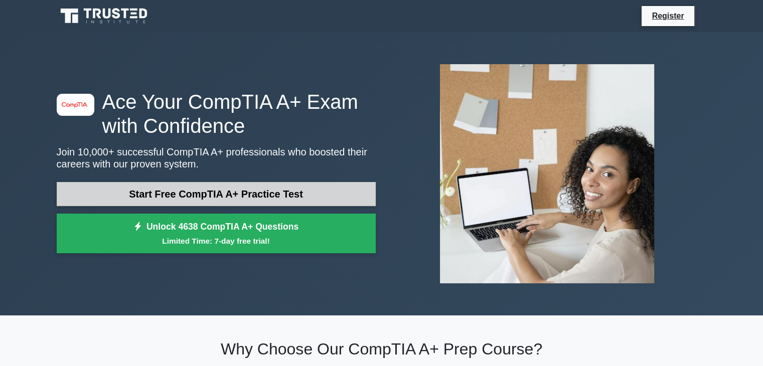
click at [174, 193] on link "Start Free CompTIA A+ Practice Test" at bounding box center [216, 194] width 319 height 24
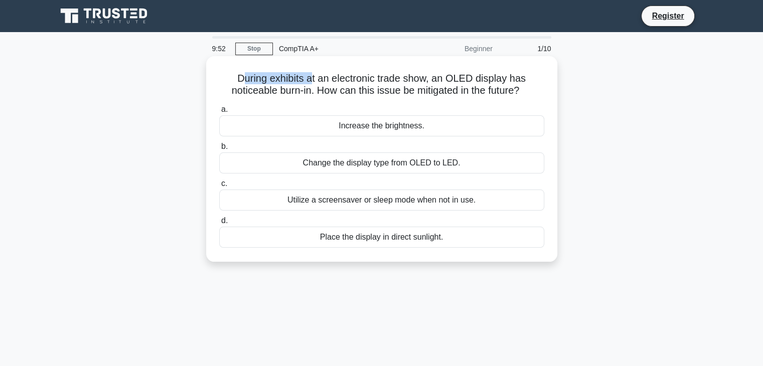
drag, startPoint x: 239, startPoint y: 77, endPoint x: 311, endPoint y: 77, distance: 71.7
click at [311, 77] on h5 "During exhibits at an electronic trade show, an OLED display has noticeable bur…" at bounding box center [381, 84] width 327 height 25
drag, startPoint x: 322, startPoint y: 77, endPoint x: 433, endPoint y: 78, distance: 111.9
click at [433, 78] on h5 "During exhibits at an electronic trade show, an OLED display has noticeable bur…" at bounding box center [381, 84] width 327 height 25
drag, startPoint x: 450, startPoint y: 77, endPoint x: 479, endPoint y: 81, distance: 29.9
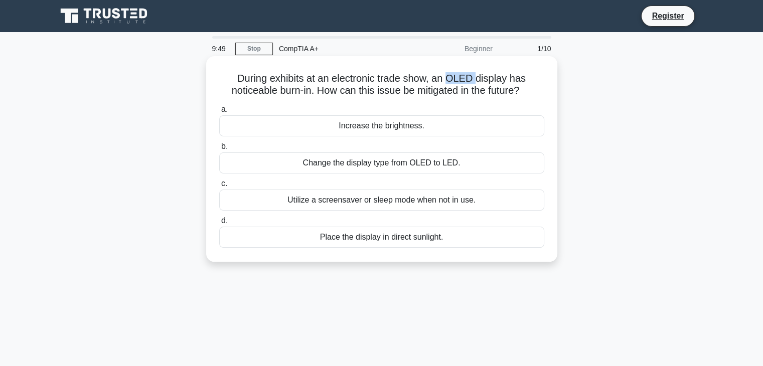
click at [479, 81] on h5 "During exhibits at an electronic trade show, an OLED display has noticeable bur…" at bounding box center [381, 84] width 327 height 25
drag, startPoint x: 487, startPoint y: 80, endPoint x: 526, endPoint y: 81, distance: 39.1
click at [526, 81] on h5 "During exhibits at an electronic trade show, an OLED display has noticeable bur…" at bounding box center [381, 84] width 327 height 25
drag, startPoint x: 253, startPoint y: 92, endPoint x: 317, endPoint y: 98, distance: 63.5
click at [317, 97] on h5 "During exhibits at an electronic trade show, an OLED display has noticeable bur…" at bounding box center [381, 84] width 327 height 25
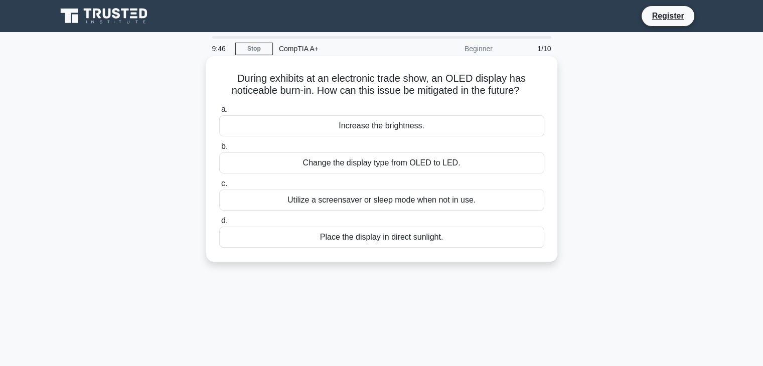
click at [353, 94] on h5 "During exhibits at an electronic trade show, an OLED display has noticeable bur…" at bounding box center [381, 84] width 327 height 25
click at [372, 165] on div "Change the display type from OLED to LED." at bounding box center [381, 163] width 325 height 21
click at [219, 150] on input "b. Change the display type from OLED to LED." at bounding box center [219, 146] width 0 height 7
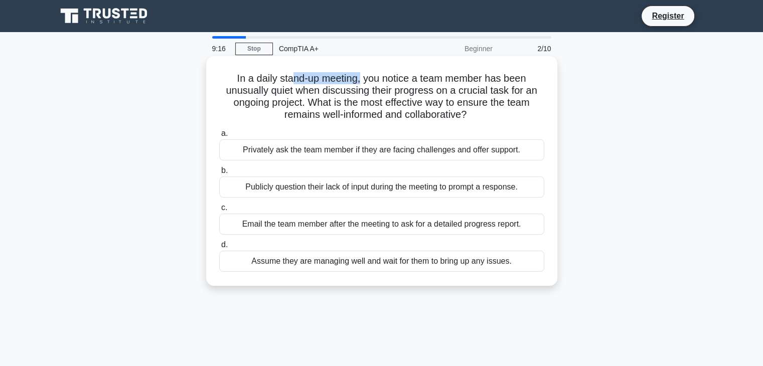
drag, startPoint x: 296, startPoint y: 80, endPoint x: 361, endPoint y: 82, distance: 65.2
click at [361, 82] on h5 "In a daily stand-up meeting, you notice a team member has been unusually quiet …" at bounding box center [381, 96] width 327 height 49
drag, startPoint x: 377, startPoint y: 82, endPoint x: 503, endPoint y: 82, distance: 126.4
click at [503, 82] on h5 "In a daily stand-up meeting, you notice a team member has been unusually quiet …" at bounding box center [381, 96] width 327 height 49
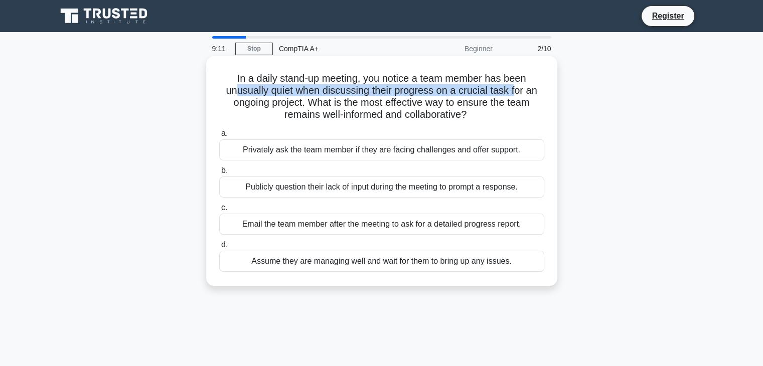
drag, startPoint x: 234, startPoint y: 92, endPoint x: 516, endPoint y: 95, distance: 282.5
click at [516, 95] on h5 "In a daily stand-up meeting, you notice a team member has been unusually quiet …" at bounding box center [381, 96] width 327 height 49
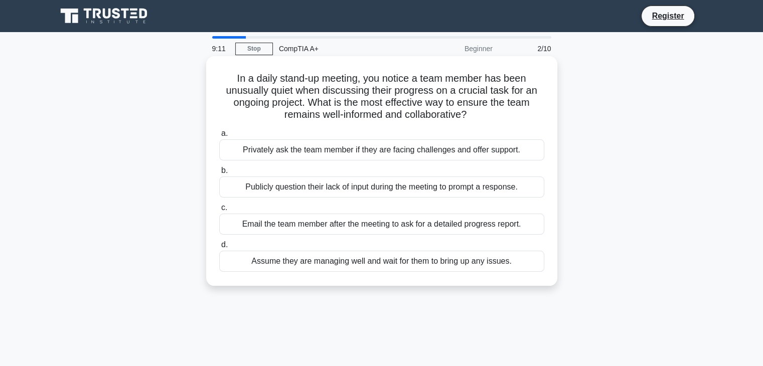
click at [253, 110] on h5 "In a daily stand-up meeting, you notice a team member has been unusually quiet …" at bounding box center [381, 96] width 327 height 49
drag, startPoint x: 325, startPoint y: 103, endPoint x: 482, endPoint y: 101, distance: 156.5
click at [456, 101] on h5 "In a daily stand-up meeting, you notice a team member has been unusually quiet …" at bounding box center [381, 96] width 327 height 49
drag, startPoint x: 512, startPoint y: 105, endPoint x: 529, endPoint y: 107, distance: 17.7
click at [530, 107] on h5 "In a daily stand-up meeting, you notice a team member has been unusually quiet …" at bounding box center [381, 96] width 327 height 49
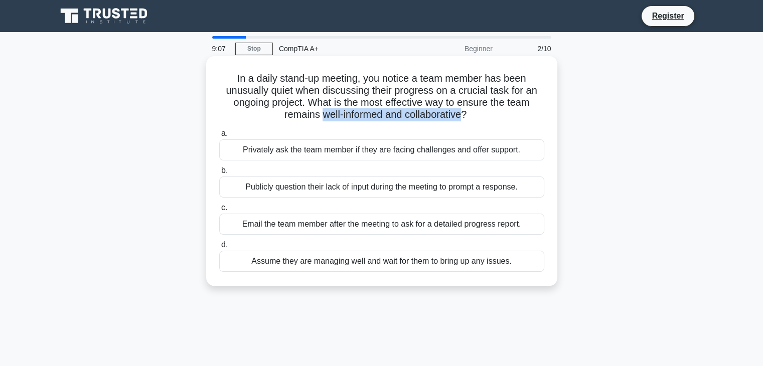
drag, startPoint x: 317, startPoint y: 118, endPoint x: 465, endPoint y: 114, distance: 147.5
click at [465, 114] on h5 "In a daily stand-up meeting, you notice a team member has been unusually quiet …" at bounding box center [381, 96] width 327 height 49
click at [241, 158] on div "Privately ask the team member if they are facing challenges and offer support." at bounding box center [381, 149] width 325 height 21
click at [219, 137] on input "a. Privately ask the team member if they are facing challenges and offer suppor…" at bounding box center [219, 133] width 0 height 7
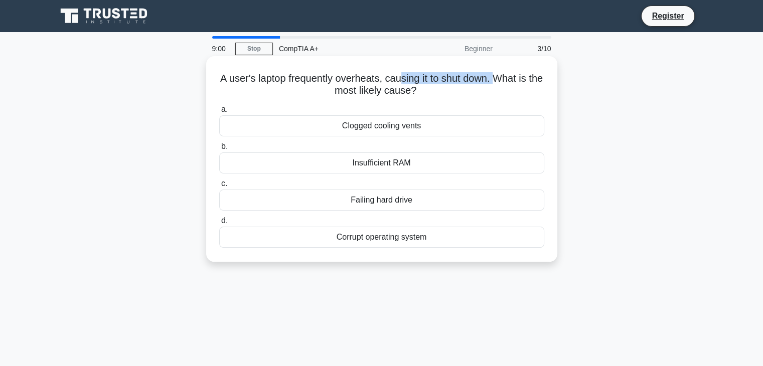
drag, startPoint x: 410, startPoint y: 83, endPoint x: 505, endPoint y: 84, distance: 94.8
click at [505, 84] on h5 "A user's laptop frequently overheats, causing it to shut down. What is the most…" at bounding box center [381, 84] width 327 height 25
click at [365, 127] on div "Clogged cooling vents" at bounding box center [381, 125] width 325 height 21
click at [219, 113] on input "a. Clogged cooling vents" at bounding box center [219, 109] width 0 height 7
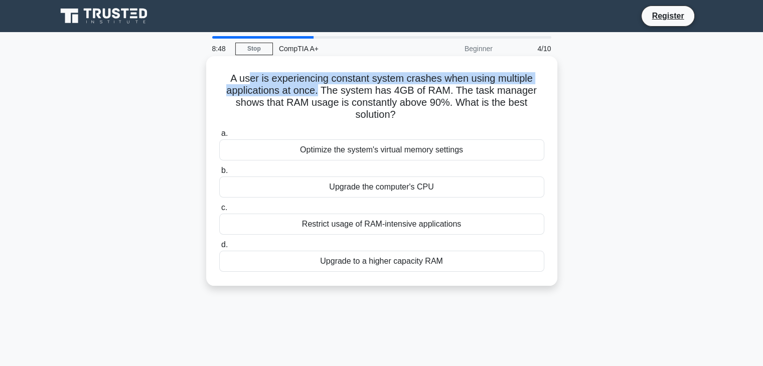
drag, startPoint x: 247, startPoint y: 80, endPoint x: 321, endPoint y: 90, distance: 74.4
click at [321, 90] on h5 "A user is experiencing constant system crashes when using multiple applications…" at bounding box center [381, 96] width 327 height 49
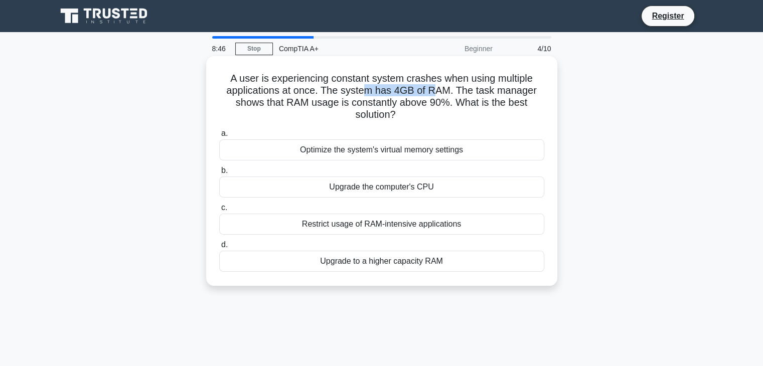
drag, startPoint x: 364, startPoint y: 92, endPoint x: 443, endPoint y: 93, distance: 78.8
click at [437, 92] on h5 "A user is experiencing constant system crashes when using multiple applications…" at bounding box center [381, 96] width 327 height 49
drag, startPoint x: 526, startPoint y: 91, endPoint x: 418, endPoint y: 106, distance: 108.3
click at [550, 93] on div "A user is experiencing constant system crashes when using multiple applications…" at bounding box center [381, 171] width 343 height 222
drag, startPoint x: 311, startPoint y: 100, endPoint x: 357, endPoint y: 103, distance: 46.3
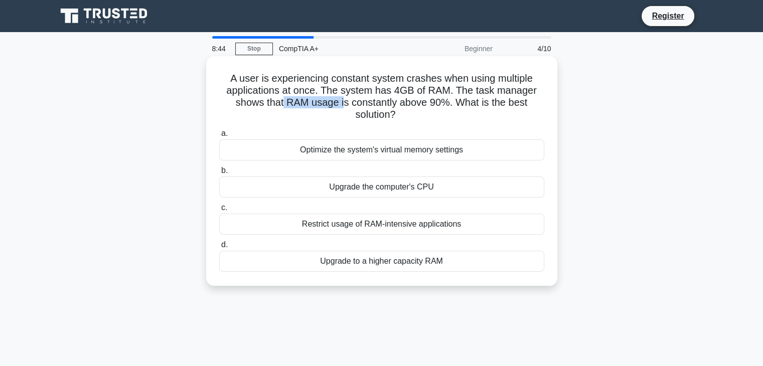
click at [347, 101] on h5 "A user is experiencing constant system crashes when using multiple applications…" at bounding box center [381, 96] width 327 height 49
drag, startPoint x: 373, startPoint y: 103, endPoint x: 448, endPoint y: 106, distance: 75.3
click at [448, 106] on h5 "A user is experiencing constant system crashes when using multiple applications…" at bounding box center [381, 96] width 327 height 49
click at [478, 106] on h5 "A user is experiencing constant system crashes when using multiple applications…" at bounding box center [381, 96] width 327 height 49
click at [425, 263] on div "Upgrade to a higher capacity RAM" at bounding box center [381, 261] width 325 height 21
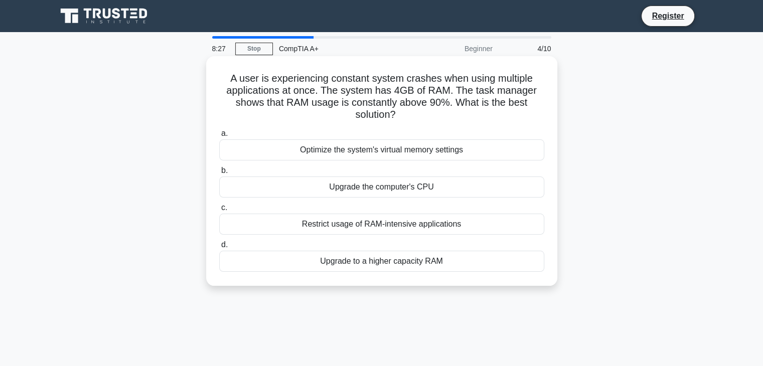
click at [219, 248] on input "d. Upgrade to a higher capacity RAM" at bounding box center [219, 245] width 0 height 7
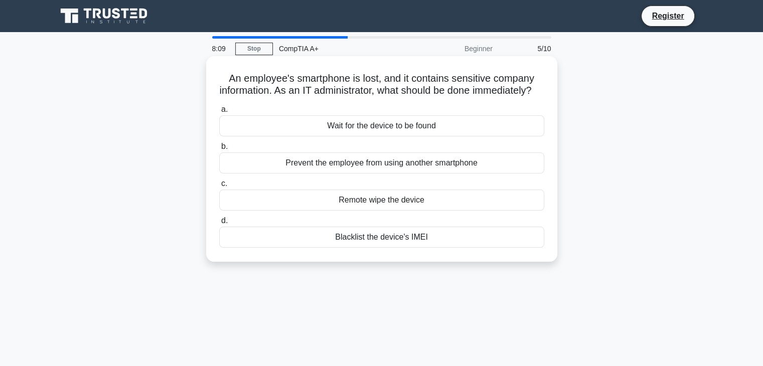
click at [374, 248] on div "Blacklist the device's IMEI" at bounding box center [381, 237] width 325 height 21
click at [219, 224] on input "d. Blacklist the device's IMEI" at bounding box center [219, 221] width 0 height 7
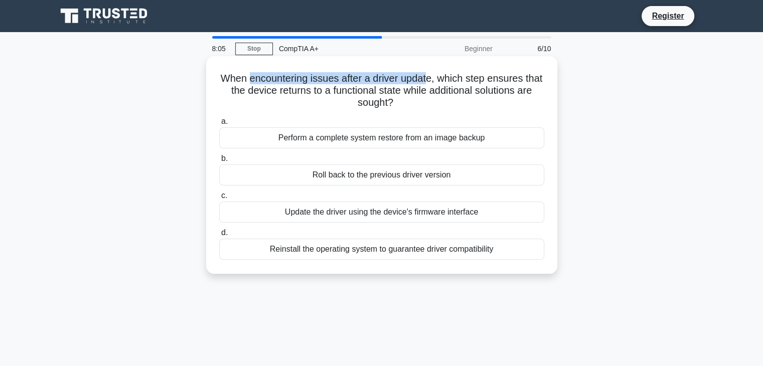
drag, startPoint x: 258, startPoint y: 79, endPoint x: 440, endPoint y: 82, distance: 181.6
click at [439, 82] on h5 "When encountering issues after a driver update, which step ensures that the dev…" at bounding box center [381, 90] width 327 height 37
drag, startPoint x: 458, startPoint y: 81, endPoint x: 480, endPoint y: 81, distance: 22.1
click at [512, 76] on h5 "When encountering issues after a driver update, which step ensures that the dev…" at bounding box center [381, 90] width 327 height 37
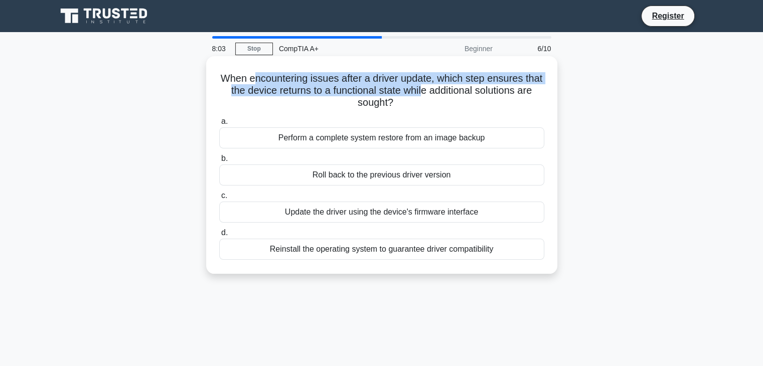
drag, startPoint x: 265, startPoint y: 83, endPoint x: 443, endPoint y: 86, distance: 178.6
click at [441, 86] on h5 "When encountering issues after a driver update, which step ensures that the dev…" at bounding box center [381, 90] width 327 height 37
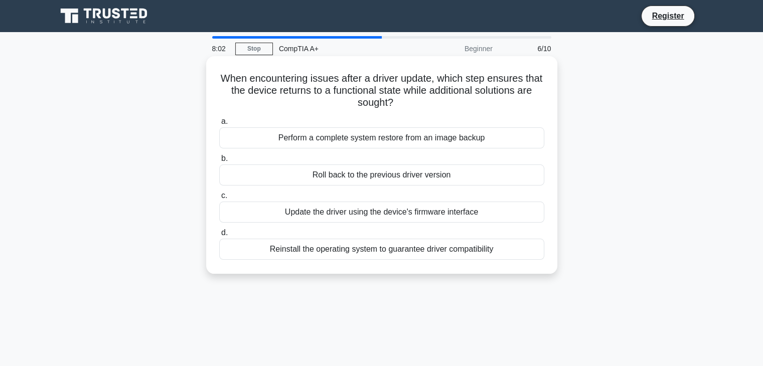
click at [478, 91] on h5 "When encountering issues after a driver update, which step ensures that the dev…" at bounding box center [381, 90] width 327 height 37
drag, startPoint x: 303, startPoint y: 90, endPoint x: 466, endPoint y: 98, distance: 163.8
click at [466, 98] on h5 "When encountering issues after a driver update, which step ensures that the dev…" at bounding box center [381, 90] width 327 height 37
click at [467, 90] on h5 "When encountering issues after a driver update, which step ensures that the dev…" at bounding box center [381, 90] width 327 height 37
click at [400, 137] on div "Perform a complete system restore from an image backup" at bounding box center [381, 137] width 325 height 21
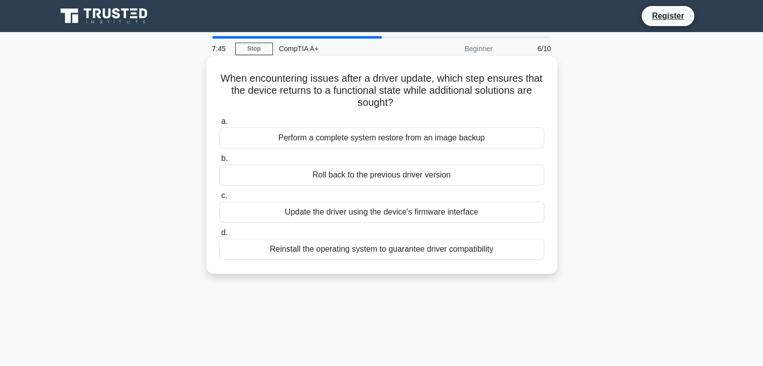
click at [219, 125] on input "a. Perform a complete system restore from an image backup" at bounding box center [219, 121] width 0 height 7
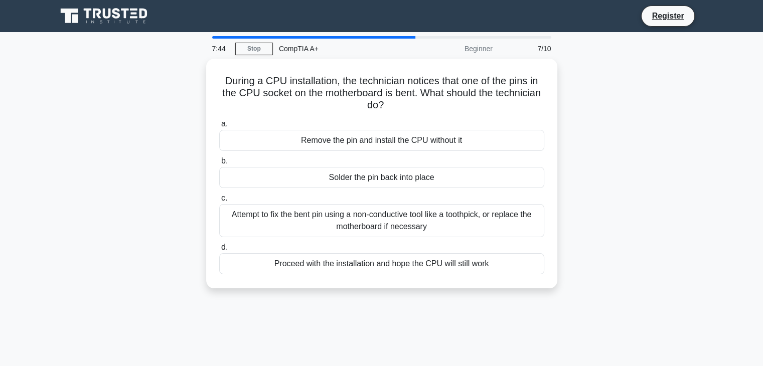
click at [400, 137] on div "Remove the pin and install the CPU without it" at bounding box center [381, 140] width 325 height 21
click at [219, 127] on input "a. Remove the pin and install the CPU without it" at bounding box center [219, 124] width 0 height 7
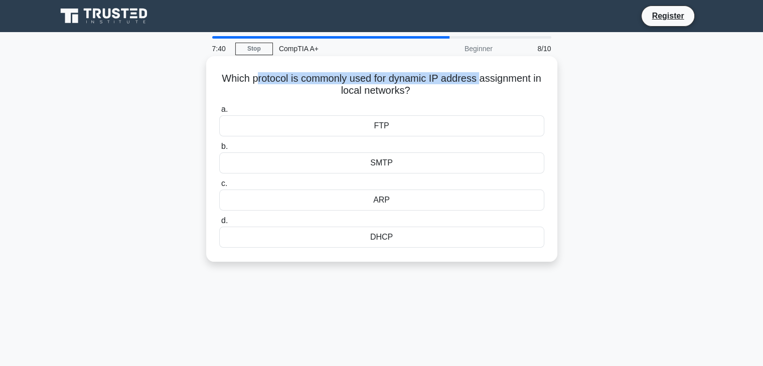
drag, startPoint x: 273, startPoint y: 82, endPoint x: 488, endPoint y: 77, distance: 214.8
click at [488, 77] on h5 "Which protocol is commonly used for dynamic IP address assignment in local netw…" at bounding box center [381, 84] width 327 height 25
click at [399, 96] on h5 "Which protocol is commonly used for dynamic IP address assignment in local netw…" at bounding box center [381, 84] width 327 height 25
click at [399, 236] on div "DHCP" at bounding box center [381, 237] width 325 height 21
click at [219, 224] on input "d. DHCP" at bounding box center [219, 221] width 0 height 7
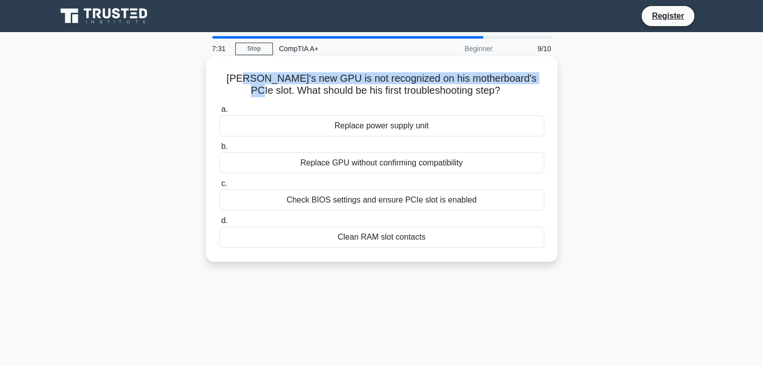
drag, startPoint x: 267, startPoint y: 79, endPoint x: 531, endPoint y: 77, distance: 264.4
click at [531, 77] on h5 "Kevin's new GPU is not recognized on his motherboard's PCIe slot. What should b…" at bounding box center [381, 84] width 327 height 25
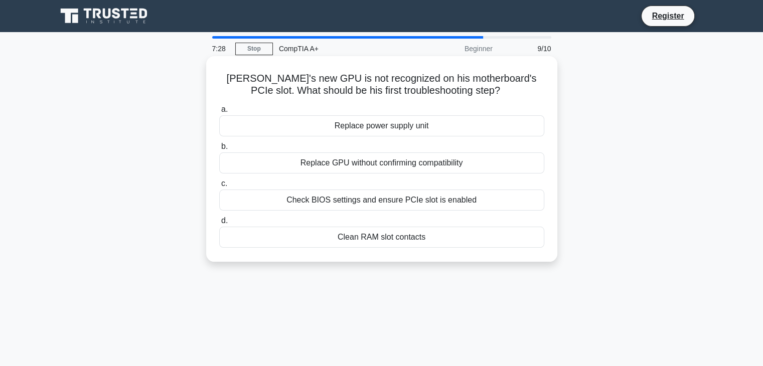
click at [450, 101] on div "Kevin's new GPU is not recognized on his motherboard's PCIe slot. What should b…" at bounding box center [381, 159] width 343 height 198
click at [474, 199] on div "Check BIOS settings and ensure PCIe slot is enabled" at bounding box center [381, 200] width 325 height 21
click at [219, 187] on input "c. Check BIOS settings and ensure PCIe slot is enabled" at bounding box center [219, 184] width 0 height 7
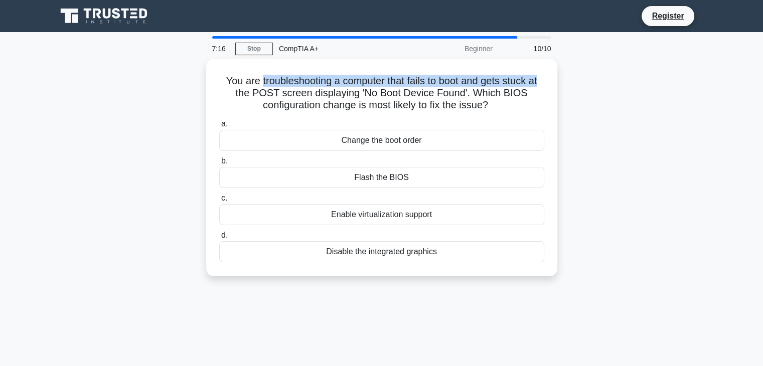
drag, startPoint x: 257, startPoint y: 77, endPoint x: 567, endPoint y: 83, distance: 310.1
click at [567, 83] on div "You are troubleshooting a computer that fails to boot and gets stuck at the POS…" at bounding box center [382, 174] width 662 height 230
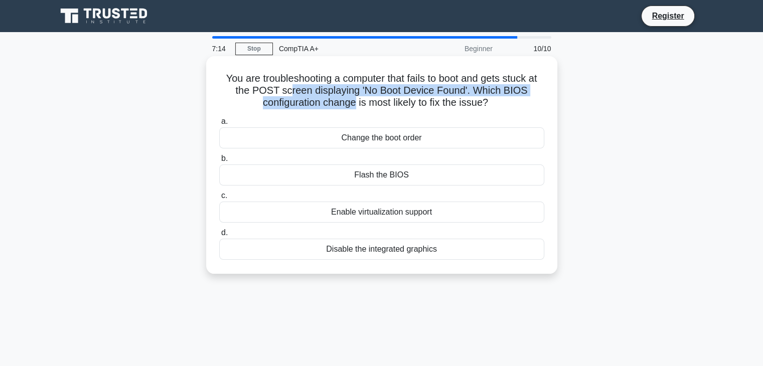
drag, startPoint x: 290, startPoint y: 94, endPoint x: 373, endPoint y: 95, distance: 82.8
click at [354, 97] on h5 "You are troubleshooting a computer that fails to boot and gets stuck at the POS…" at bounding box center [381, 90] width 327 height 37
click at [394, 95] on h5 "You are troubleshooting a computer that fails to boot and gets stuck at the POS…" at bounding box center [381, 90] width 327 height 37
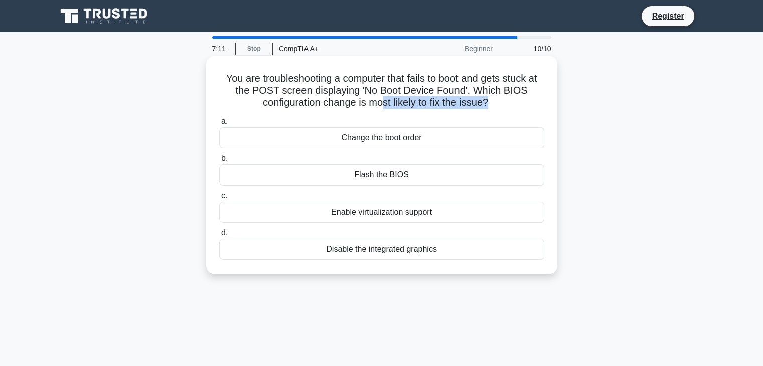
drag, startPoint x: 380, startPoint y: 104, endPoint x: 491, endPoint y: 104, distance: 110.9
click at [491, 104] on h5 "You are troubleshooting a computer that fails to boot and gets stuck at the POS…" at bounding box center [381, 90] width 327 height 37
drag, startPoint x: 310, startPoint y: 79, endPoint x: 386, endPoint y: 77, distance: 76.3
click at [386, 77] on h5 "You are troubleshooting a computer that fails to boot and gets stuck at the POS…" at bounding box center [381, 90] width 327 height 37
drag, startPoint x: 465, startPoint y: 79, endPoint x: 452, endPoint y: 81, distance: 13.8
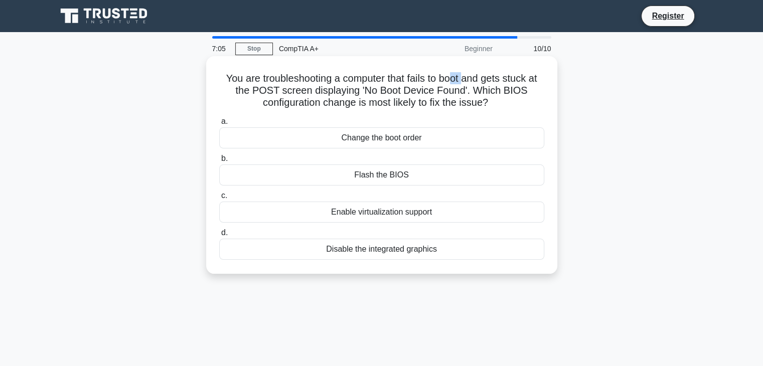
click at [452, 81] on h5 "You are troubleshooting a computer that fails to boot and gets stuck at the POS…" at bounding box center [381, 90] width 327 height 37
drag, startPoint x: 255, startPoint y: 92, endPoint x: 393, endPoint y: 95, distance: 138.0
click at [359, 93] on h5 "You are troubleshooting a computer that fails to boot and gets stuck at the POS…" at bounding box center [381, 90] width 327 height 37
drag, startPoint x: 375, startPoint y: 91, endPoint x: 462, endPoint y: 90, distance: 86.8
click at [462, 90] on h5 "You are troubleshooting a computer that fails to boot and gets stuck at the POS…" at bounding box center [381, 90] width 327 height 37
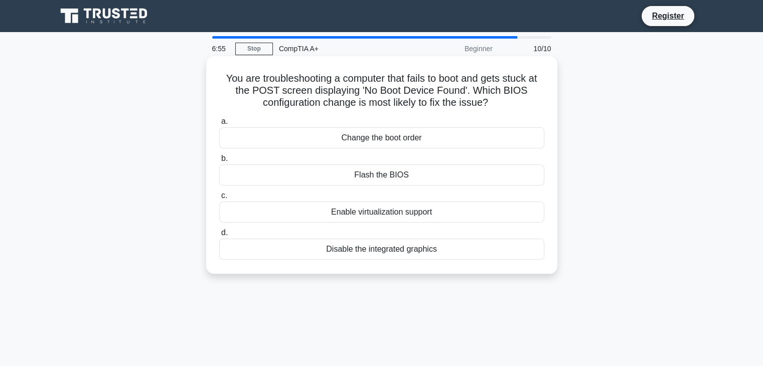
click at [400, 175] on div "Flash the BIOS" at bounding box center [381, 175] width 325 height 21
click at [219, 162] on input "b. Flash the BIOS" at bounding box center [219, 159] width 0 height 7
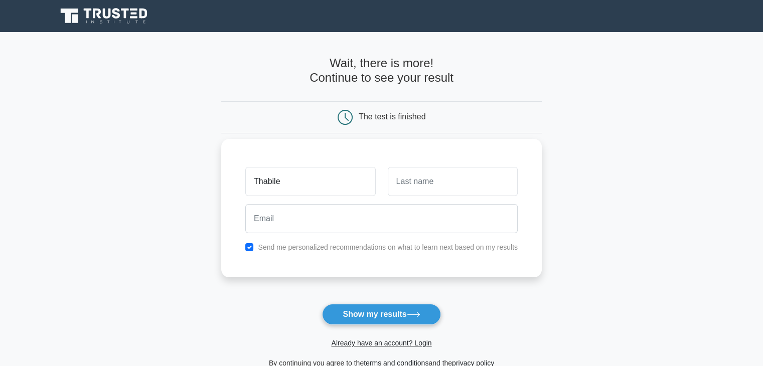
type input "Thabile"
click at [460, 189] on input "text" at bounding box center [453, 181] width 130 height 29
type input "Dongacbe"
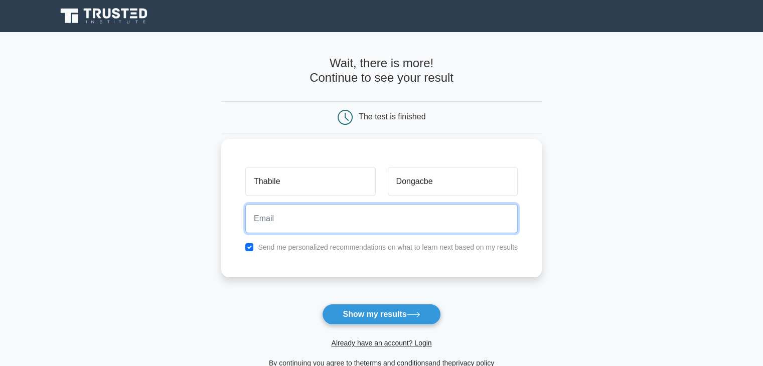
click at [281, 219] on input "email" at bounding box center [381, 218] width 272 height 29
click at [273, 219] on input "sean@wisani.co.za" at bounding box center [381, 218] width 272 height 29
type input "thabile@wisani.co.za"
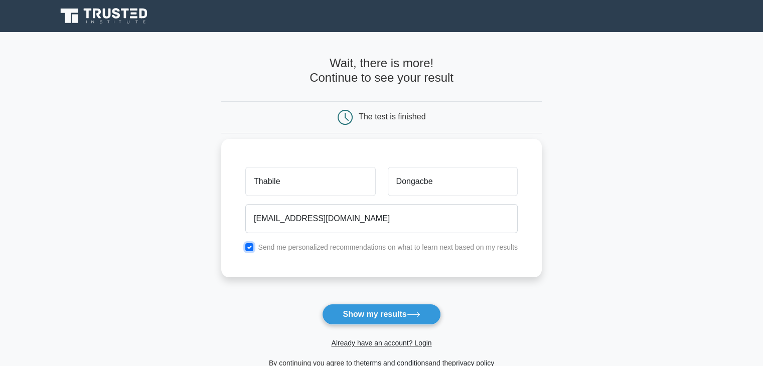
click at [252, 245] on input "checkbox" at bounding box center [249, 247] width 8 height 8
checkbox input "false"
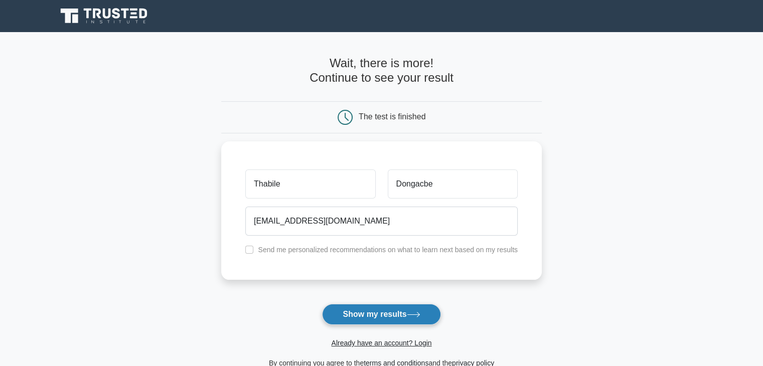
click at [389, 316] on button "Show my results" at bounding box center [381, 314] width 118 height 21
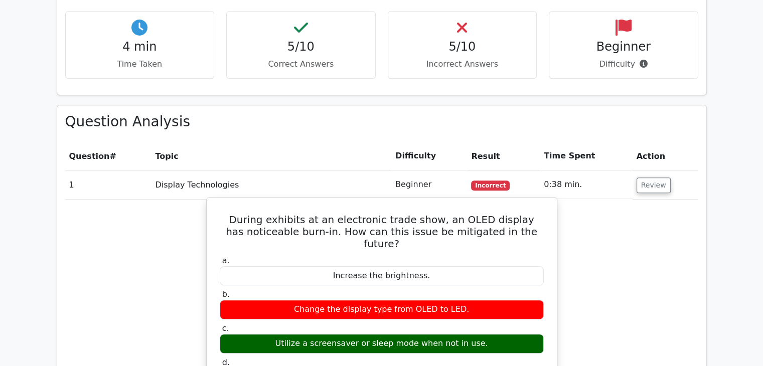
scroll to position [753, 0]
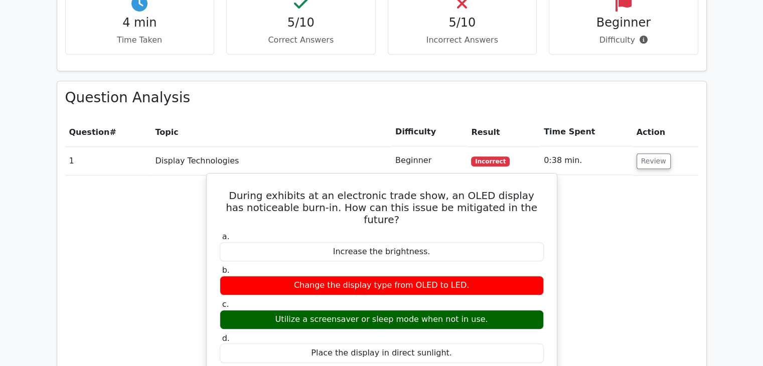
drag, startPoint x: 483, startPoint y: 268, endPoint x: 264, endPoint y: 243, distance: 219.7
click at [264, 243] on div "a. Increase the brightness. b. Change the display type from OLED to LED. c." at bounding box center [382, 297] width 336 height 135
click at [323, 232] on label "a. Increase the brightness." at bounding box center [382, 247] width 324 height 30
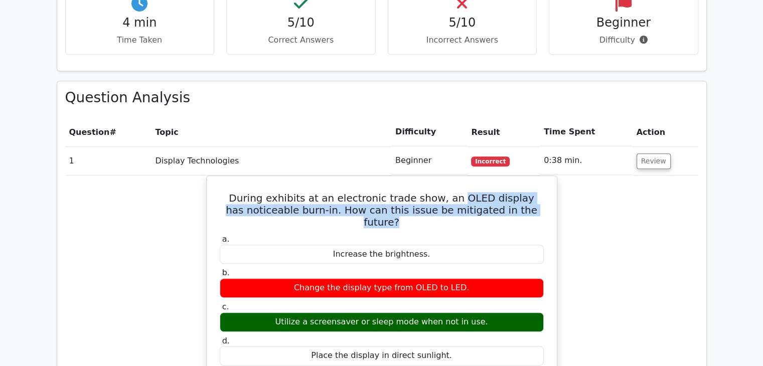
drag, startPoint x: 448, startPoint y: 157, endPoint x: 637, endPoint y: 185, distance: 191.2
click at [683, 177] on div "During exhibits at an electronic trade show, an OLED display has noticeable bur…" at bounding box center [381, 369] width 633 height 387
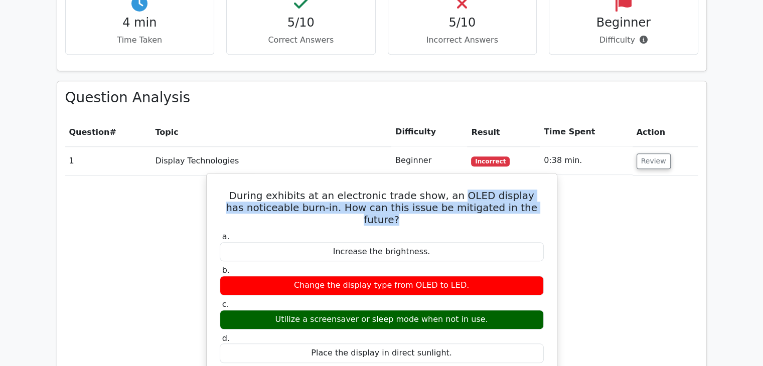
click at [312, 190] on h5 "During exhibits at an electronic trade show, an OLED display has noticeable bur…" at bounding box center [382, 208] width 326 height 36
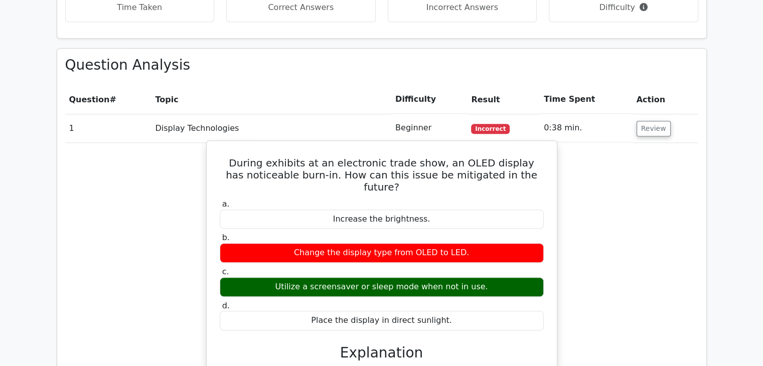
scroll to position [853, 0]
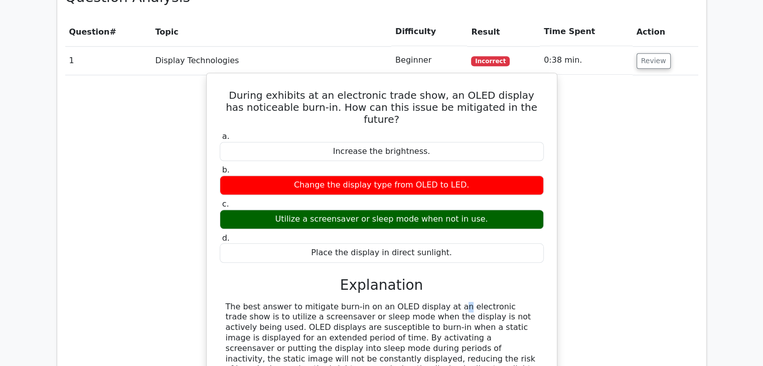
click at [384, 302] on div "The best answer to mitigate burn-in on an OLED display at an electronic trade s…" at bounding box center [382, 354] width 312 height 104
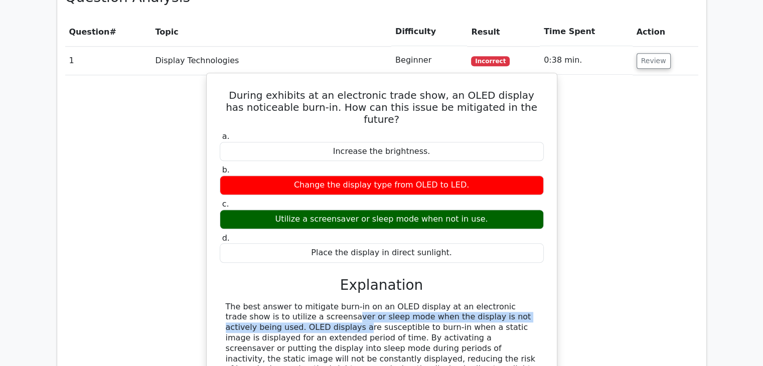
drag, startPoint x: 247, startPoint y: 268, endPoint x: 511, endPoint y: 267, distance: 263.9
click at [511, 302] on div "The best answer to mitigate burn-in on an OLED display at an electronic trade s…" at bounding box center [382, 354] width 312 height 104
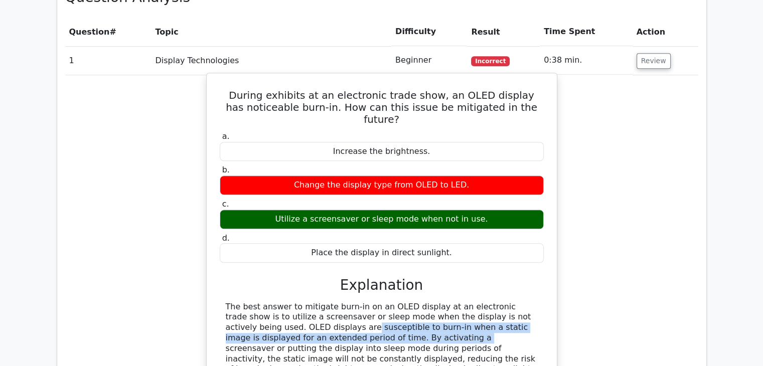
drag, startPoint x: 518, startPoint y: 269, endPoint x: 277, endPoint y: 291, distance: 241.8
click at [277, 302] on div "The best answer to mitigate burn-in on an OLED display at an electronic trade s…" at bounding box center [382, 354] width 312 height 104
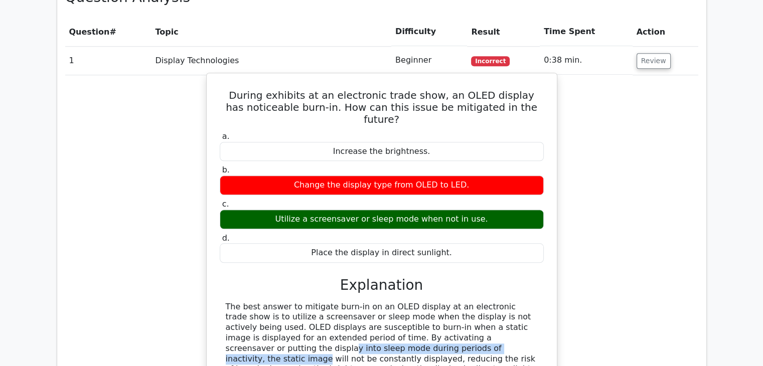
drag, startPoint x: 392, startPoint y: 287, endPoint x: 323, endPoint y: 293, distance: 69.5
click at [323, 302] on div "The best answer to mitigate burn-in on an OLED display at an electronic trade s…" at bounding box center [382, 354] width 312 height 104
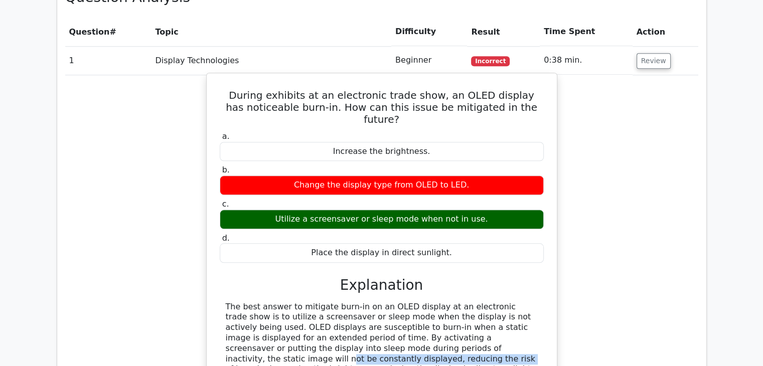
drag, startPoint x: 345, startPoint y: 294, endPoint x: 501, endPoint y: 297, distance: 156.6
click at [501, 302] on div "The best answer to mitigate burn-in on an OLED display at an electronic trade s…" at bounding box center [382, 354] width 312 height 104
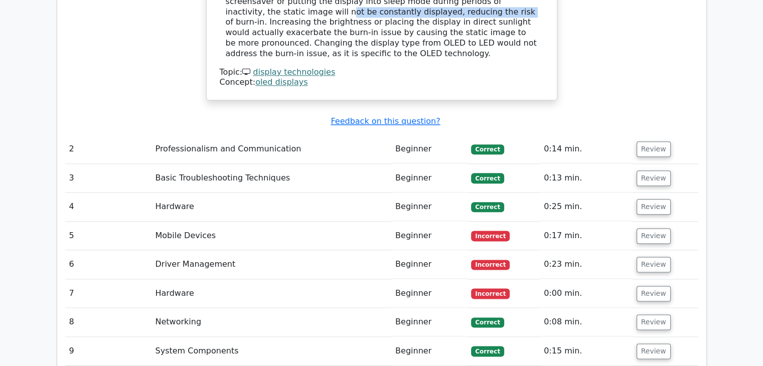
scroll to position [1204, 0]
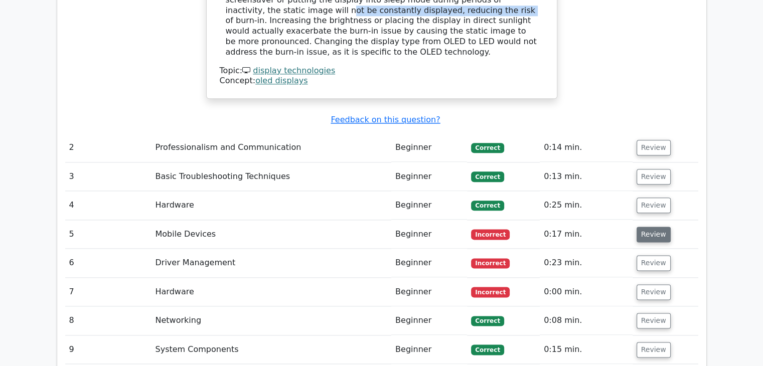
click at [648, 227] on button "Review" at bounding box center [654, 235] width 34 height 16
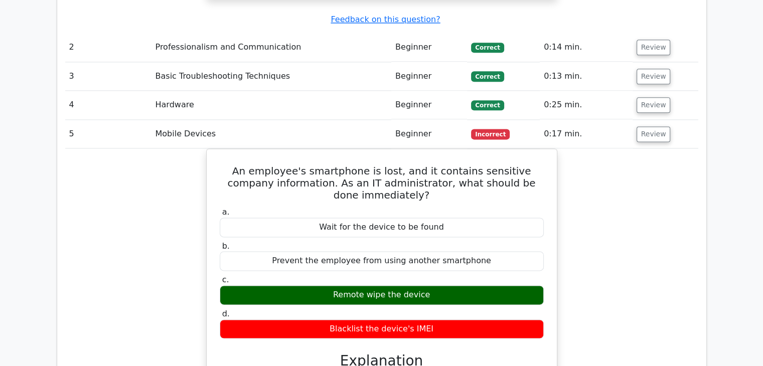
scroll to position [1455, 0]
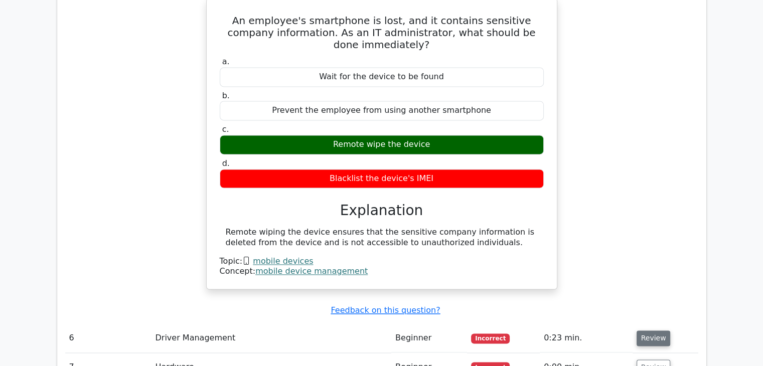
click at [644, 331] on button "Review" at bounding box center [654, 339] width 34 height 16
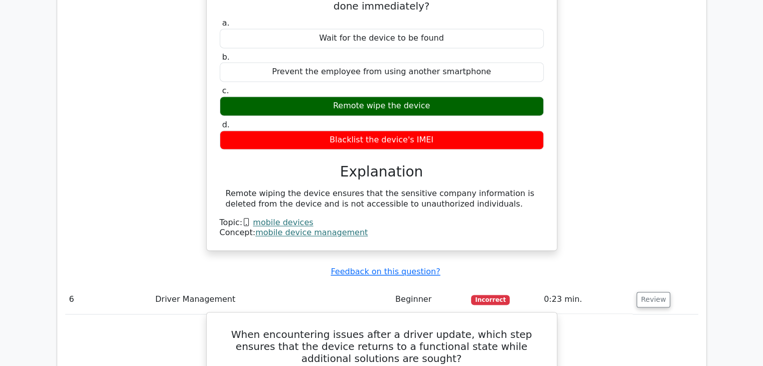
scroll to position [1505, 0]
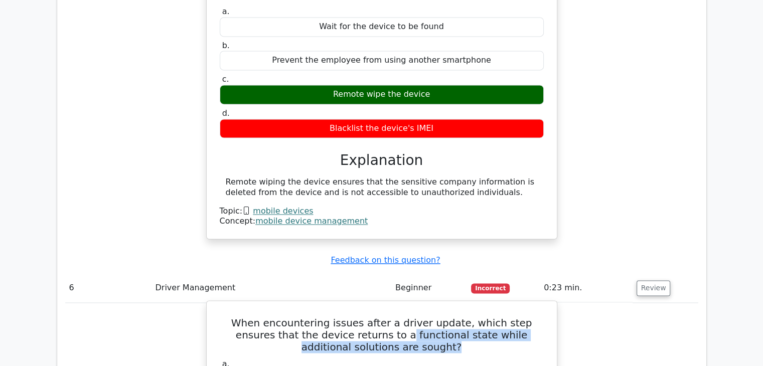
drag, startPoint x: 422, startPoint y: 272, endPoint x: 512, endPoint y: 279, distance: 89.6
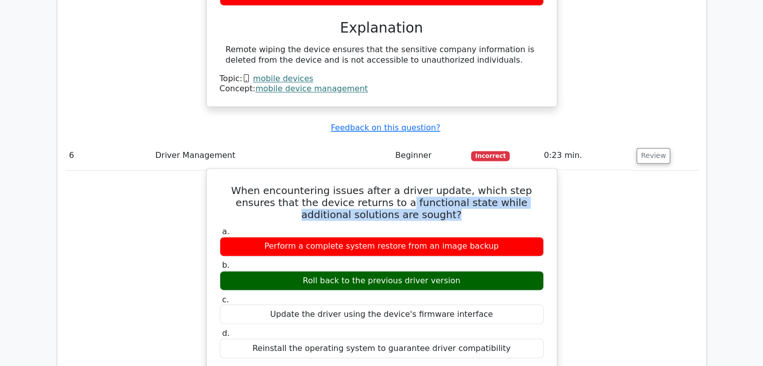
scroll to position [1656, 0]
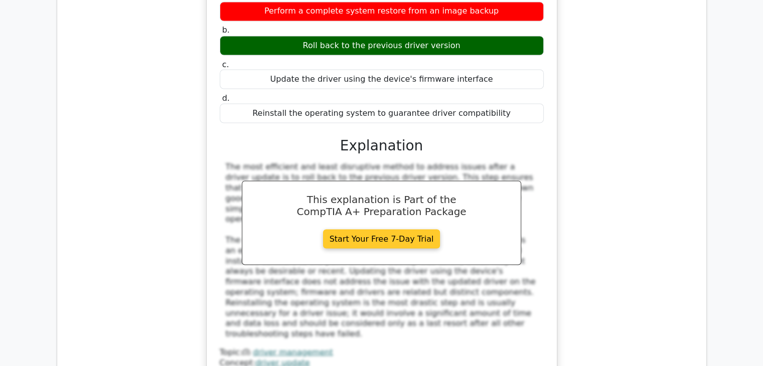
scroll to position [2007, 0]
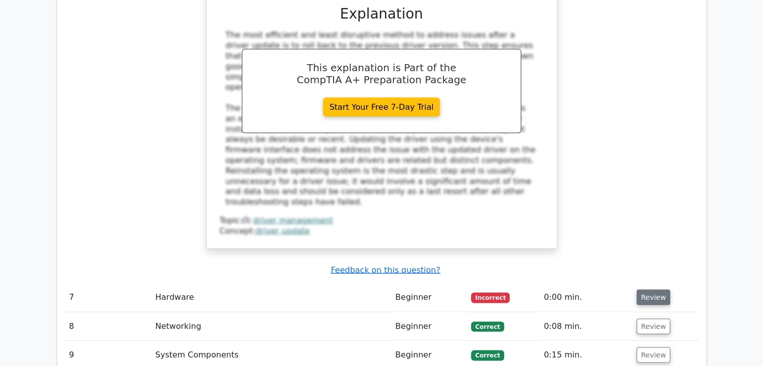
click at [648, 290] on button "Review" at bounding box center [654, 298] width 34 height 16
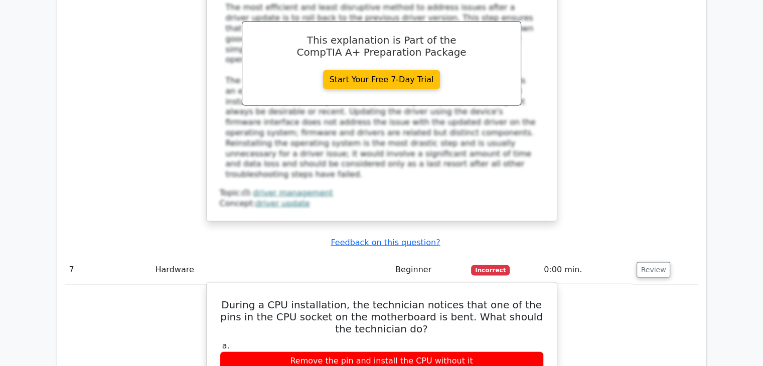
scroll to position [2057, 0]
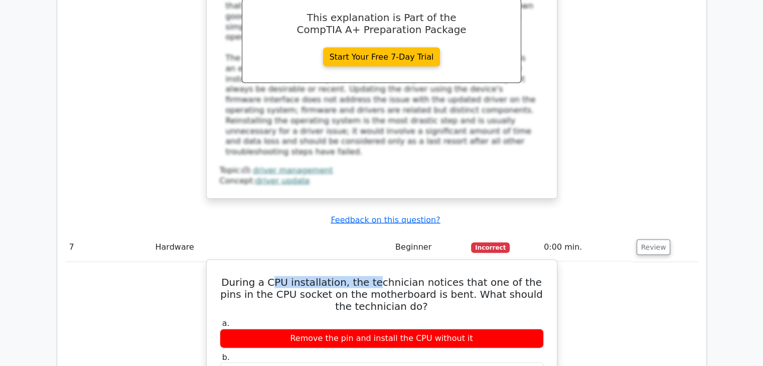
drag, startPoint x: 273, startPoint y: 177, endPoint x: 372, endPoint y: 183, distance: 99.5
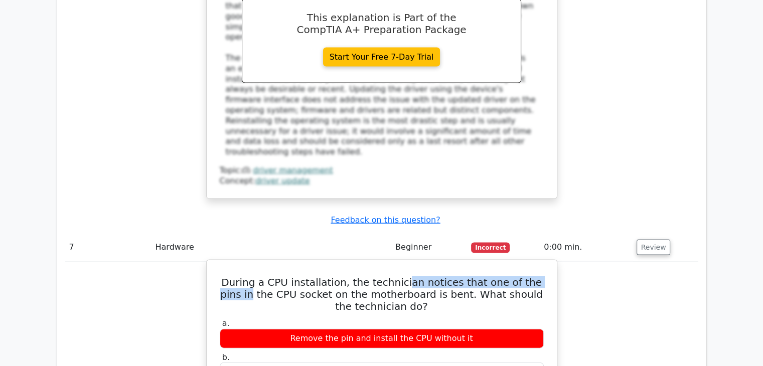
drag, startPoint x: 463, startPoint y: 194, endPoint x: 546, endPoint y: 181, distance: 83.7
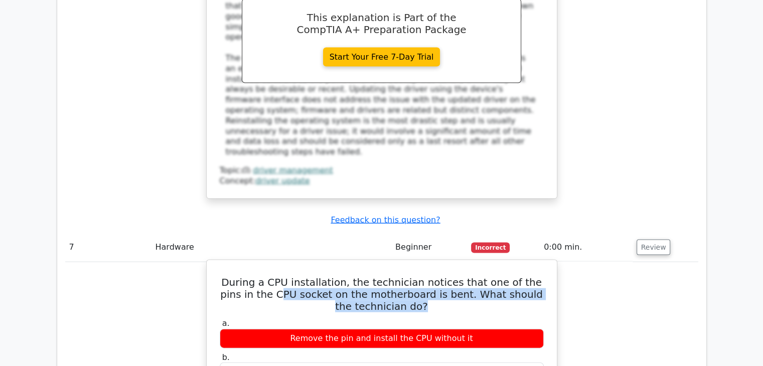
drag, startPoint x: 277, startPoint y: 191, endPoint x: 434, endPoint y: 206, distance: 157.7
click at [434, 276] on h5 "During a CPU installation, the technician notices that one of the pins in the C…" at bounding box center [382, 294] width 326 height 36
click at [450, 276] on h5 "During a CPU installation, the technician notices that one of the pins in the C…" at bounding box center [382, 294] width 326 height 36
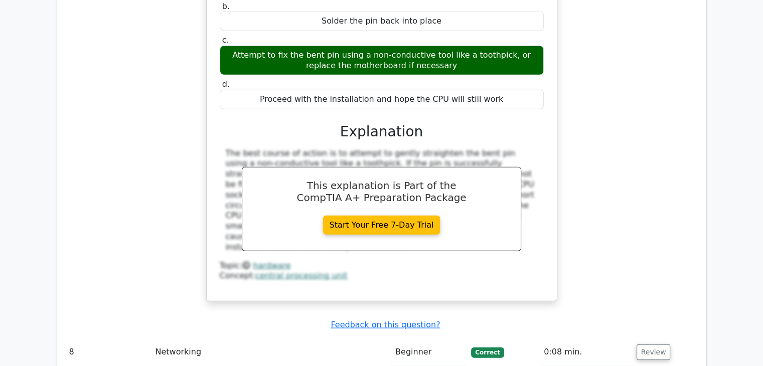
scroll to position [2458, 0]
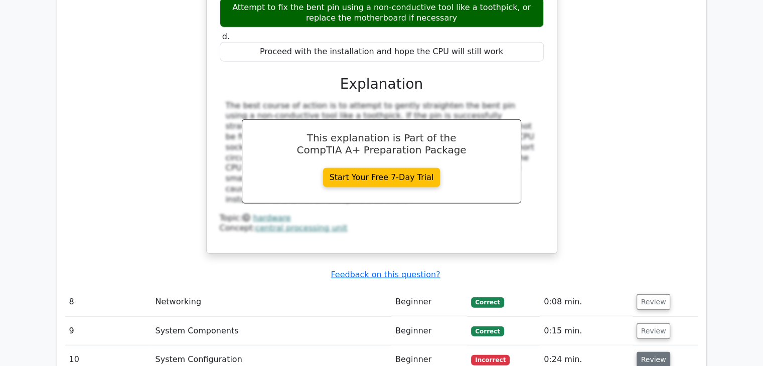
click at [640, 352] on button "Review" at bounding box center [654, 360] width 34 height 16
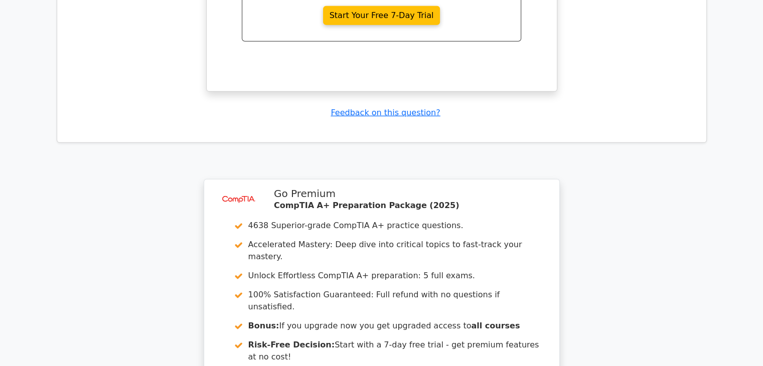
scroll to position [3161, 0]
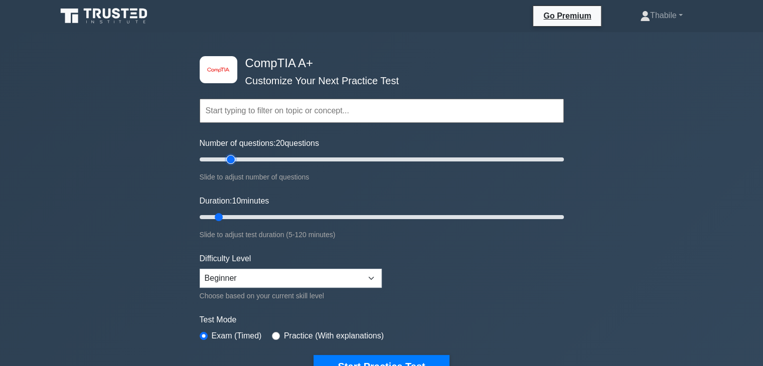
drag, startPoint x: 212, startPoint y: 159, endPoint x: 230, endPoint y: 169, distance: 21.1
type input "20"
click at [230, 166] on input "Number of questions: 20 questions" at bounding box center [382, 160] width 364 height 12
click at [273, 282] on select "Beginner Intermediate Expert" at bounding box center [291, 278] width 182 height 19
select select "intermediate"
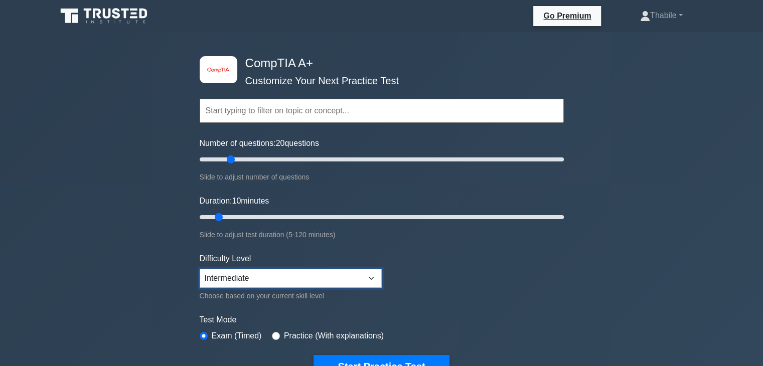
click at [200, 269] on select "Beginner Intermediate Expert" at bounding box center [291, 278] width 182 height 19
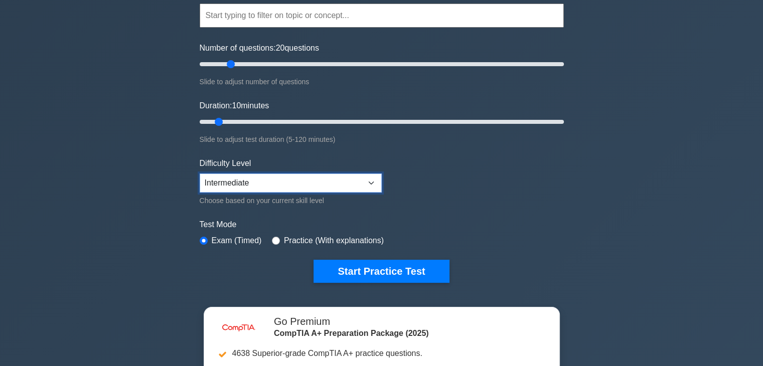
scroll to position [100, 0]
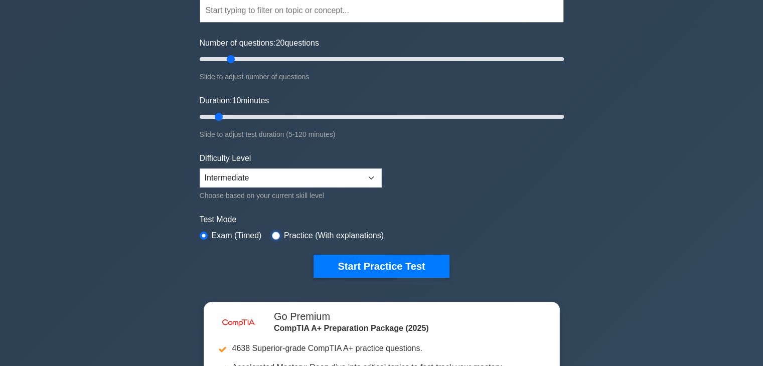
click at [273, 232] on input "radio" at bounding box center [276, 236] width 8 height 8
radio input "true"
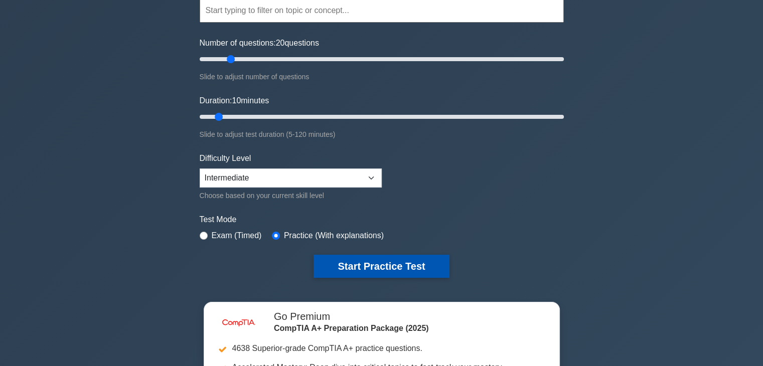
click at [431, 268] on button "Start Practice Test" at bounding box center [381, 266] width 135 height 23
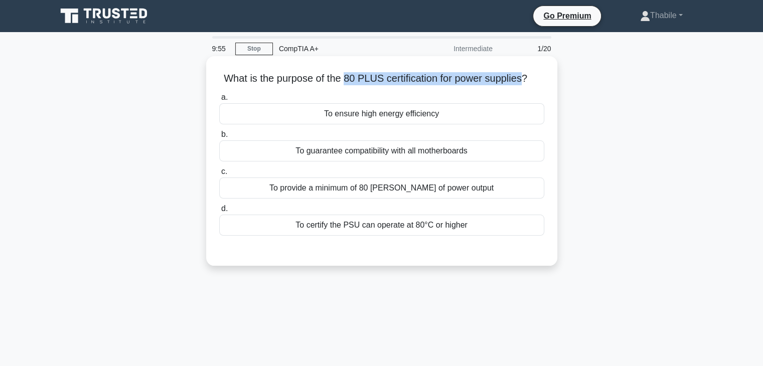
drag, startPoint x: 344, startPoint y: 79, endPoint x: 527, endPoint y: 84, distance: 183.2
click at [527, 83] on h5 "What is the purpose of the 80 PLUS certification for power supplies? .spinner_0…" at bounding box center [381, 78] width 327 height 13
click at [359, 223] on div "To certify the PSU can operate at 80°C or higher" at bounding box center [381, 225] width 325 height 21
click at [219, 212] on input "d. To certify the PSU can operate at 80°C or higher" at bounding box center [219, 209] width 0 height 7
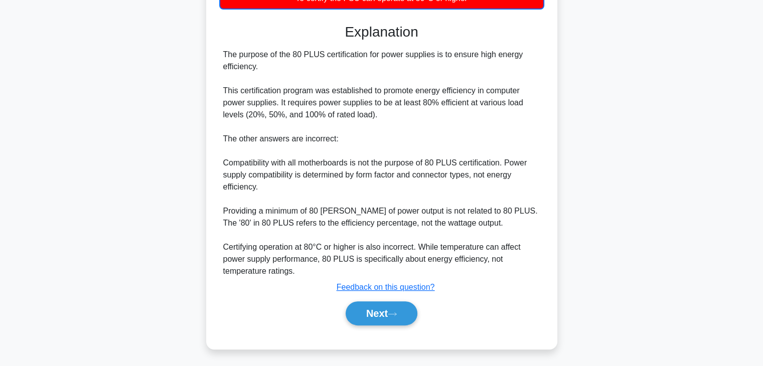
scroll to position [229, 0]
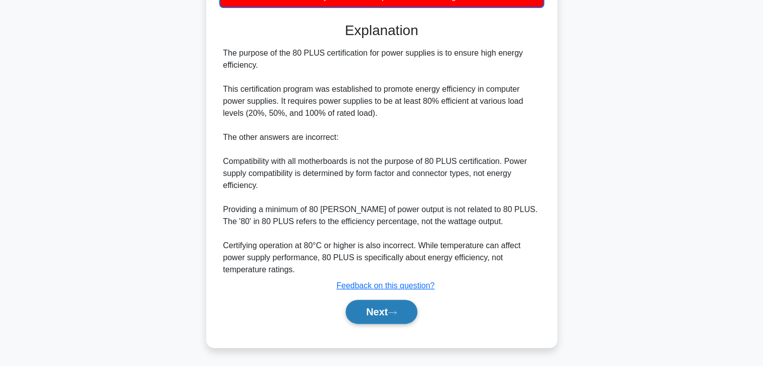
click at [389, 309] on button "Next" at bounding box center [382, 312] width 72 height 24
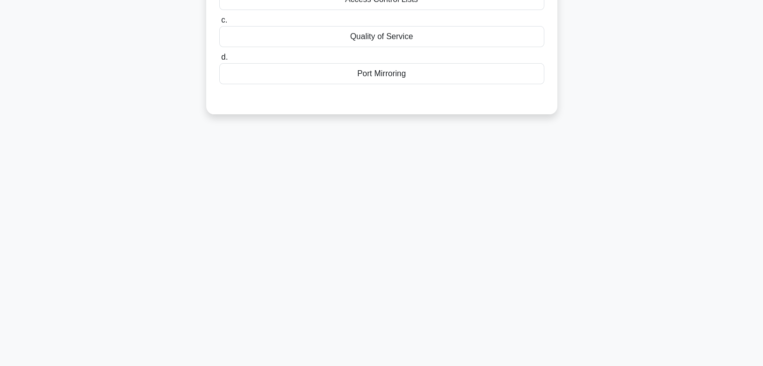
scroll to position [0, 0]
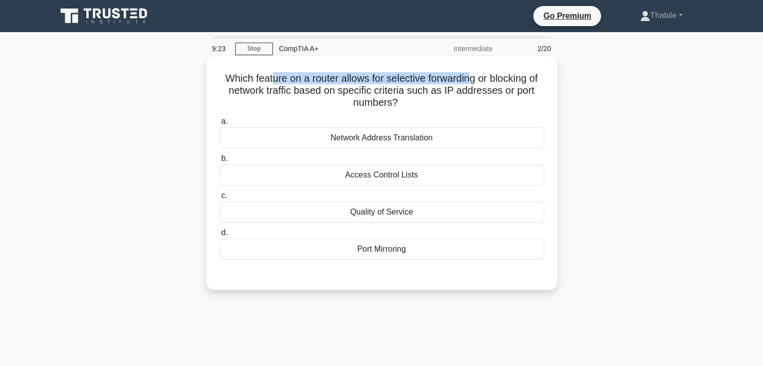
drag, startPoint x: 269, startPoint y: 77, endPoint x: 472, endPoint y: 73, distance: 202.2
click at [472, 73] on h5 "Which feature on a router allows for selective forwarding or blocking of networ…" at bounding box center [381, 90] width 327 height 37
drag, startPoint x: 273, startPoint y: 79, endPoint x: 285, endPoint y: 71, distance: 14.5
click at [274, 78] on h5 "Which feature on a router allows for selective forwarding or blocking of networ…" at bounding box center [381, 90] width 327 height 37
click at [458, 80] on h5 "Which feature on a router allows for selective forwarding or blocking of networ…" at bounding box center [381, 90] width 327 height 37
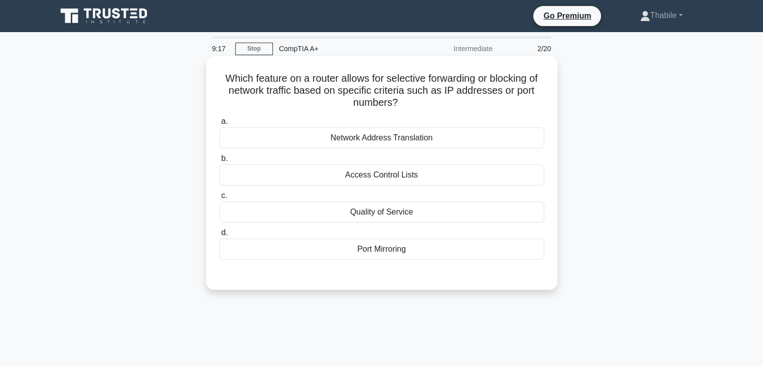
drag, startPoint x: 352, startPoint y: 93, endPoint x: 462, endPoint y: 111, distance: 111.3
click at [462, 111] on div "Which feature on a router allows for selective forwarding or blocking of networ…" at bounding box center [381, 173] width 343 height 226
click at [378, 177] on div "Access Control Lists" at bounding box center [381, 175] width 325 height 21
click at [219, 162] on input "b. Access Control Lists" at bounding box center [219, 159] width 0 height 7
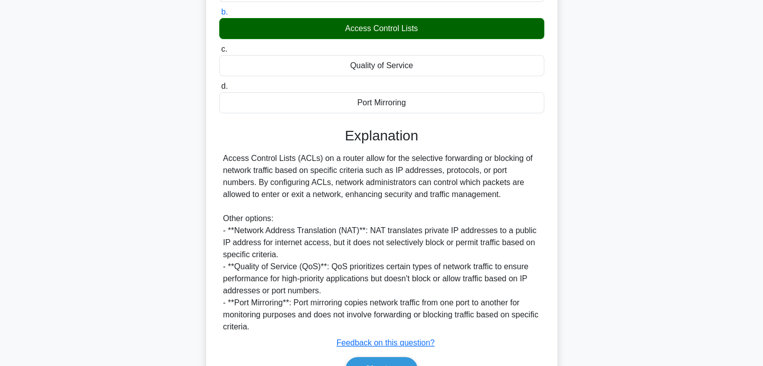
scroll to position [204, 0]
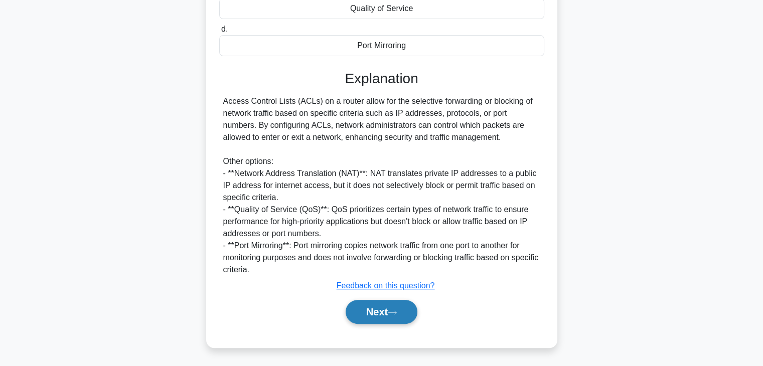
click at [391, 316] on button "Next" at bounding box center [382, 312] width 72 height 24
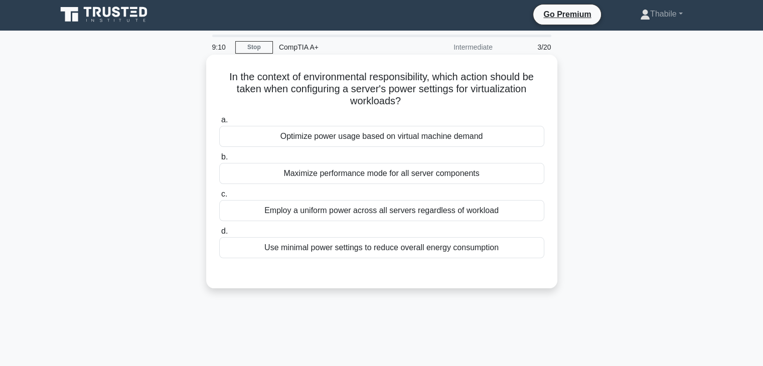
scroll to position [0, 0]
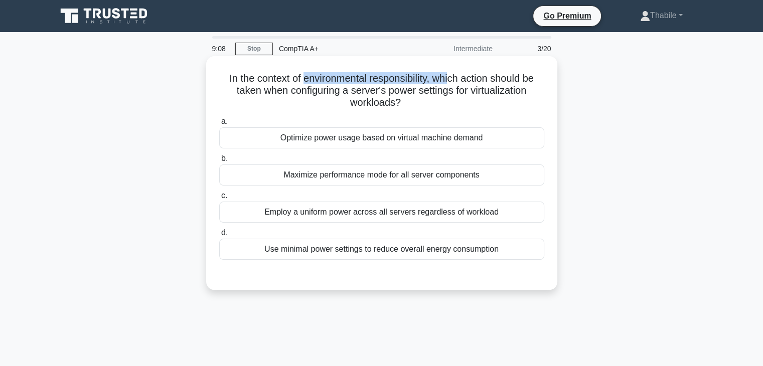
drag, startPoint x: 303, startPoint y: 80, endPoint x: 451, endPoint y: 78, distance: 147.5
click at [451, 78] on h5 "In the context of environmental responsibility, which action should be taken wh…" at bounding box center [381, 90] width 327 height 37
drag, startPoint x: 260, startPoint y: 92, endPoint x: 447, endPoint y: 102, distance: 186.9
click at [447, 102] on h5 "In the context of environmental responsibility, which action should be taken wh…" at bounding box center [381, 90] width 327 height 37
click at [500, 139] on div "Optimize power usage based on virtual machine demand" at bounding box center [381, 137] width 325 height 21
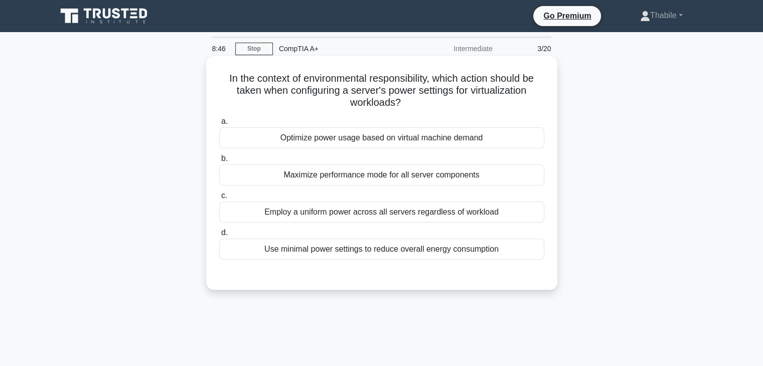
click at [219, 125] on input "a. Optimize power usage based on virtual machine demand" at bounding box center [219, 121] width 0 height 7
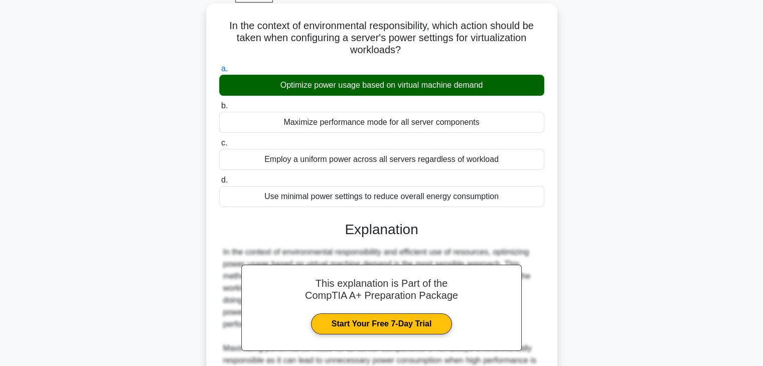
scroll to position [216, 0]
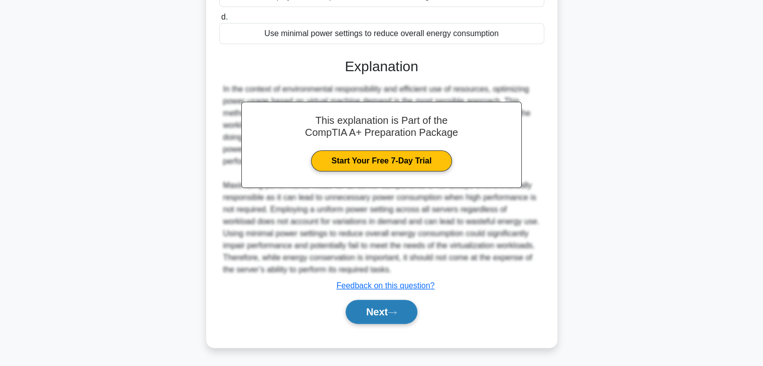
click at [392, 314] on icon at bounding box center [392, 313] width 9 height 6
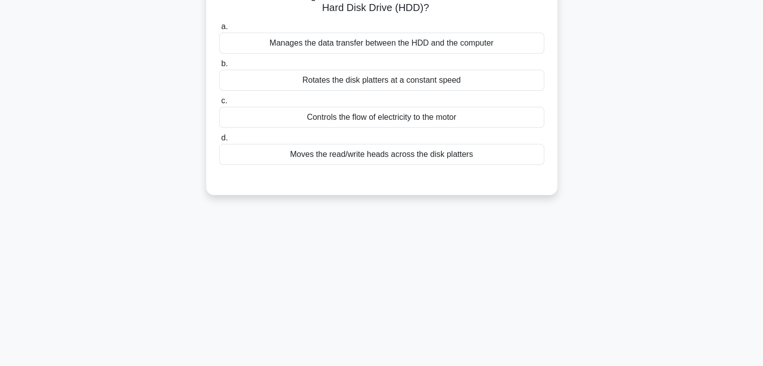
scroll to position [0, 0]
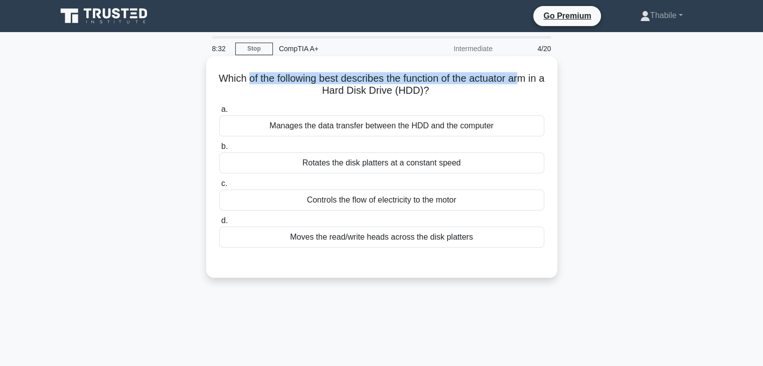
drag, startPoint x: 253, startPoint y: 78, endPoint x: 535, endPoint y: 76, distance: 282.0
click at [535, 76] on h5 "Which of the following best describes the function of the actuator arm in a Har…" at bounding box center [381, 84] width 327 height 25
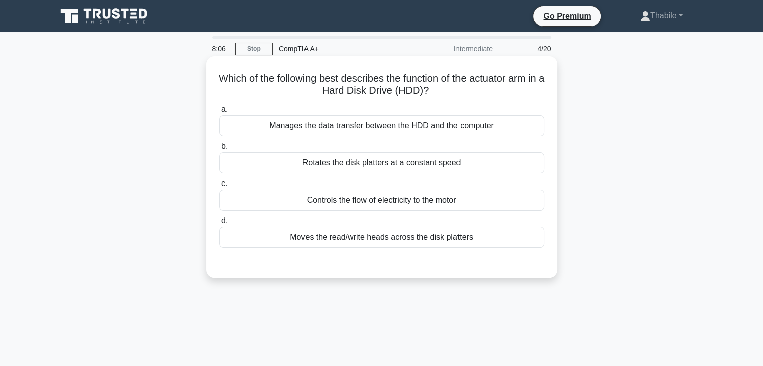
click at [395, 131] on div "Manages the data transfer between the HDD and the computer" at bounding box center [381, 125] width 325 height 21
click at [219, 113] on input "a. Manages the data transfer between the HDD and the computer" at bounding box center [219, 109] width 0 height 7
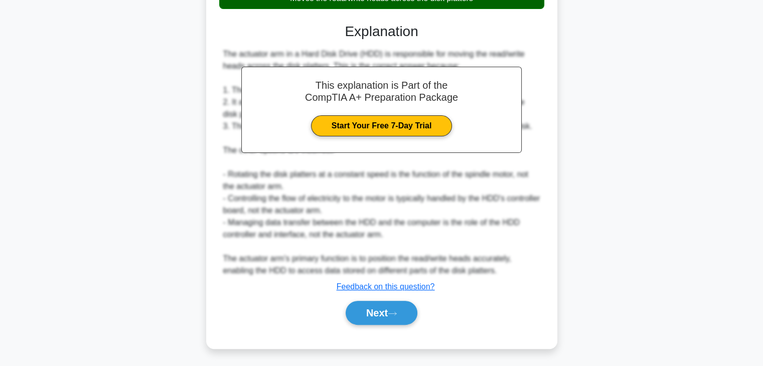
scroll to position [241, 0]
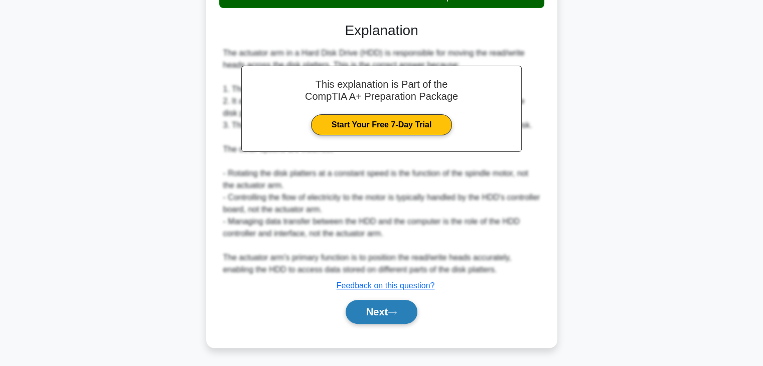
click at [374, 318] on button "Next" at bounding box center [382, 312] width 72 height 24
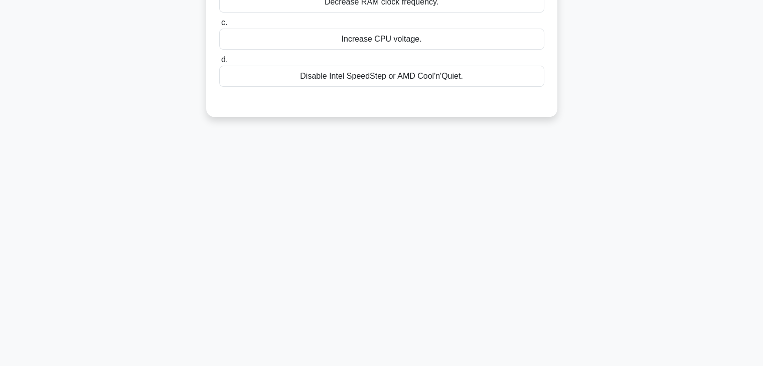
scroll to position [0, 0]
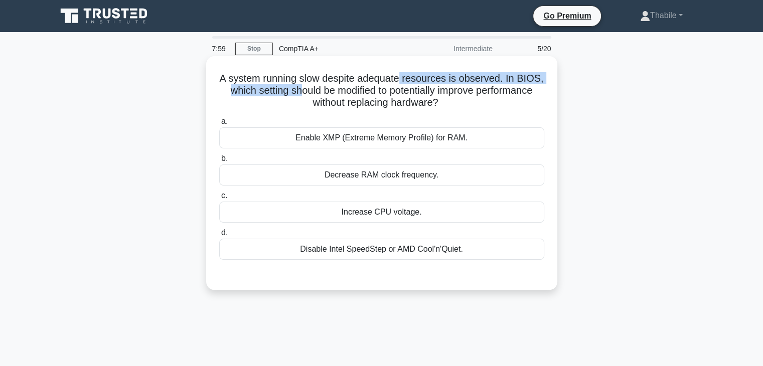
drag, startPoint x: 296, startPoint y: 87, endPoint x: 405, endPoint y: 81, distance: 109.0
click at [401, 82] on h5 "A system running slow despite adequate resources is observed. In BIOS, which se…" at bounding box center [381, 90] width 327 height 37
click at [405, 81] on h5 "A system running slow despite adequate resources is observed. In BIOS, which se…" at bounding box center [381, 90] width 327 height 37
click at [496, 83] on h5 "A system running slow despite adequate resources is observed. In BIOS, which se…" at bounding box center [381, 90] width 327 height 37
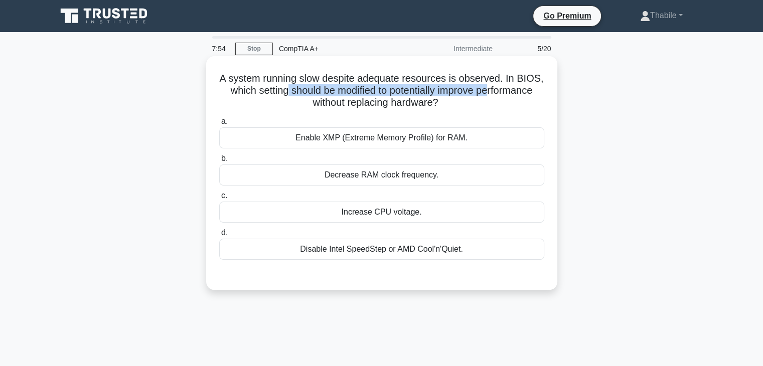
drag, startPoint x: 281, startPoint y: 90, endPoint x: 495, endPoint y: 94, distance: 213.3
click at [495, 94] on h5 "A system running slow despite adequate resources is observed. In BIOS, which se…" at bounding box center [381, 90] width 327 height 37
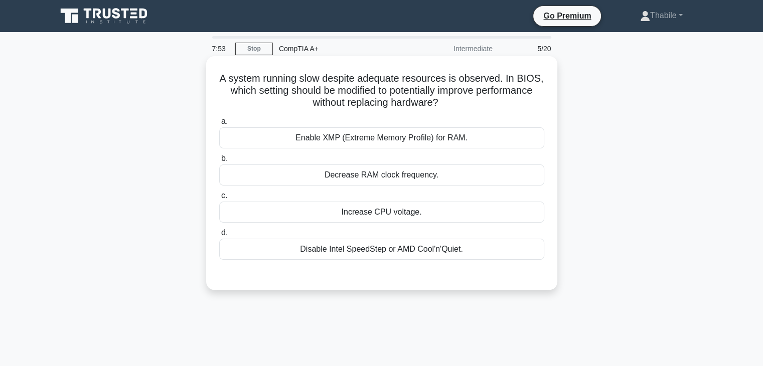
drag, startPoint x: 367, startPoint y: 114, endPoint x: 362, endPoint y: 115, distance: 5.2
click at [366, 114] on div "a. Enable XMP (Extreme Memory Profile) for RAM. b. Decrease RAM clock frequency." at bounding box center [381, 187] width 337 height 148
click at [371, 244] on div "Disable Intel SpeedStep or AMD Cool'n'Quiet." at bounding box center [381, 249] width 325 height 21
click at [219, 236] on input "d. Disable Intel SpeedStep or AMD Cool'n'Quiet." at bounding box center [219, 233] width 0 height 7
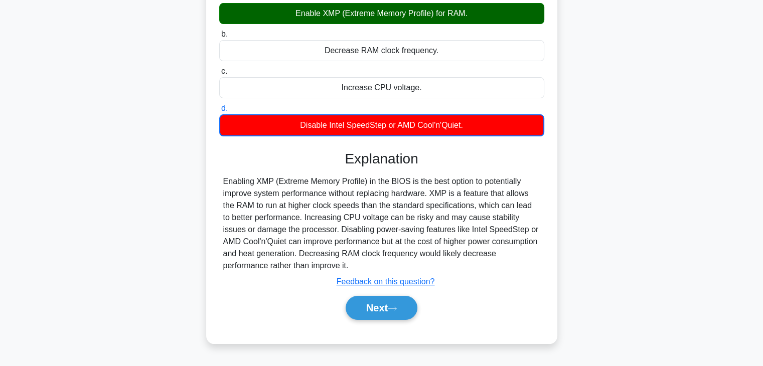
scroll to position [176, 0]
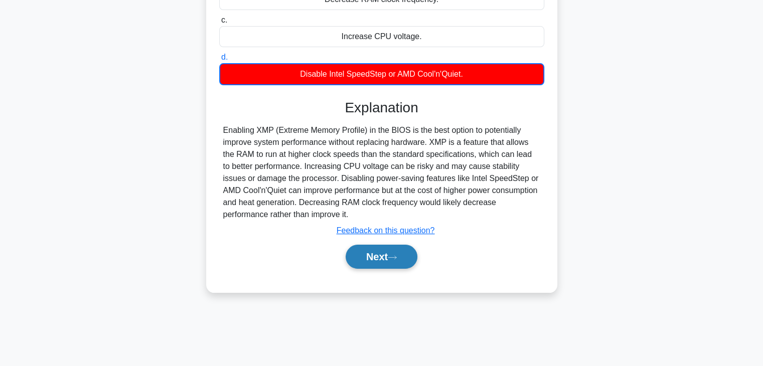
click at [393, 251] on button "Next" at bounding box center [382, 257] width 72 height 24
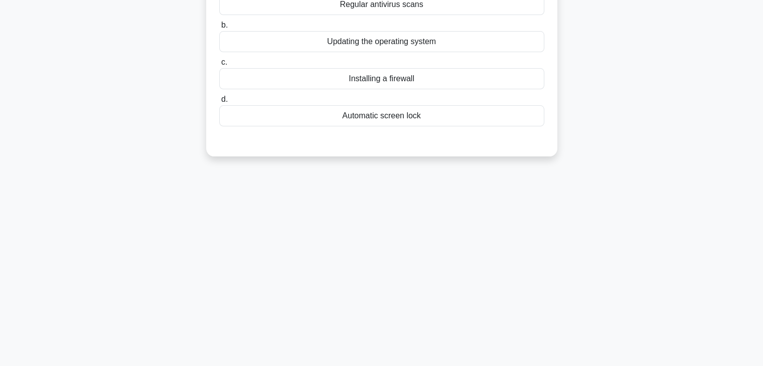
scroll to position [0, 0]
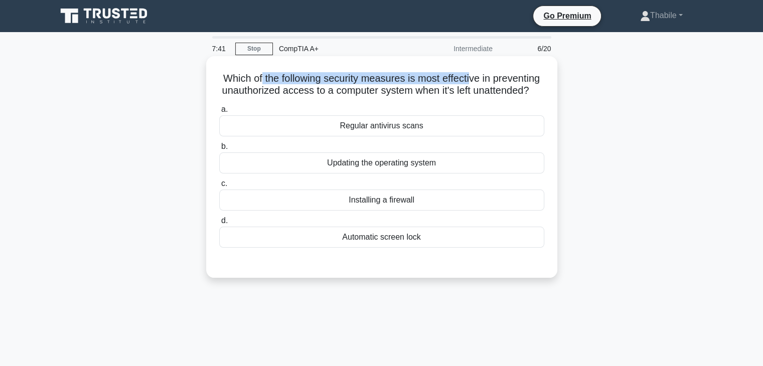
drag, startPoint x: 283, startPoint y: 83, endPoint x: 498, endPoint y: 75, distance: 214.4
click at [498, 75] on h5 "Which of the following security measures is most effective in preventing unauth…" at bounding box center [381, 84] width 327 height 25
click at [506, 73] on h5 "Which of the following security measures is most effective in preventing unauth…" at bounding box center [381, 84] width 327 height 25
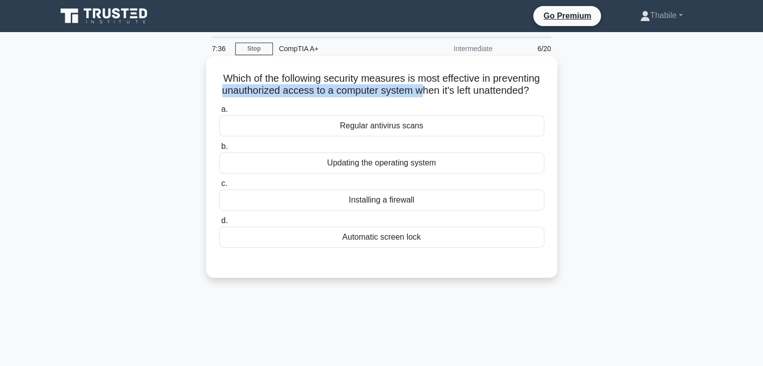
drag, startPoint x: 301, startPoint y: 85, endPoint x: 485, endPoint y: 88, distance: 184.7
click at [485, 88] on h5 "Which of the following security measures is most effective in preventing unauth…" at bounding box center [381, 84] width 327 height 25
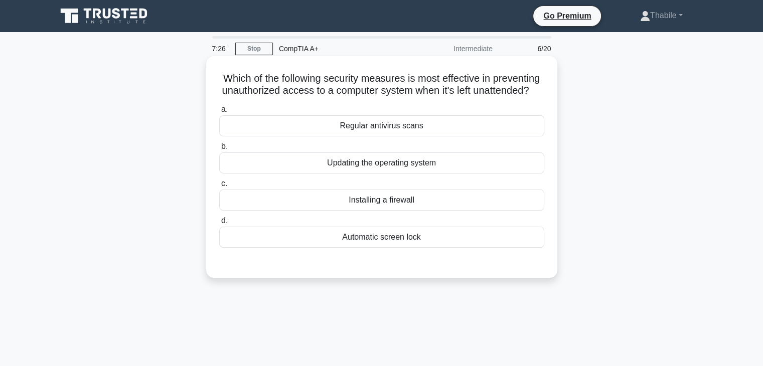
click at [390, 248] on div "Automatic screen lock" at bounding box center [381, 237] width 325 height 21
click at [219, 224] on input "d. Automatic screen lock" at bounding box center [219, 221] width 0 height 7
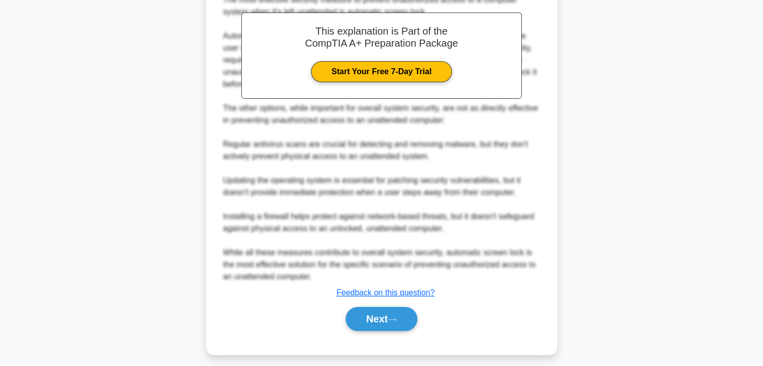
scroll to position [312, 0]
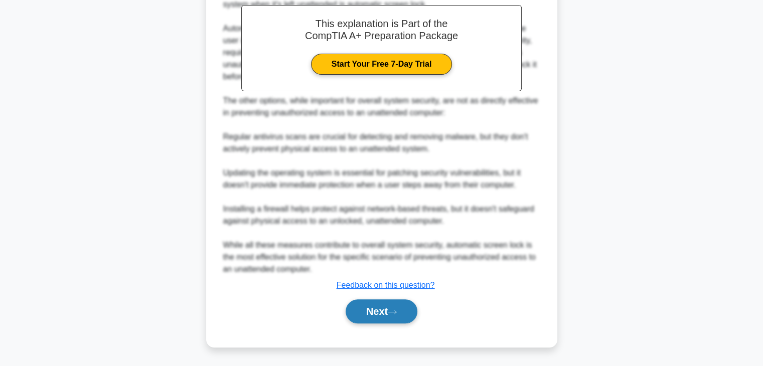
click at [387, 319] on button "Next" at bounding box center [382, 312] width 72 height 24
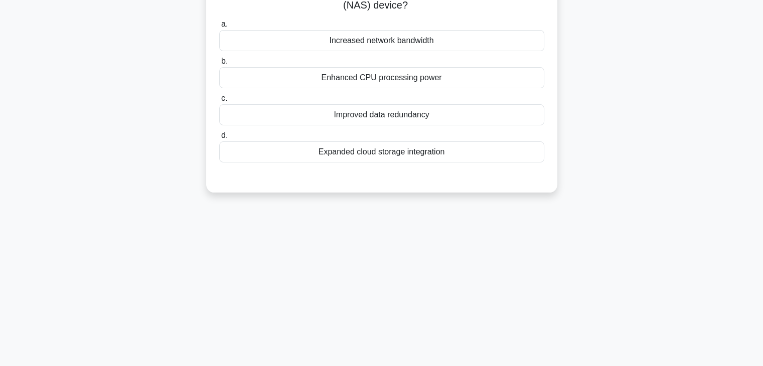
scroll to position [0, 0]
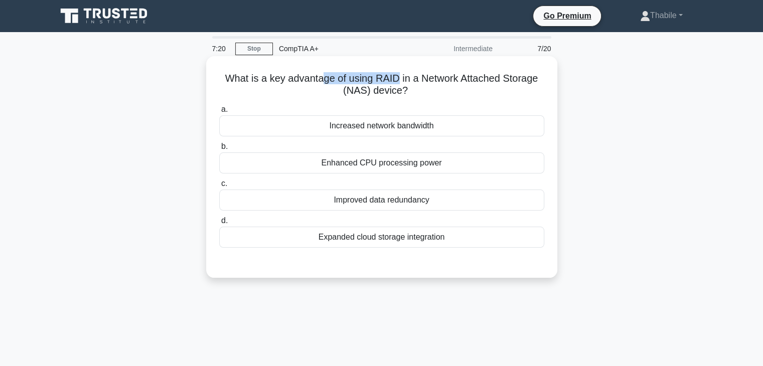
drag, startPoint x: 319, startPoint y: 84, endPoint x: 398, endPoint y: 72, distance: 79.6
click at [398, 72] on h5 "What is a key advantage of using RAID in a Network Attached Storage (NAS) devic…" at bounding box center [381, 84] width 327 height 25
click at [363, 125] on div "Increased network bandwidth" at bounding box center [381, 125] width 325 height 21
click at [219, 113] on input "a. Increased network bandwidth" at bounding box center [219, 109] width 0 height 7
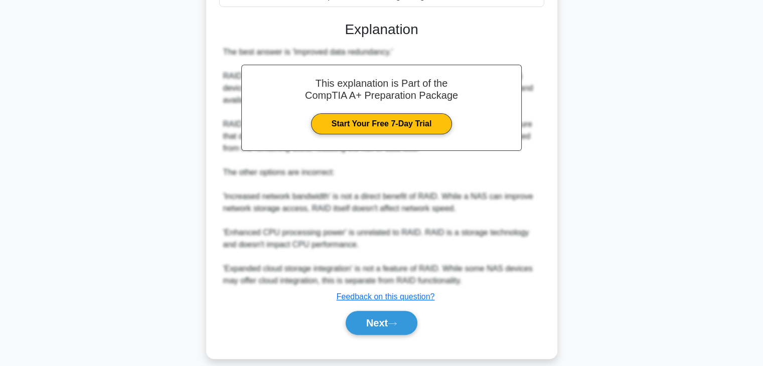
scroll to position [251, 0]
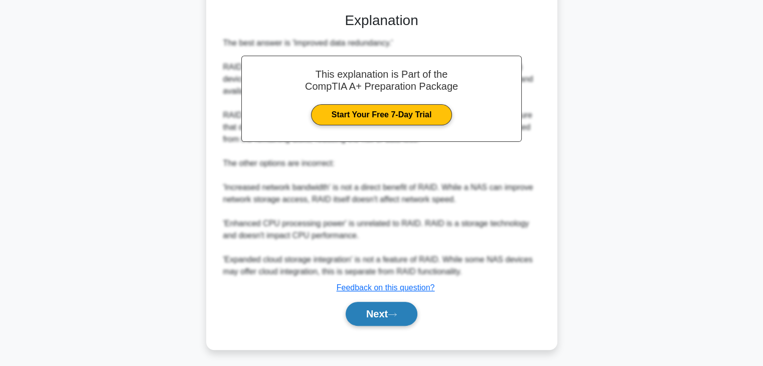
click at [380, 314] on button "Next" at bounding box center [382, 314] width 72 height 24
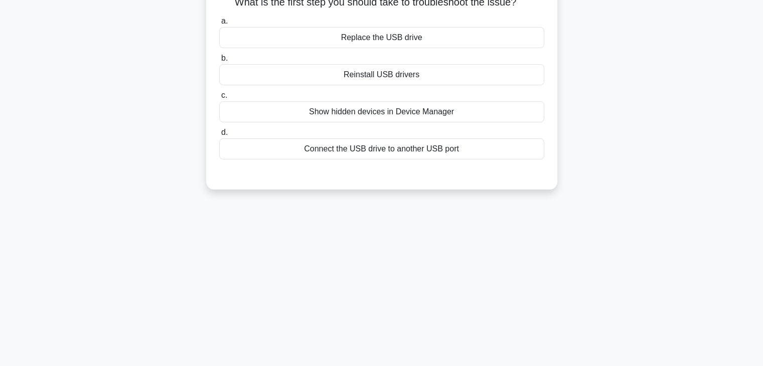
scroll to position [0, 0]
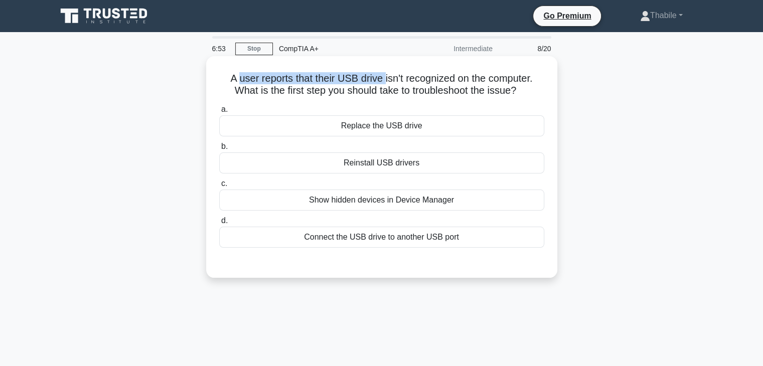
drag, startPoint x: 237, startPoint y: 79, endPoint x: 403, endPoint y: 75, distance: 165.6
click at [384, 79] on h5 "A user reports that their USB drive isn't recognized on the computer. What is t…" at bounding box center [381, 84] width 327 height 25
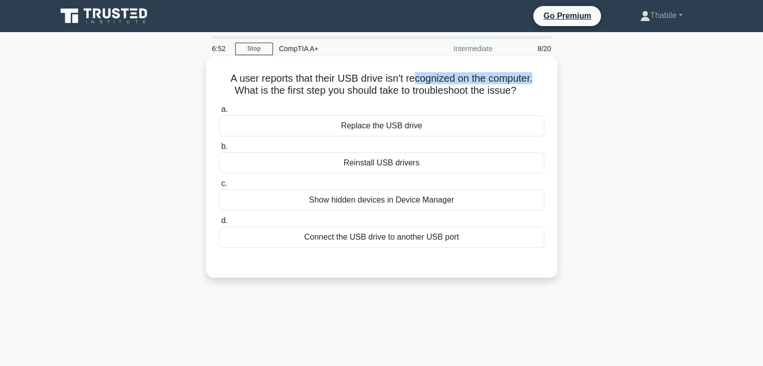
drag, startPoint x: 413, startPoint y: 73, endPoint x: 552, endPoint y: 79, distance: 139.6
click at [552, 79] on div "A user reports that their USB drive isn't recognized on the computer. What is t…" at bounding box center [381, 167] width 343 height 214
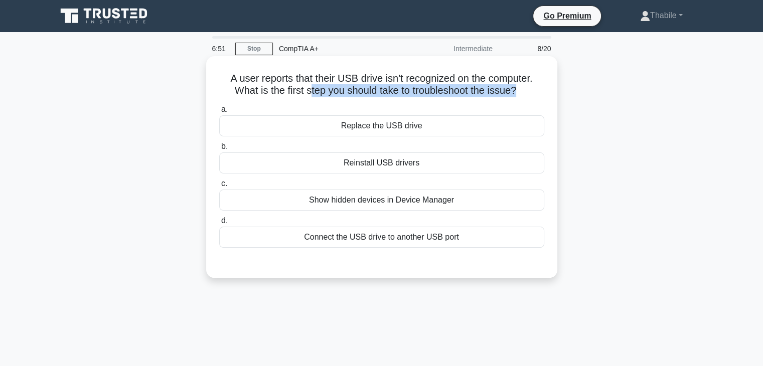
drag, startPoint x: 386, startPoint y: 93, endPoint x: 518, endPoint y: 92, distance: 131.4
click at [518, 92] on h5 "A user reports that their USB drive isn't recognized on the computer. What is t…" at bounding box center [381, 84] width 327 height 25
click at [426, 240] on div "Connect the USB drive to another USB port" at bounding box center [381, 237] width 325 height 21
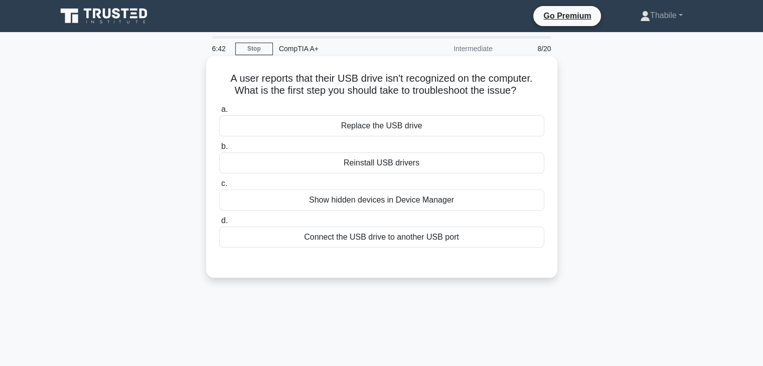
click at [354, 239] on div "Connect the USB drive to another USB port" at bounding box center [381, 237] width 325 height 21
click at [219, 224] on input "d. Connect the USB drive to another USB port" at bounding box center [219, 221] width 0 height 7
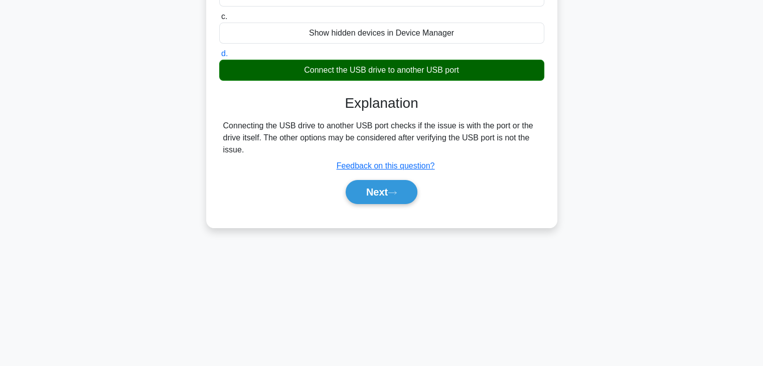
scroll to position [176, 0]
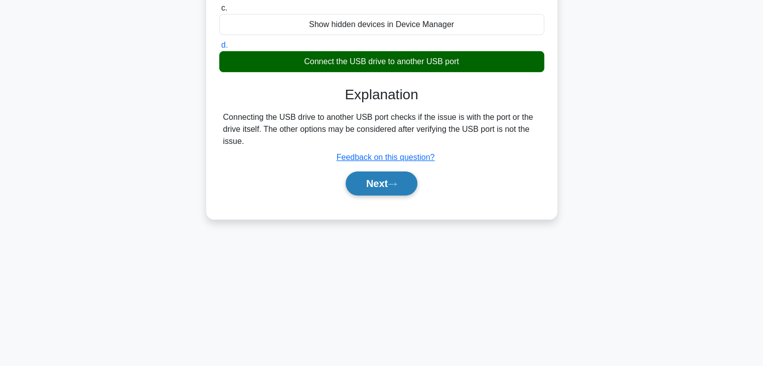
click at [399, 190] on button "Next" at bounding box center [382, 184] width 72 height 24
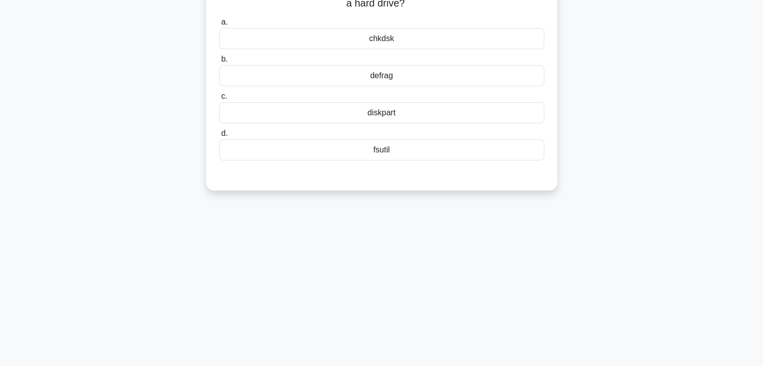
scroll to position [0, 0]
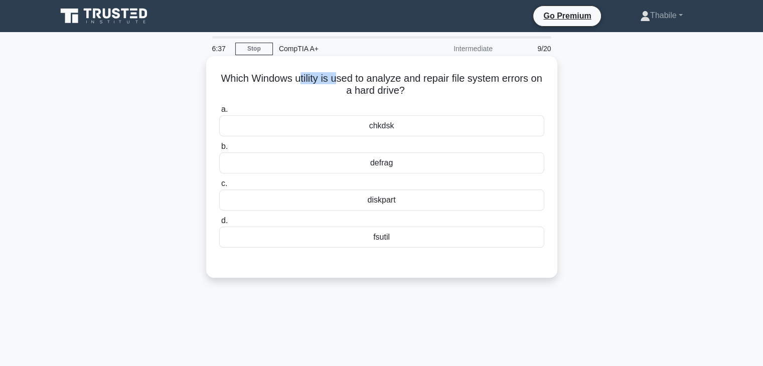
drag, startPoint x: 308, startPoint y: 85, endPoint x: 347, endPoint y: 78, distance: 40.3
click at [344, 79] on h5 "Which Windows utility is used to analyze and repair file system errors on a har…" at bounding box center [381, 84] width 327 height 25
drag, startPoint x: 367, startPoint y: 75, endPoint x: 509, endPoint y: 76, distance: 141.5
click at [509, 76] on h5 "Which Windows utility is used to analyze and repair file system errors on a har…" at bounding box center [381, 84] width 327 height 25
click at [315, 76] on h5 "Which Windows utility is used to analyze and repair file system errors on a har…" at bounding box center [381, 84] width 327 height 25
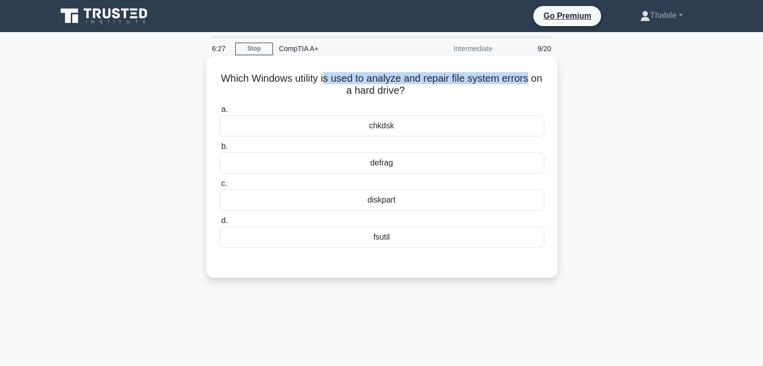
drag, startPoint x: 341, startPoint y: 79, endPoint x: 509, endPoint y: 95, distance: 168.3
click at [606, 87] on div "Which Windows utility is used to analyze and repair file system errors on a har…" at bounding box center [382, 176] width 662 height 234
click at [465, 101] on div "Which Windows utility is used to analyze and repair file system errors on a har…" at bounding box center [381, 167] width 343 height 214
click at [407, 201] on div "diskpart" at bounding box center [381, 200] width 325 height 21
click at [219, 187] on input "c. diskpart" at bounding box center [219, 184] width 0 height 7
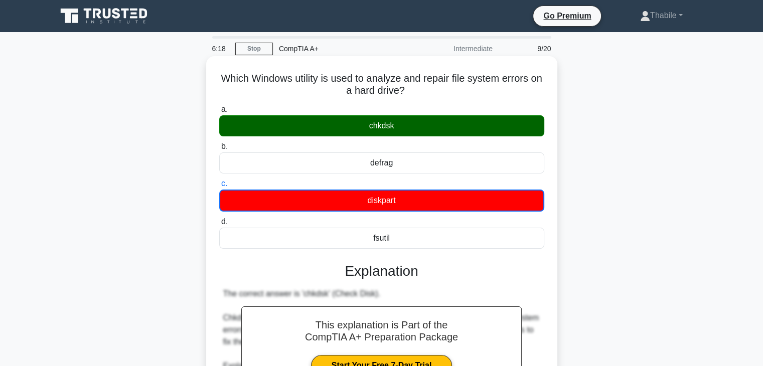
scroll to position [253, 0]
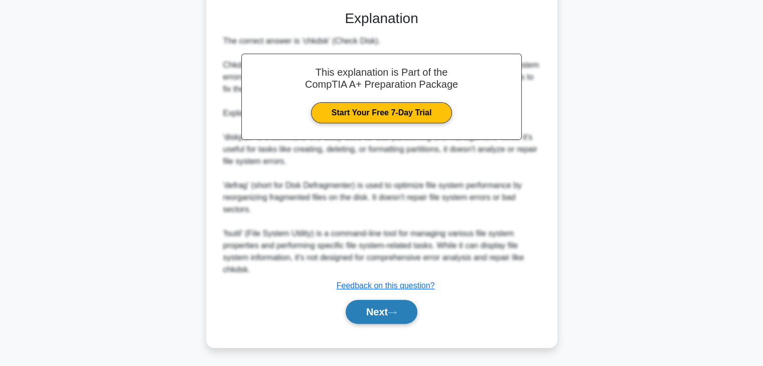
click at [375, 308] on button "Next" at bounding box center [382, 312] width 72 height 24
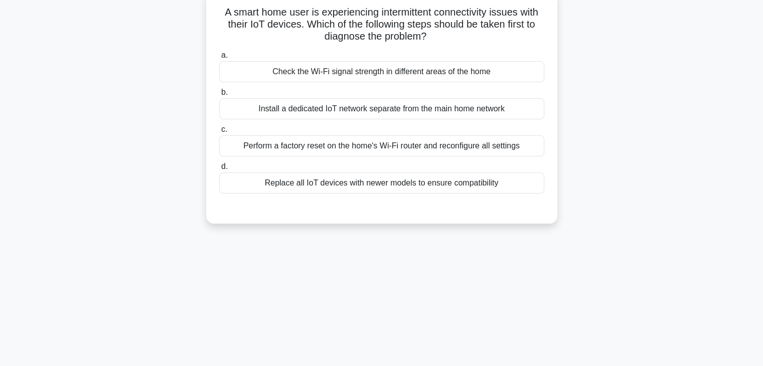
scroll to position [0, 0]
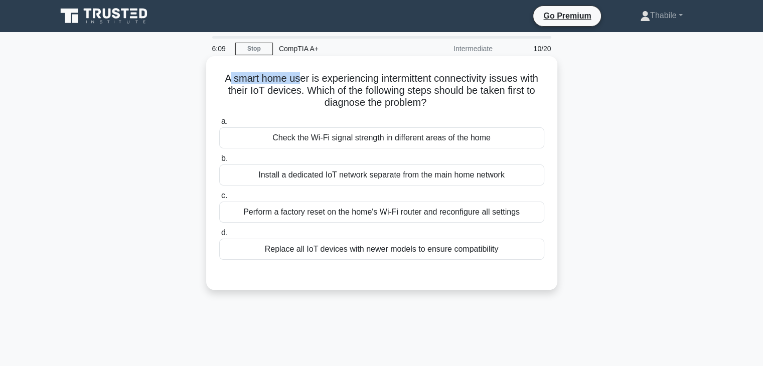
drag, startPoint x: 225, startPoint y: 77, endPoint x: 299, endPoint y: 84, distance: 74.1
click at [299, 84] on h5 "A smart home user is experiencing intermittent connectivity issues with their I…" at bounding box center [381, 90] width 327 height 37
click at [298, 87] on h5 "A smart home user is experiencing intermittent connectivity issues with their I…" at bounding box center [381, 90] width 327 height 37
drag, startPoint x: 283, startPoint y: 72, endPoint x: 423, endPoint y: 72, distance: 140.0
click at [423, 72] on h5 "A smart home user is experiencing intermittent connectivity issues with their I…" at bounding box center [381, 90] width 327 height 37
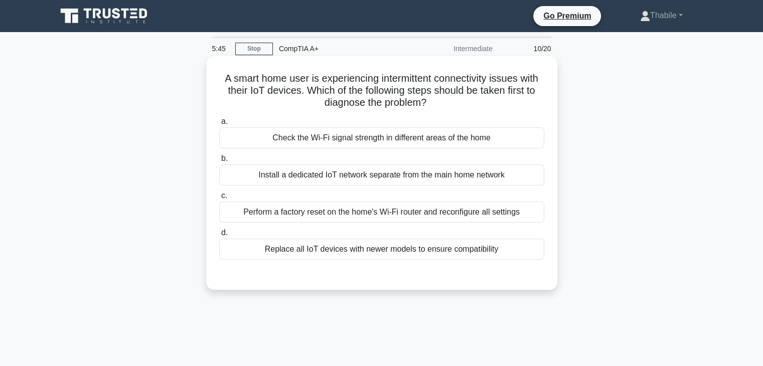
drag, startPoint x: 256, startPoint y: 80, endPoint x: 263, endPoint y: 79, distance: 6.6
click at [259, 80] on h5 "A smart home user is experiencing intermittent connectivity issues with their I…" at bounding box center [381, 90] width 327 height 37
click at [278, 79] on h5 "A smart home user is experiencing intermittent connectivity issues with their I…" at bounding box center [381, 90] width 327 height 37
drag, startPoint x: 341, startPoint y: 73, endPoint x: 519, endPoint y: 75, distance: 177.6
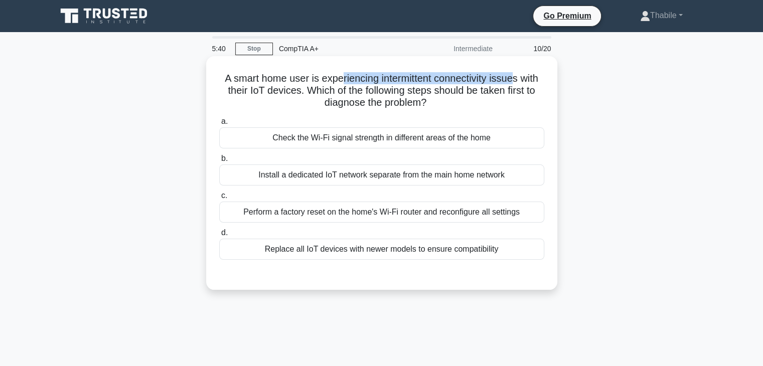
click at [519, 75] on h5 "A smart home user is experiencing intermittent connectivity issues with their I…" at bounding box center [381, 90] width 327 height 37
drag, startPoint x: 299, startPoint y: 87, endPoint x: 323, endPoint y: 81, distance: 24.8
click at [299, 87] on h5 "A smart home user is experiencing intermittent connectivity issues with their I…" at bounding box center [381, 90] width 327 height 37
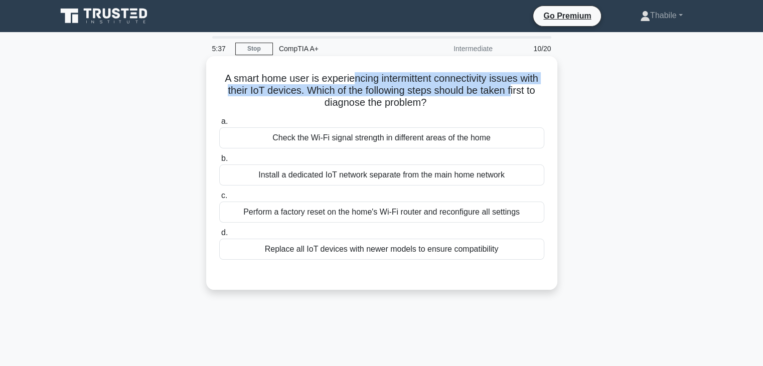
drag, startPoint x: 401, startPoint y: 85, endPoint x: 514, endPoint y: 85, distance: 112.4
click at [514, 85] on h5 "A smart home user is experiencing intermittent connectivity issues with their I…" at bounding box center [381, 90] width 327 height 37
drag, startPoint x: 495, startPoint y: 95, endPoint x: 446, endPoint y: 107, distance: 50.6
click at [494, 96] on h5 "A smart home user is experiencing intermittent connectivity issues with their I…" at bounding box center [381, 90] width 327 height 37
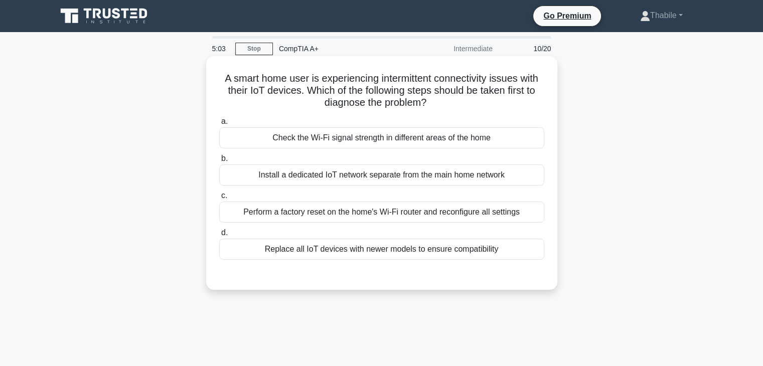
click at [362, 137] on div "Check the Wi-Fi signal strength in different areas of the home" at bounding box center [381, 137] width 325 height 21
click at [219, 125] on input "a. Check the Wi-Fi signal strength in different areas of the home" at bounding box center [219, 121] width 0 height 7
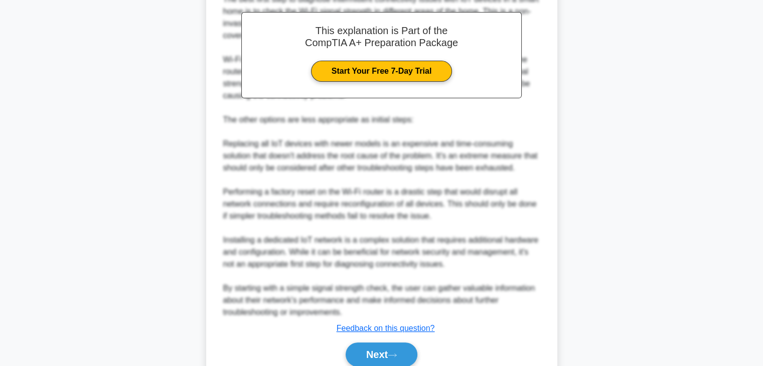
scroll to position [348, 0]
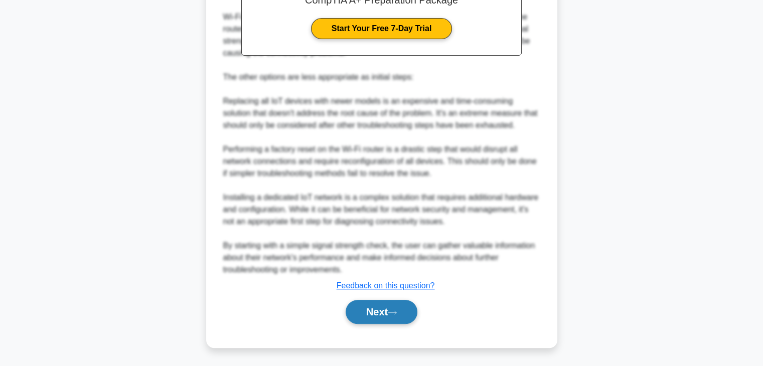
click at [393, 306] on button "Next" at bounding box center [382, 312] width 72 height 24
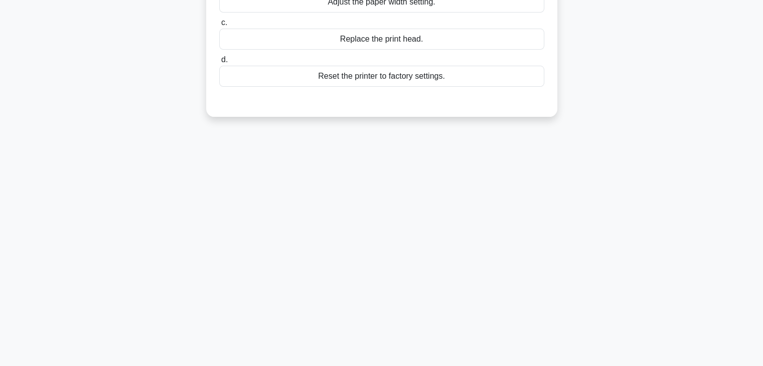
scroll to position [0, 0]
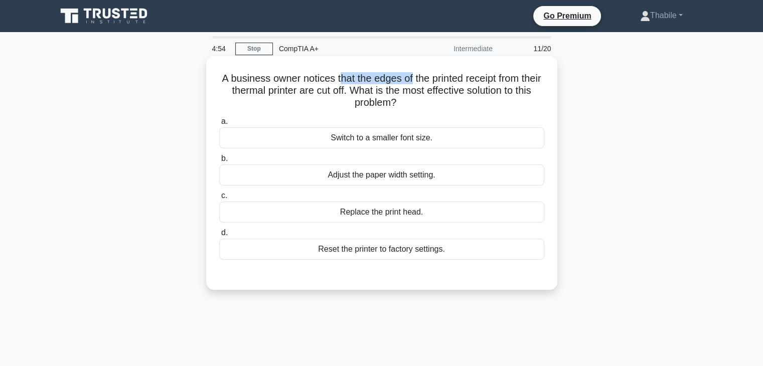
drag, startPoint x: 351, startPoint y: 79, endPoint x: 421, endPoint y: 74, distance: 70.4
click at [421, 74] on h5 "A business owner notices that the edges of the printed receipt from their therm…" at bounding box center [381, 90] width 327 height 37
drag, startPoint x: 453, startPoint y: 71, endPoint x: 511, endPoint y: 72, distance: 58.7
click at [511, 72] on h5 "A business owner notices that the edges of the printed receipt from their therm…" at bounding box center [381, 90] width 327 height 37
drag, startPoint x: 256, startPoint y: 92, endPoint x: 390, endPoint y: 92, distance: 134.0
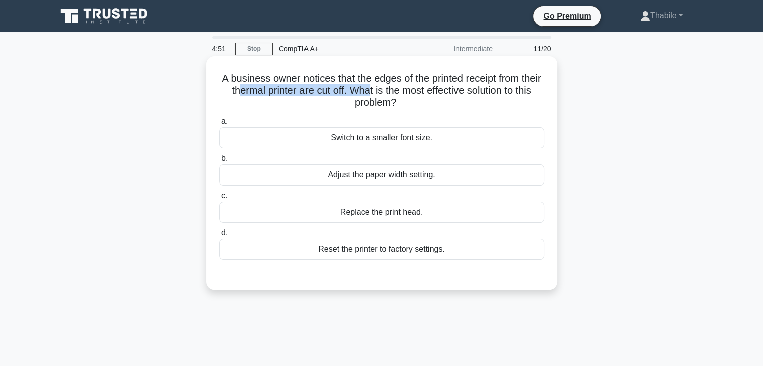
click at [390, 92] on h5 "A business owner notices that the edges of the printed receipt from their therm…" at bounding box center [381, 90] width 327 height 37
drag, startPoint x: 443, startPoint y: 91, endPoint x: 491, endPoint y: 89, distance: 48.2
click at [455, 90] on h5 "A business owner notices that the edges of the printed receipt from their therm…" at bounding box center [381, 90] width 327 height 37
drag, startPoint x: 421, startPoint y: 212, endPoint x: 387, endPoint y: 212, distance: 34.1
click at [387, 212] on div "Replace the print head." at bounding box center [381, 212] width 325 height 21
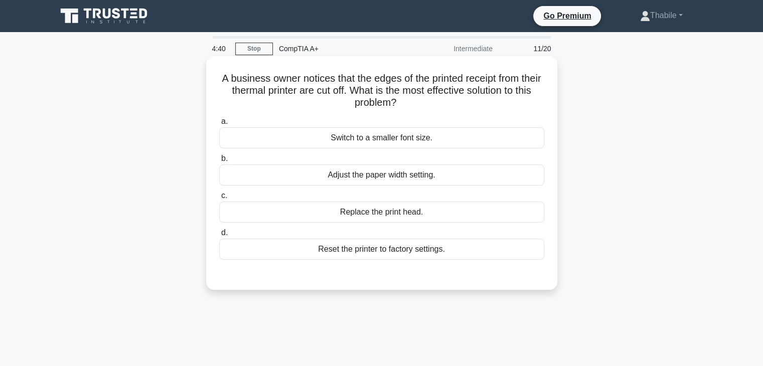
click at [345, 214] on div "Replace the print head." at bounding box center [381, 212] width 325 height 21
click at [219, 199] on input "c. Replace the print head." at bounding box center [219, 196] width 0 height 7
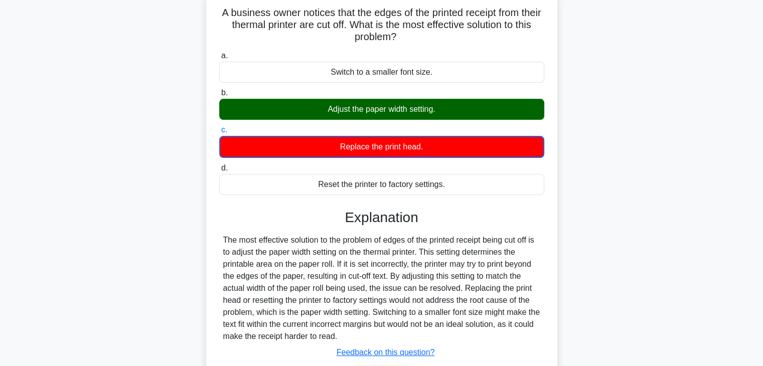
scroll to position [176, 0]
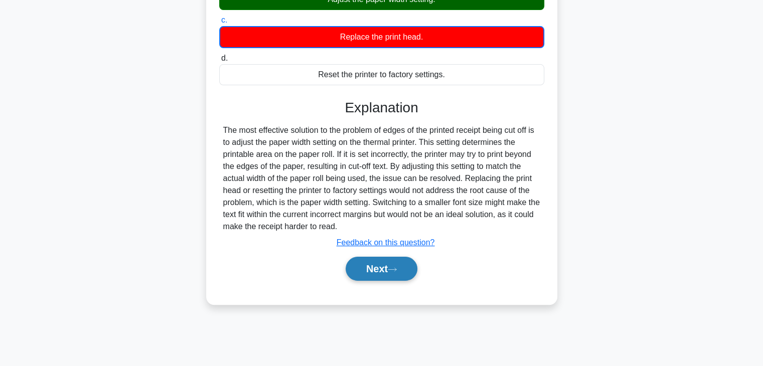
click at [383, 263] on button "Next" at bounding box center [382, 269] width 72 height 24
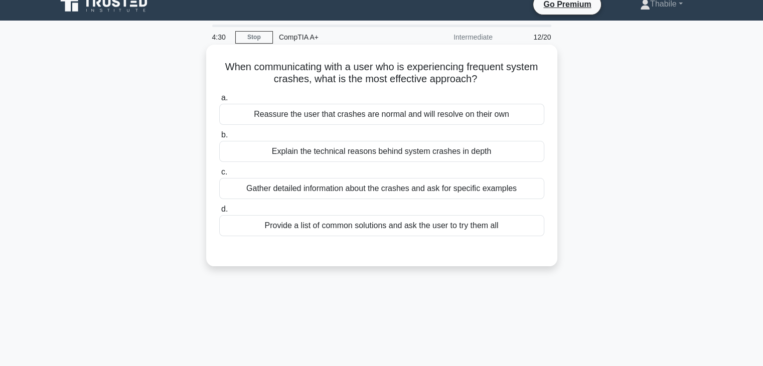
scroll to position [0, 0]
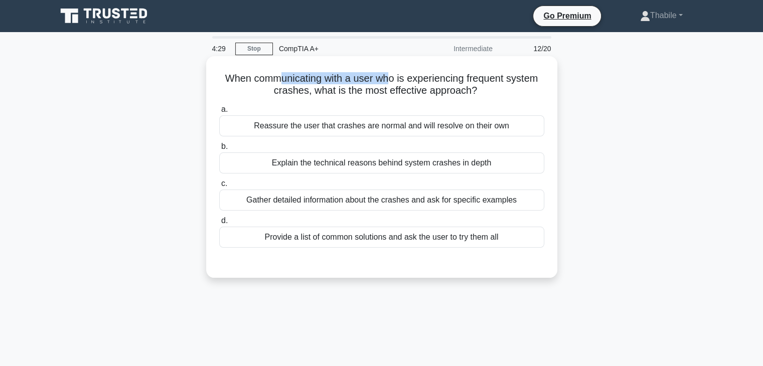
drag, startPoint x: 341, startPoint y: 77, endPoint x: 416, endPoint y: 75, distance: 74.8
click at [389, 77] on h5 "When communicating with a user who is experiencing frequent system crashes, wha…" at bounding box center [381, 84] width 327 height 25
drag, startPoint x: 433, startPoint y: 73, endPoint x: 316, endPoint y: 91, distance: 118.8
click at [316, 91] on h5 "When communicating with a user who is experiencing frequent system crashes, wha…" at bounding box center [381, 84] width 327 height 25
click at [463, 200] on div "Gather detailed information about the crashes and ask for specific examples" at bounding box center [381, 200] width 325 height 21
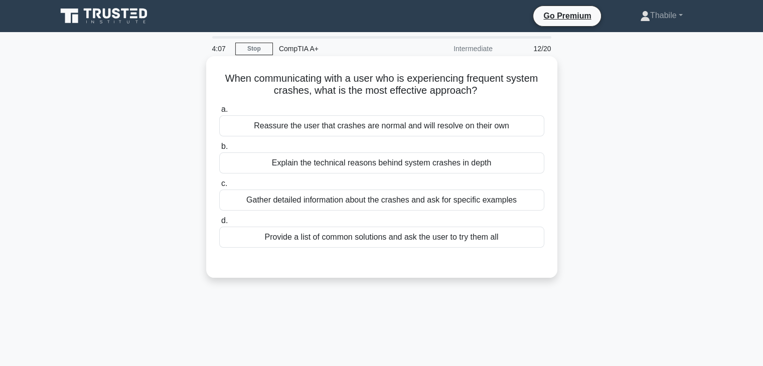
click at [219, 187] on input "c. Gather detailed information about the crashes and ask for specific examples" at bounding box center [219, 184] width 0 height 7
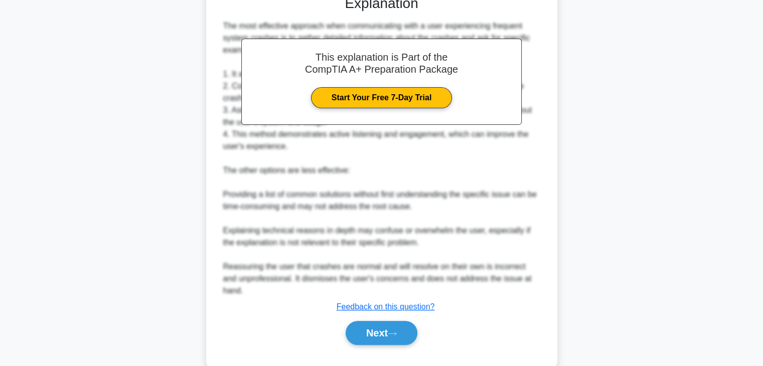
scroll to position [276, 0]
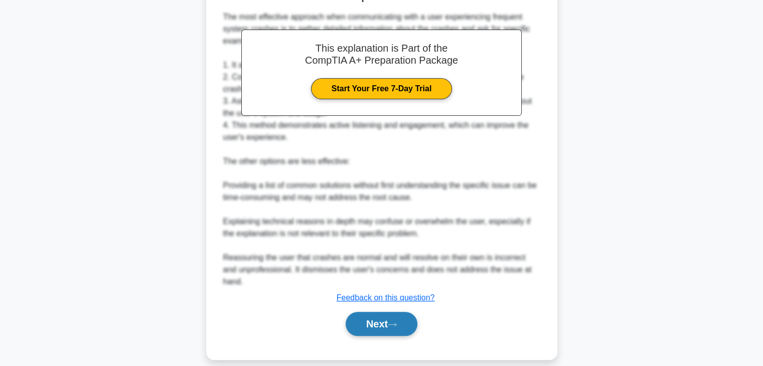
click at [399, 318] on button "Next" at bounding box center [382, 324] width 72 height 24
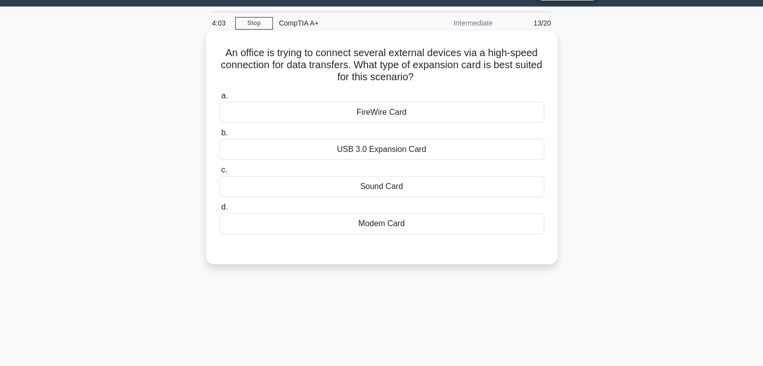
scroll to position [0, 0]
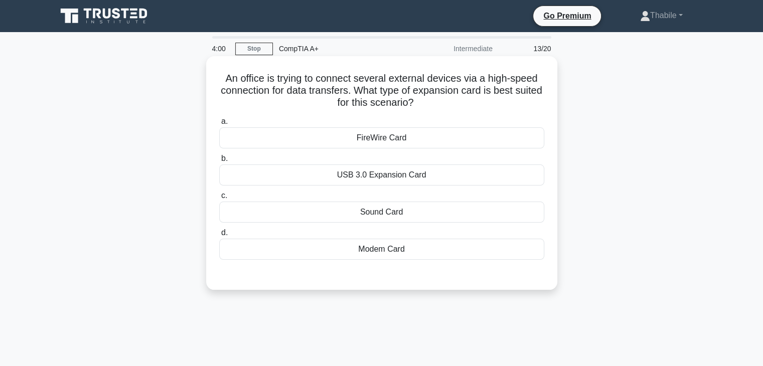
drag, startPoint x: 349, startPoint y: 79, endPoint x: 418, endPoint y: 81, distance: 68.7
click at [357, 79] on h5 "An office is trying to connect several external devices via a high-speed connec…" at bounding box center [381, 90] width 327 height 37
click at [424, 79] on h5 "An office is trying to connect several external devices via a high-speed connec…" at bounding box center [381, 90] width 327 height 37
drag, startPoint x: 393, startPoint y: 79, endPoint x: 480, endPoint y: 77, distance: 86.3
click at [480, 77] on h5 "An office is trying to connect several external devices via a high-speed connec…" at bounding box center [381, 90] width 327 height 37
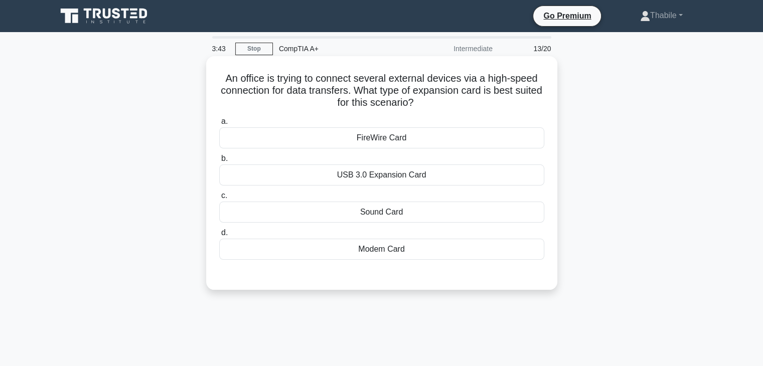
click at [383, 253] on div "Modem Card" at bounding box center [381, 249] width 325 height 21
click at [219, 236] on input "d. Modem Card" at bounding box center [219, 233] width 0 height 7
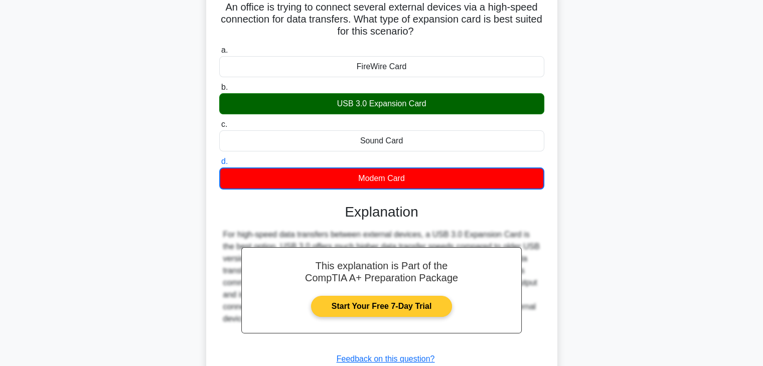
scroll to position [176, 0]
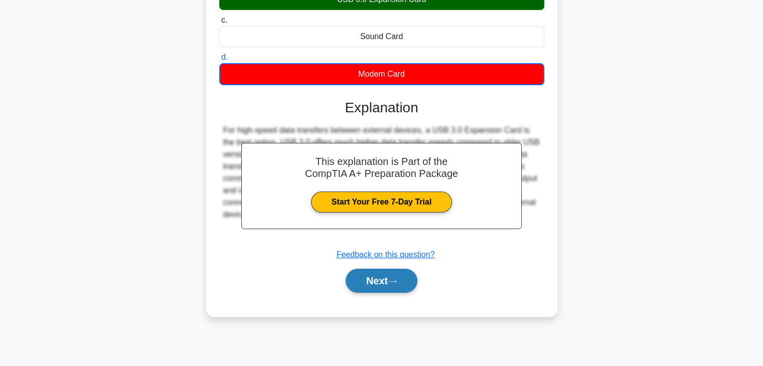
click at [400, 273] on button "Next" at bounding box center [382, 281] width 72 height 24
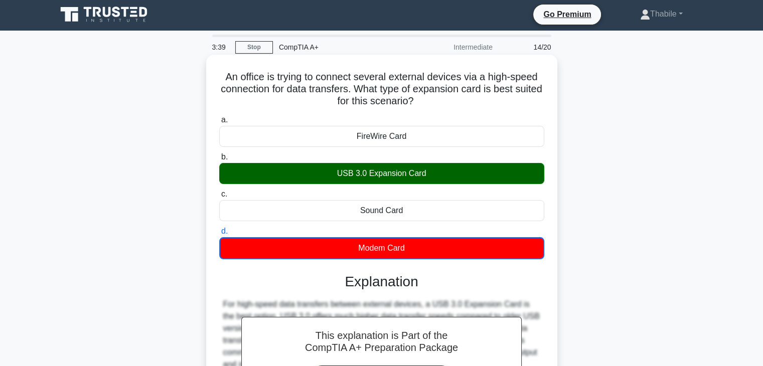
scroll to position [0, 0]
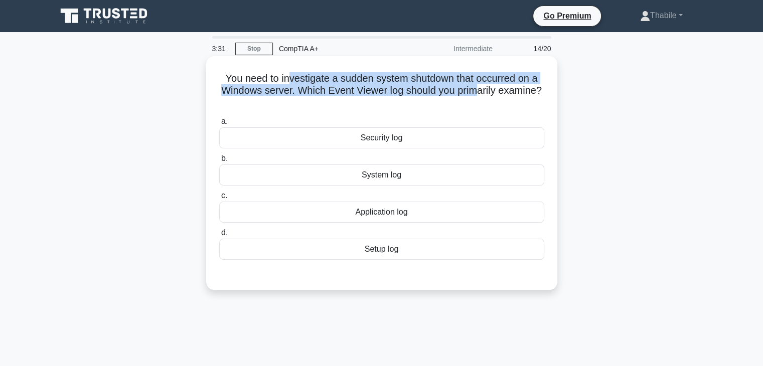
drag, startPoint x: 287, startPoint y: 77, endPoint x: 478, endPoint y: 93, distance: 191.8
click at [478, 93] on h5 "You need to investigate a sudden system shutdown that occurred on a Windows ser…" at bounding box center [381, 90] width 327 height 37
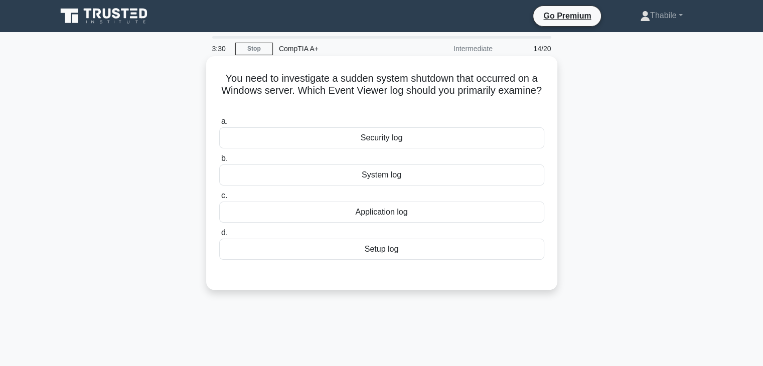
click at [409, 179] on div "System log" at bounding box center [381, 175] width 325 height 21
click at [219, 162] on input "b. System log" at bounding box center [219, 159] width 0 height 7
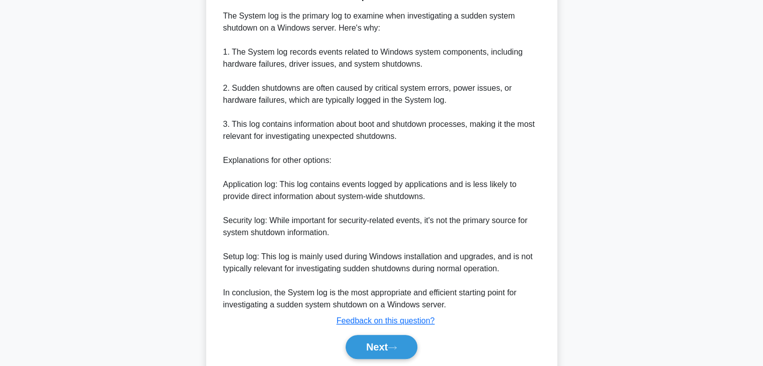
scroll to position [324, 0]
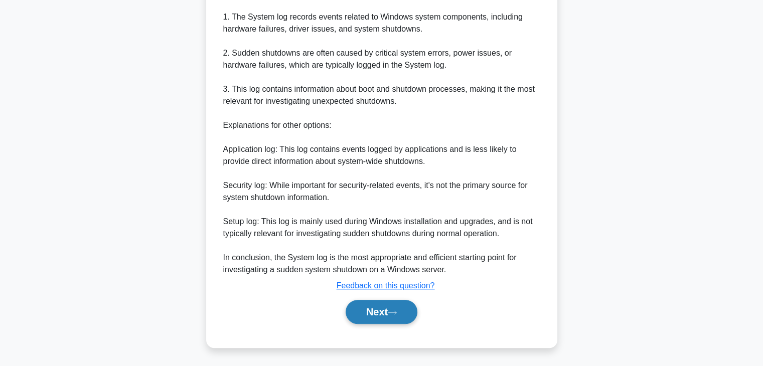
click at [409, 310] on button "Next" at bounding box center [382, 312] width 72 height 24
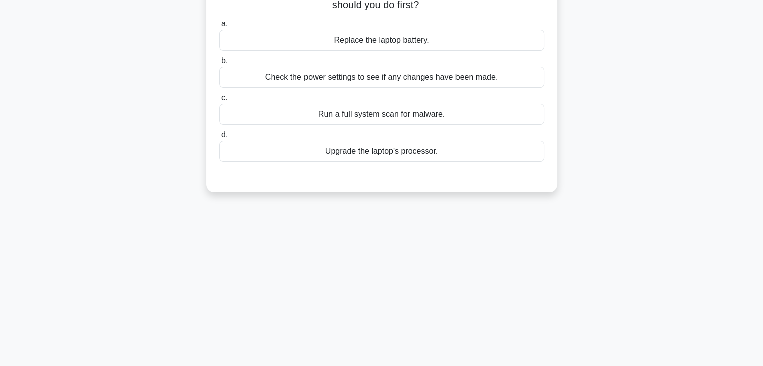
scroll to position [0, 0]
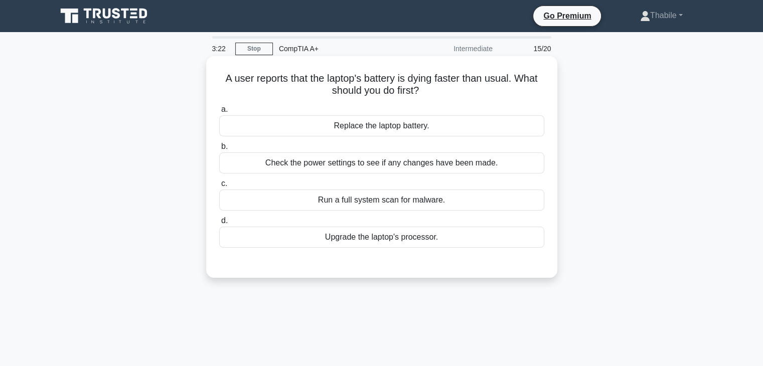
drag, startPoint x: 289, startPoint y: 79, endPoint x: 432, endPoint y: 99, distance: 144.4
click at [435, 99] on div "A user reports that the laptop's battery is dying faster than usual. What shoul…" at bounding box center [381, 167] width 343 height 214
click at [432, 99] on div "A user reports that the laptop's battery is dying faster than usual. What shoul…" at bounding box center [381, 167] width 343 height 214
click at [399, 103] on div "a. Replace the laptop battery. b. Check the power settings to see if any change…" at bounding box center [381, 175] width 337 height 148
drag, startPoint x: 455, startPoint y: 165, endPoint x: 430, endPoint y: 172, distance: 26.2
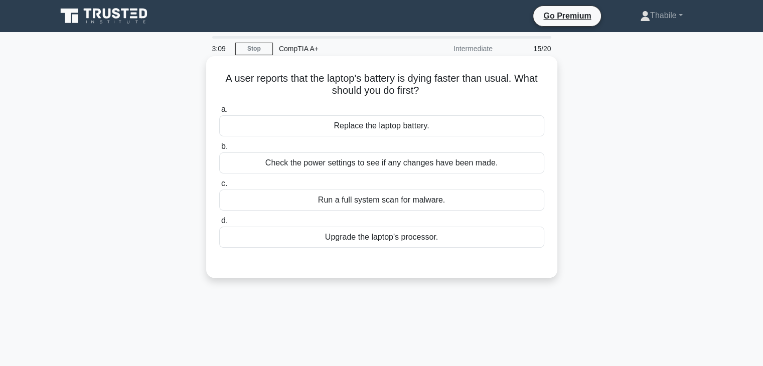
click at [449, 168] on div "Check the power settings to see if any changes have been made." at bounding box center [381, 163] width 325 height 21
click at [369, 165] on div "Check the power settings to see if any changes have been made." at bounding box center [381, 163] width 325 height 21
click at [219, 150] on input "b. Check the power settings to see if any changes have been made." at bounding box center [219, 146] width 0 height 7
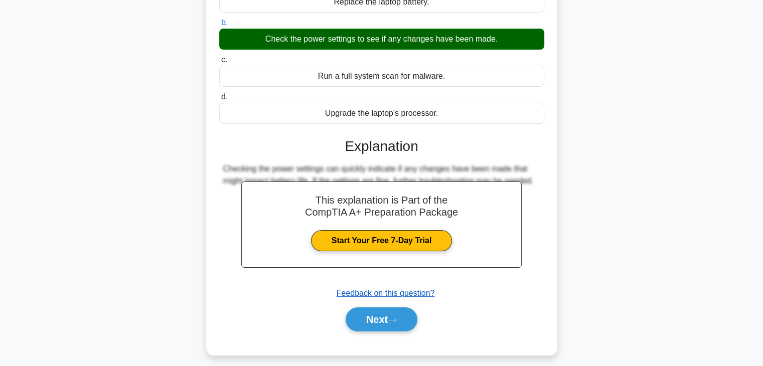
scroll to position [176, 0]
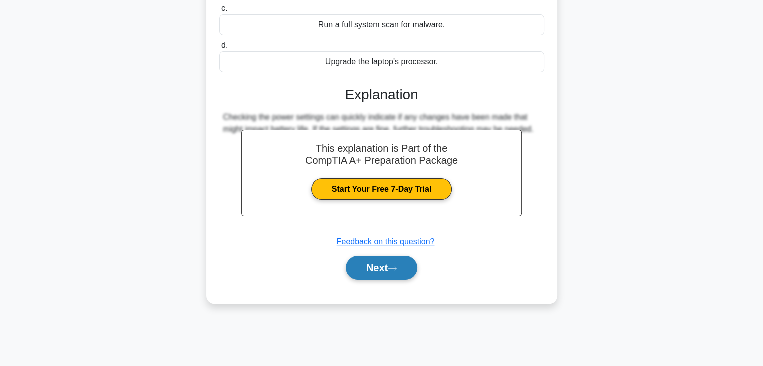
click at [371, 267] on button "Next" at bounding box center [382, 268] width 72 height 24
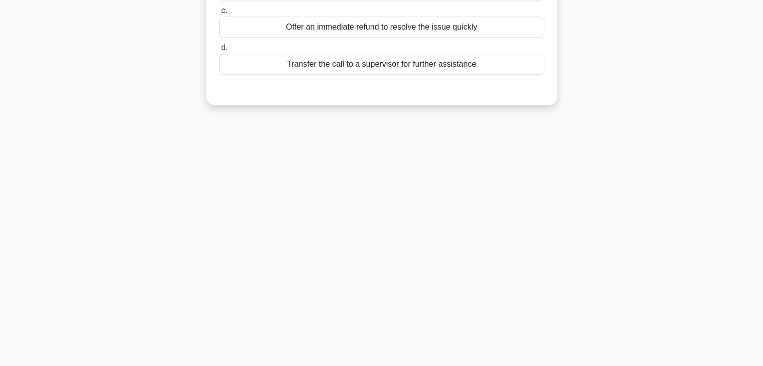
scroll to position [0, 0]
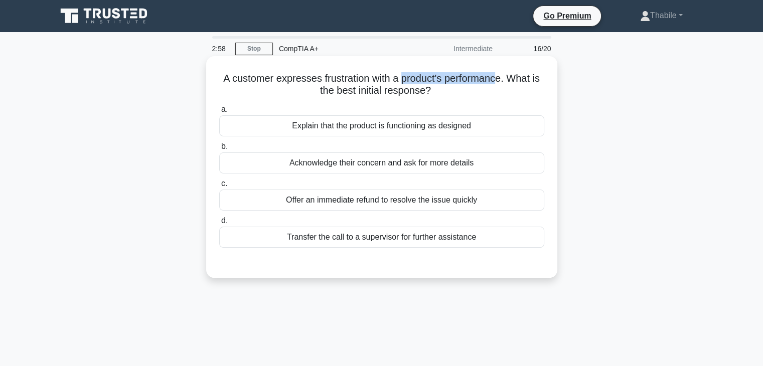
drag, startPoint x: 403, startPoint y: 79, endPoint x: 500, endPoint y: 73, distance: 97.0
click at [500, 73] on h5 "A customer expresses frustration with a product's performance. What is the best…" at bounding box center [381, 84] width 327 height 25
click at [386, 105] on label "a. Explain that the product is functioning as designed" at bounding box center [381, 119] width 325 height 33
click at [219, 106] on input "a. Explain that the product is functioning as designed" at bounding box center [219, 109] width 0 height 7
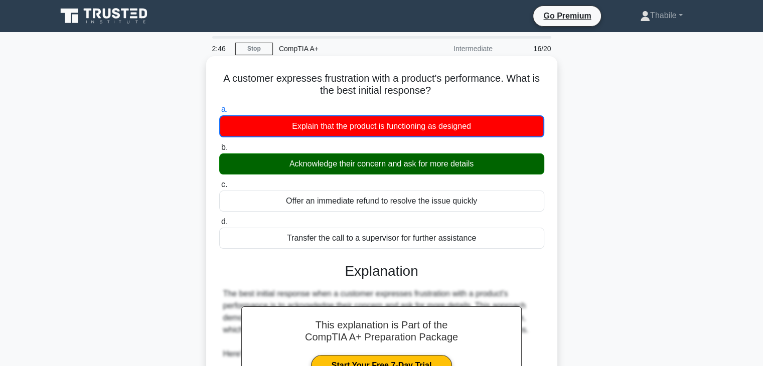
click at [387, 169] on div "Acknowledge their concern and ask for more details" at bounding box center [381, 164] width 325 height 21
click at [219, 151] on input "b. Acknowledge their concern and ask for more details" at bounding box center [219, 147] width 0 height 7
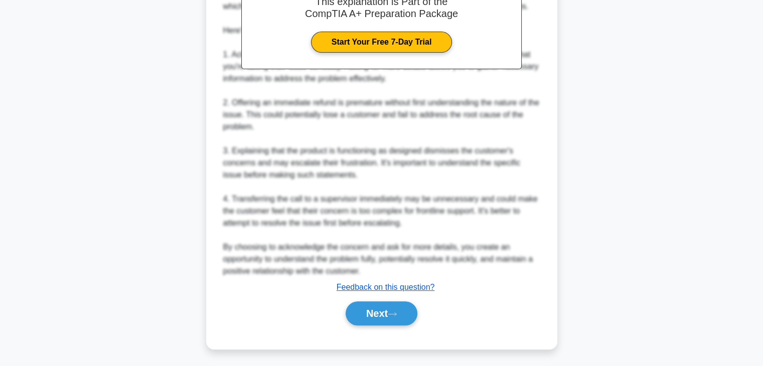
scroll to position [324, 0]
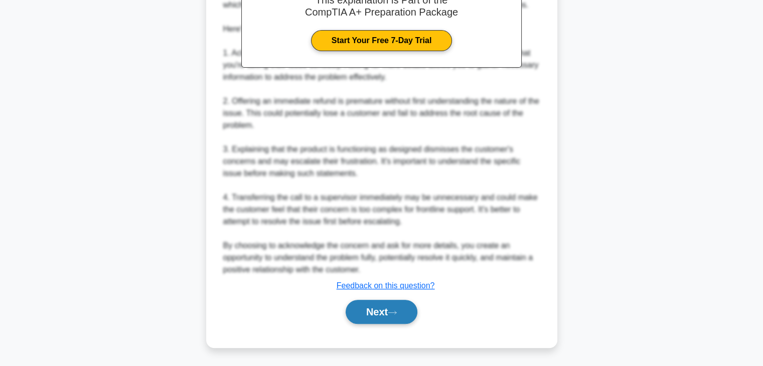
click at [396, 307] on button "Next" at bounding box center [382, 312] width 72 height 24
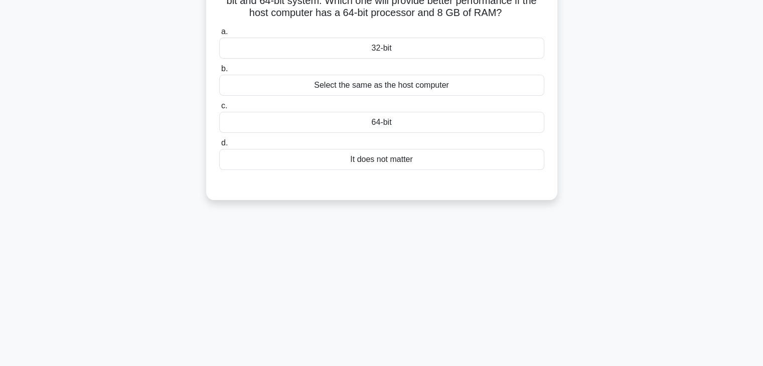
scroll to position [0, 0]
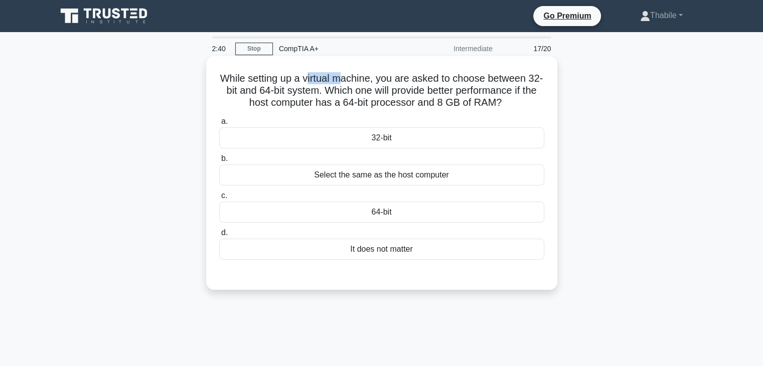
drag, startPoint x: 352, startPoint y: 73, endPoint x: 381, endPoint y: 75, distance: 29.2
click at [353, 73] on h5 "While setting up a virtual machine, you are asked to choose between 32-bit and …" at bounding box center [381, 90] width 327 height 37
drag, startPoint x: 429, startPoint y: 76, endPoint x: 544, endPoint y: 73, distance: 114.9
click at [544, 73] on h5 "While setting up a virtual machine, you are asked to choose between 32-bit and …" at bounding box center [381, 90] width 327 height 37
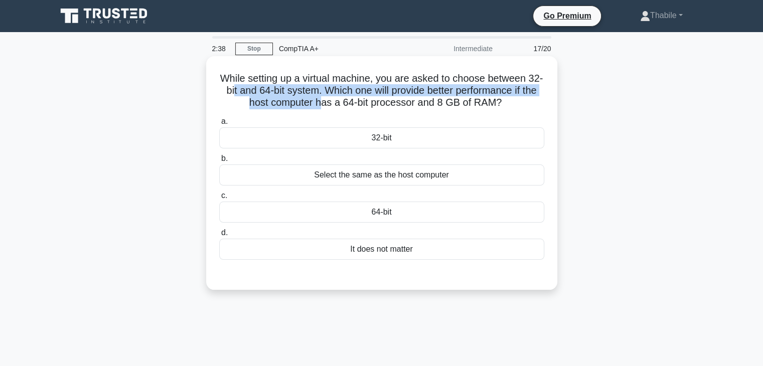
drag, startPoint x: 243, startPoint y: 97, endPoint x: 330, endPoint y: 102, distance: 86.5
click at [330, 102] on h5 "While setting up a virtual machine, you are asked to choose between 32-bit and …" at bounding box center [381, 90] width 327 height 37
click at [376, 87] on h5 "While setting up a virtual machine, you are asked to choose between 32-bit and …" at bounding box center [381, 90] width 327 height 37
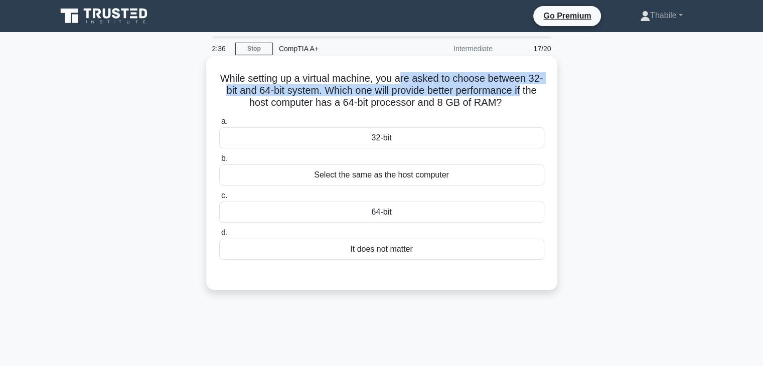
drag, startPoint x: 446, startPoint y: 77, endPoint x: 546, endPoint y: 89, distance: 100.6
click at [546, 89] on div "While setting up a virtual machine, you are asked to choose between 32-bit and …" at bounding box center [381, 173] width 343 height 226
click at [540, 95] on h5 "While setting up a virtual machine, you are asked to choose between 32-bit and …" at bounding box center [381, 90] width 327 height 37
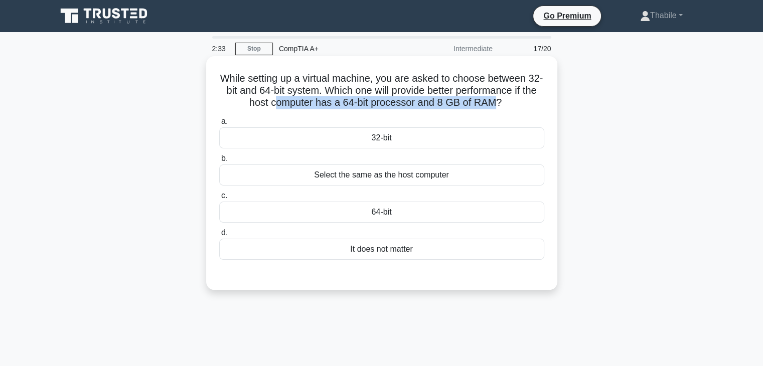
drag, startPoint x: 284, startPoint y: 99, endPoint x: 508, endPoint y: 102, distance: 223.3
click at [508, 102] on h5 "While setting up a virtual machine, you are asked to choose between 32-bit and …" at bounding box center [381, 90] width 327 height 37
click at [429, 138] on div "32-bit" at bounding box center [381, 137] width 325 height 21
click at [219, 125] on input "a. 32-bit" at bounding box center [219, 121] width 0 height 7
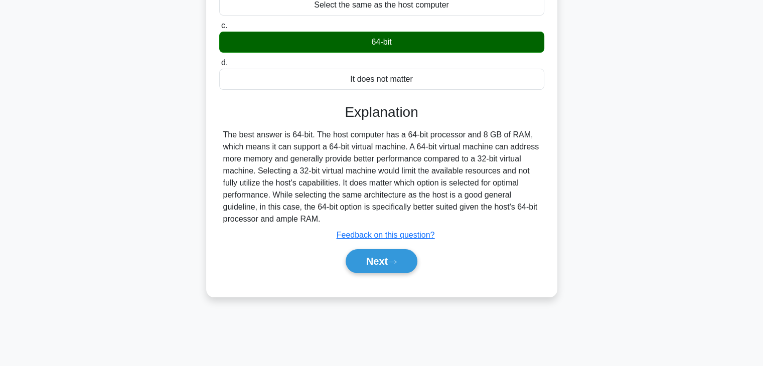
scroll to position [176, 0]
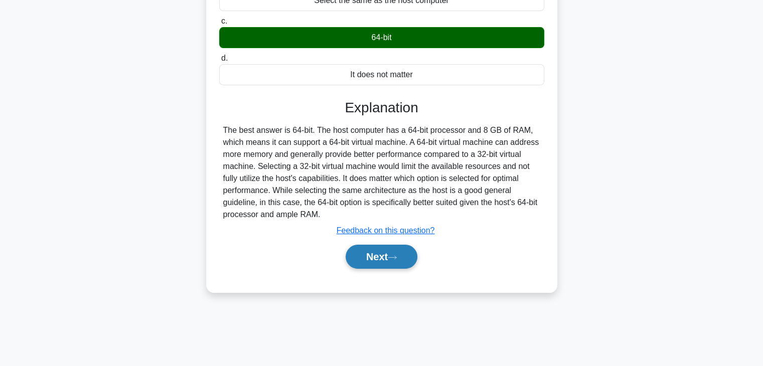
click at [385, 251] on button "Next" at bounding box center [382, 257] width 72 height 24
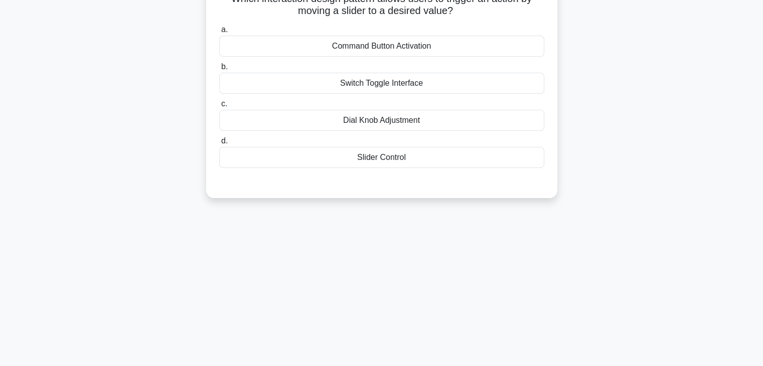
scroll to position [0, 0]
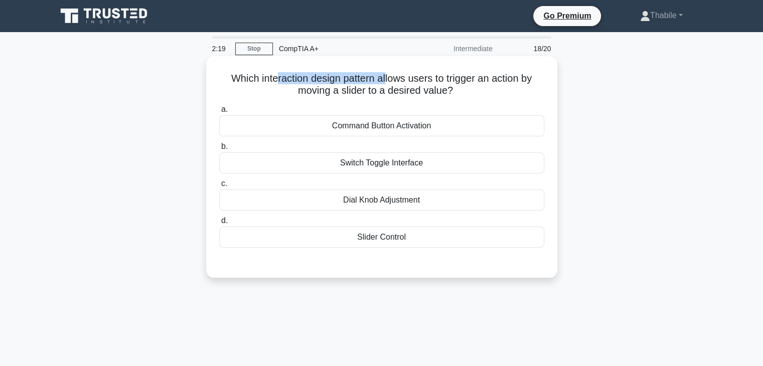
drag, startPoint x: 295, startPoint y: 80, endPoint x: 385, endPoint y: 79, distance: 89.8
click at [385, 79] on h5 "Which interaction design pattern allows users to trigger an action by moving a …" at bounding box center [381, 84] width 327 height 25
drag, startPoint x: 420, startPoint y: 77, endPoint x: 555, endPoint y: 79, distance: 134.5
click at [555, 79] on div "Which interaction design pattern allows users to trigger an action by moving a …" at bounding box center [381, 167] width 351 height 222
drag, startPoint x: 315, startPoint y: 85, endPoint x: 461, endPoint y: 91, distance: 146.1
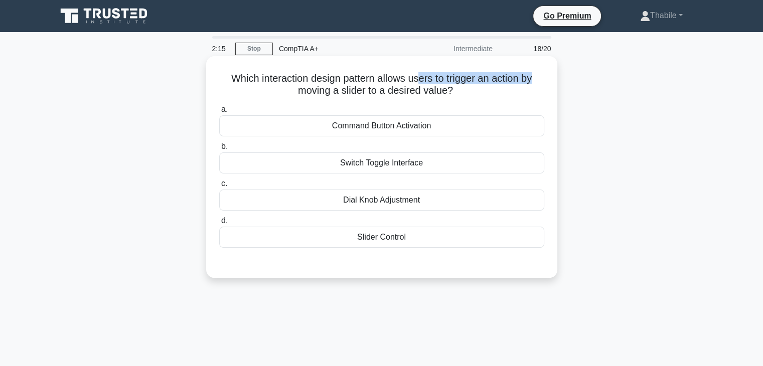
click at [461, 91] on h5 "Which interaction design pattern allows users to trigger an action by moving a …" at bounding box center [381, 84] width 327 height 25
click at [412, 237] on div "Slider Control" at bounding box center [381, 237] width 325 height 21
click at [219, 224] on input "d. Slider Control" at bounding box center [219, 221] width 0 height 7
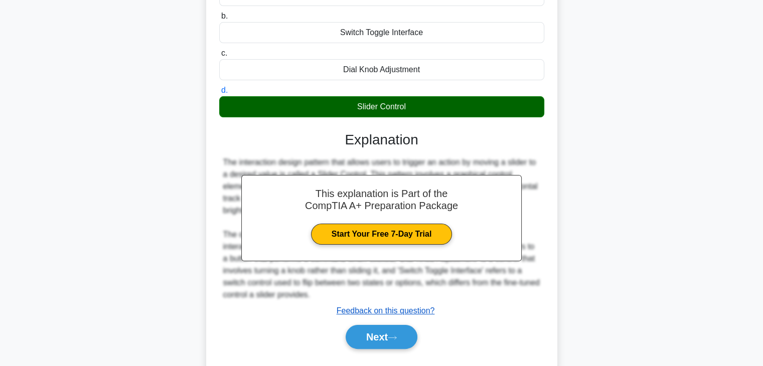
scroll to position [176, 0]
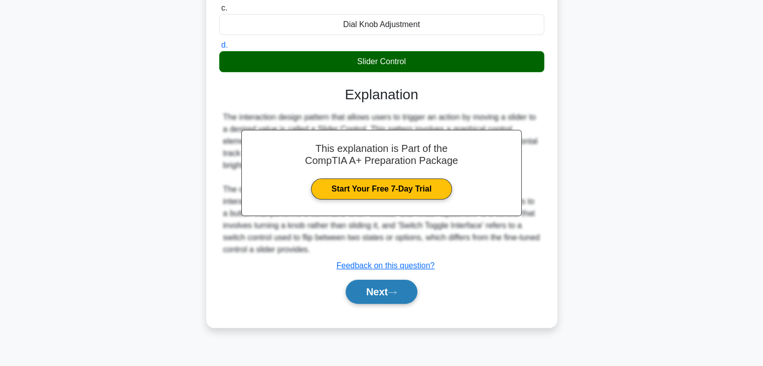
click at [385, 296] on button "Next" at bounding box center [382, 292] width 72 height 24
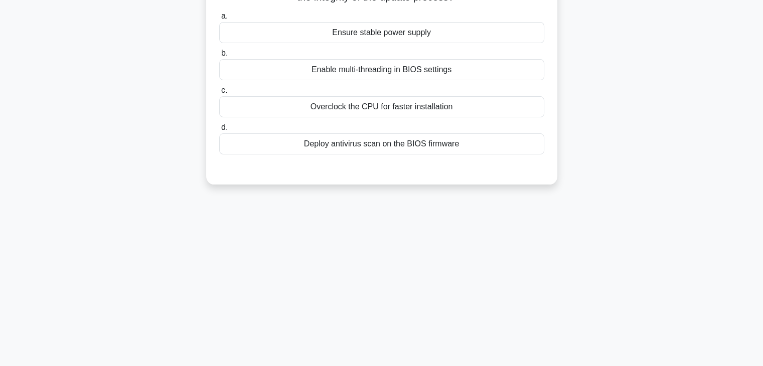
scroll to position [0, 0]
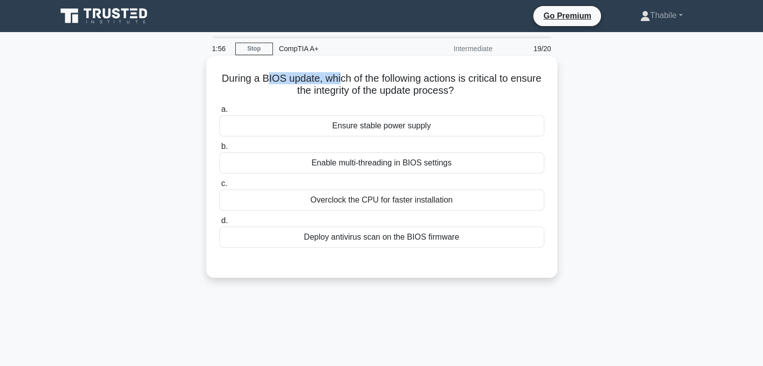
drag, startPoint x: 335, startPoint y: 77, endPoint x: 362, endPoint y: 77, distance: 26.6
click at [358, 77] on h5 "During a BIOS update, which of the following actions is critical to ensure the …" at bounding box center [381, 84] width 327 height 25
drag, startPoint x: 378, startPoint y: 78, endPoint x: 483, endPoint y: 91, distance: 105.7
click at [483, 91] on h5 "During a BIOS update, which of the following actions is critical to ensure the …" at bounding box center [381, 84] width 327 height 25
click at [437, 164] on div "Enable multi-threading in BIOS settings" at bounding box center [381, 163] width 325 height 21
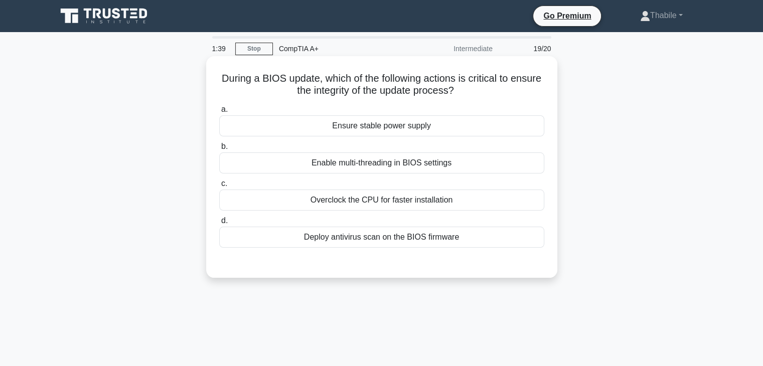
click at [219, 150] on input "b. Enable multi-threading in BIOS settings" at bounding box center [219, 146] width 0 height 7
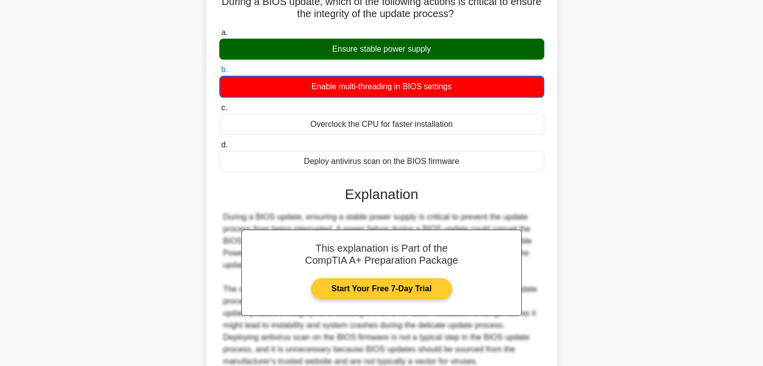
scroll to position [176, 0]
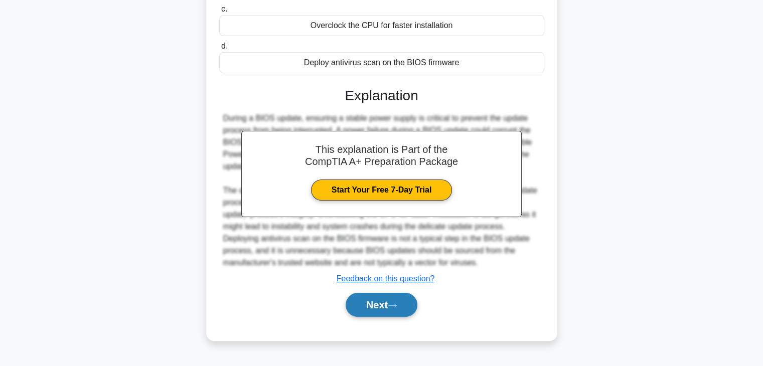
click at [381, 296] on button "Next" at bounding box center [382, 305] width 72 height 24
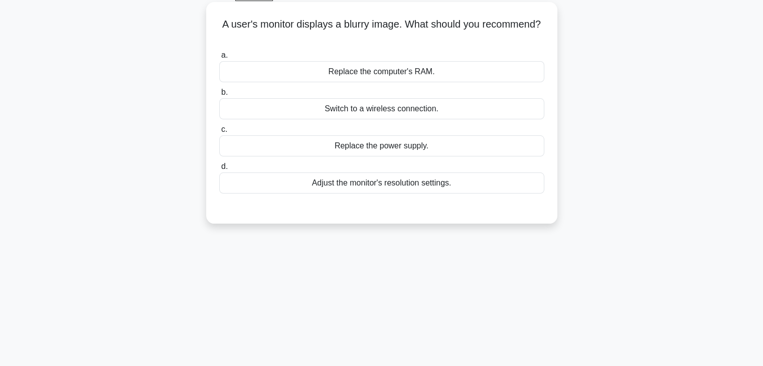
scroll to position [0, 0]
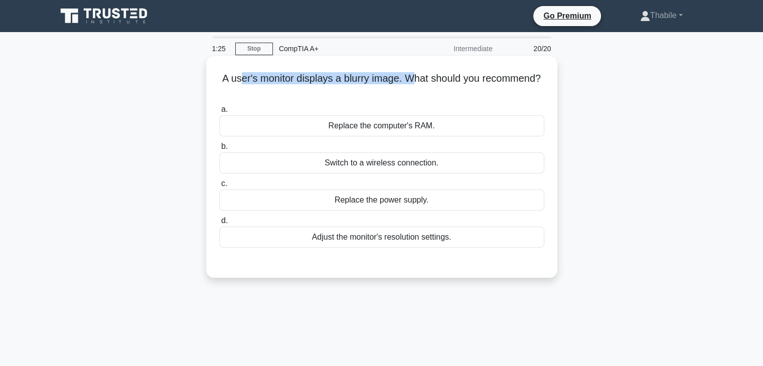
drag, startPoint x: 271, startPoint y: 81, endPoint x: 443, endPoint y: 76, distance: 172.7
click at [443, 76] on h5 "A user's monitor displays a blurry image. What should you recommend? .spinner_0…" at bounding box center [381, 84] width 327 height 25
click at [376, 239] on div "Adjust the monitor's resolution settings." at bounding box center [381, 237] width 325 height 21
click at [219, 224] on input "d. Adjust the monitor's resolution settings." at bounding box center [219, 221] width 0 height 7
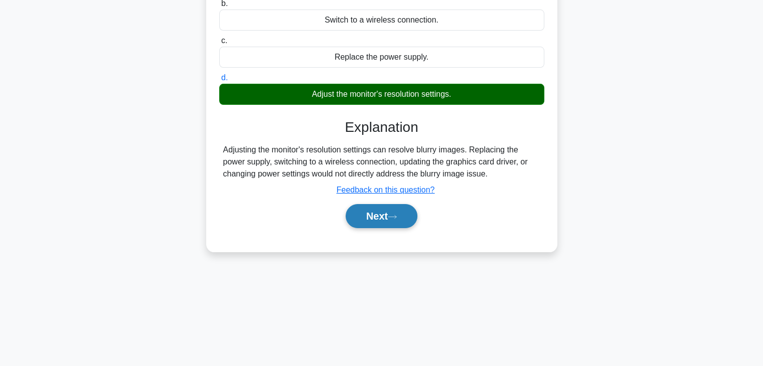
scroll to position [176, 0]
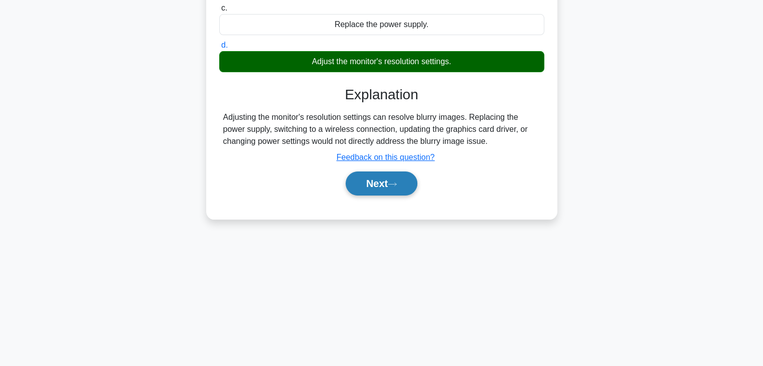
click at [405, 185] on button "Next" at bounding box center [382, 184] width 72 height 24
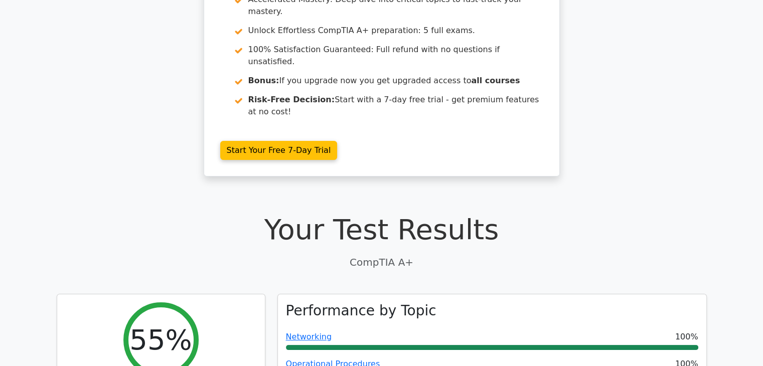
scroll to position [301, 0]
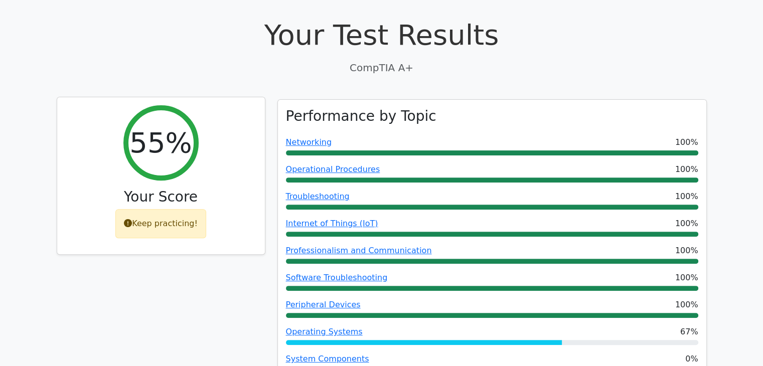
click at [160, 209] on div "Keep practicing!" at bounding box center [160, 223] width 91 height 29
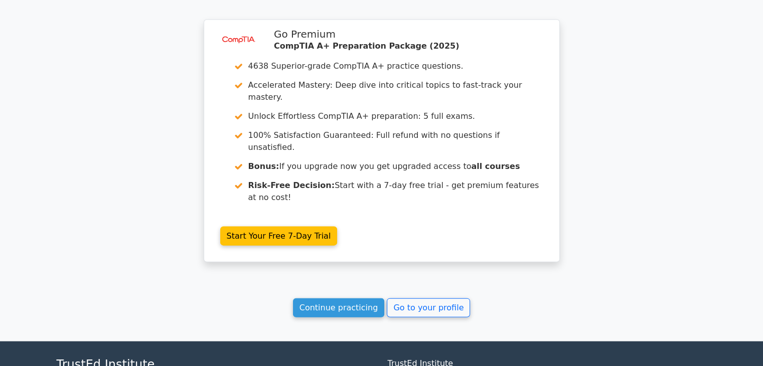
scroll to position [2150, 0]
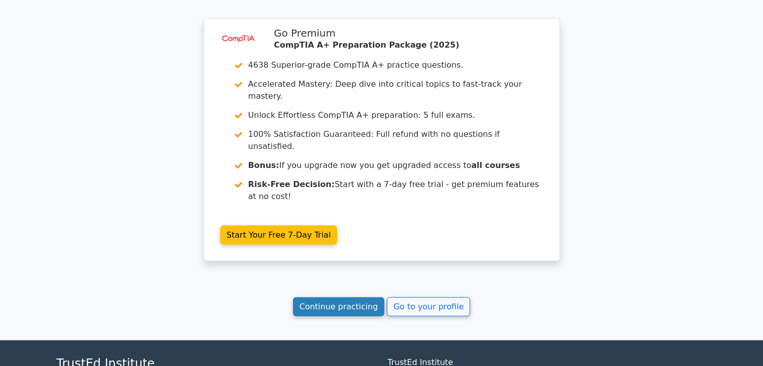
click at [337, 297] on link "Continue practicing" at bounding box center [339, 306] width 92 height 19
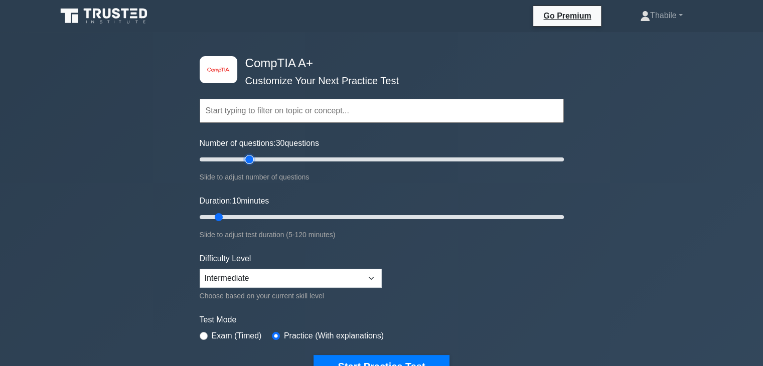
drag, startPoint x: 256, startPoint y: 160, endPoint x: 253, endPoint y: 165, distance: 5.6
type input "30"
click at [252, 161] on input "Number of questions: 30 questions" at bounding box center [382, 160] width 364 height 12
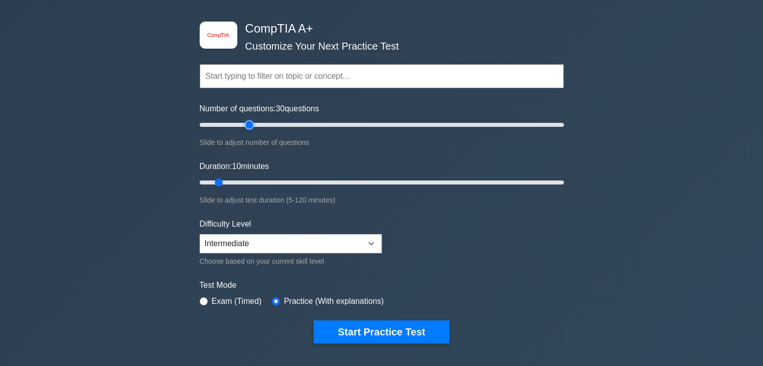
scroll to position [50, 0]
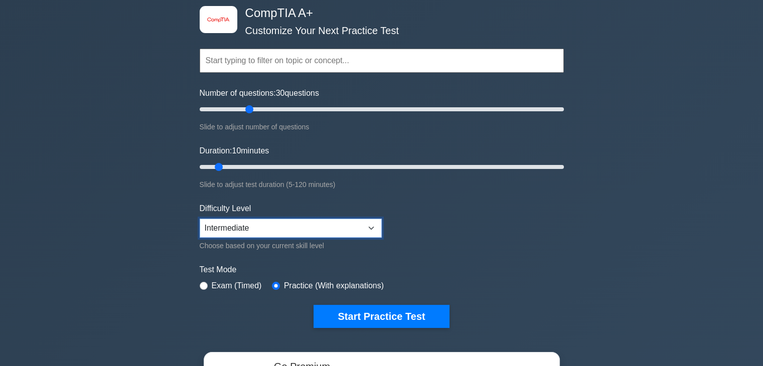
click at [325, 228] on select "Beginner Intermediate Expert" at bounding box center [291, 228] width 182 height 19
select select "expert"
click at [200, 219] on select "Beginner Intermediate Expert" at bounding box center [291, 228] width 182 height 19
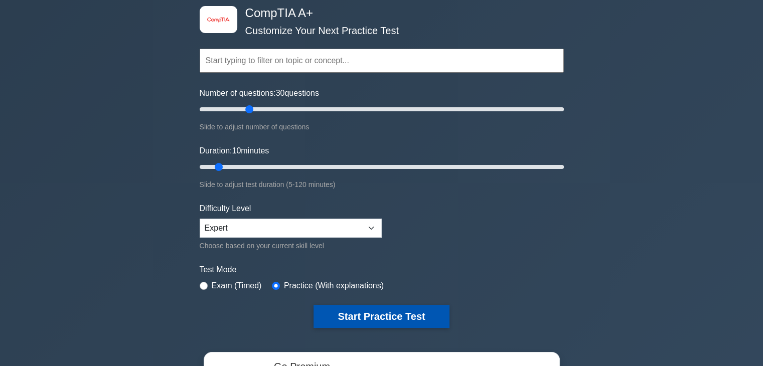
click at [346, 316] on button "Start Practice Test" at bounding box center [381, 316] width 135 height 23
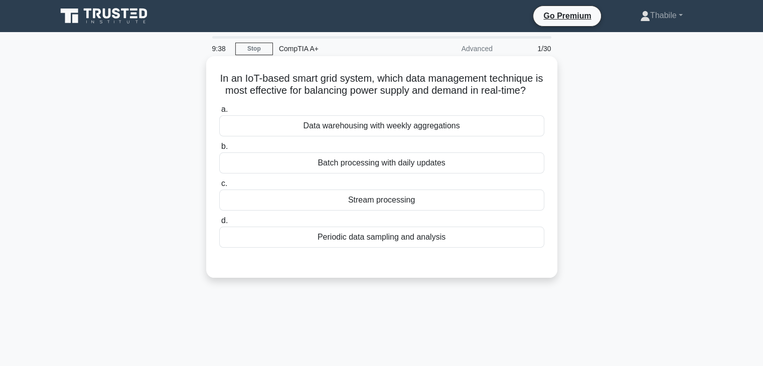
click at [361, 211] on div "Stream processing" at bounding box center [381, 200] width 325 height 21
click at [219, 187] on input "c. Stream processing" at bounding box center [219, 184] width 0 height 7
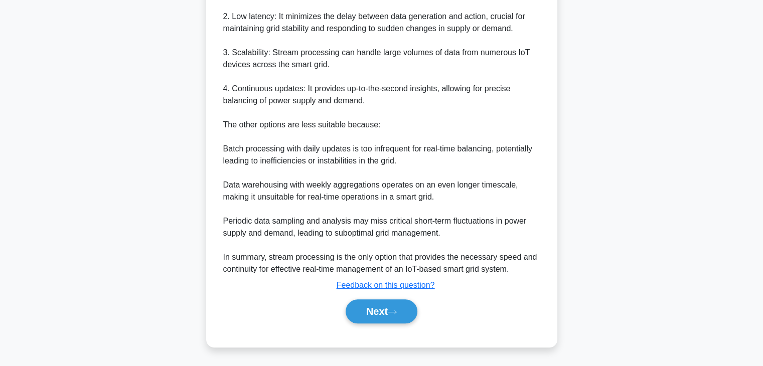
scroll to position [360, 0]
click at [356, 308] on button "Next" at bounding box center [382, 312] width 72 height 24
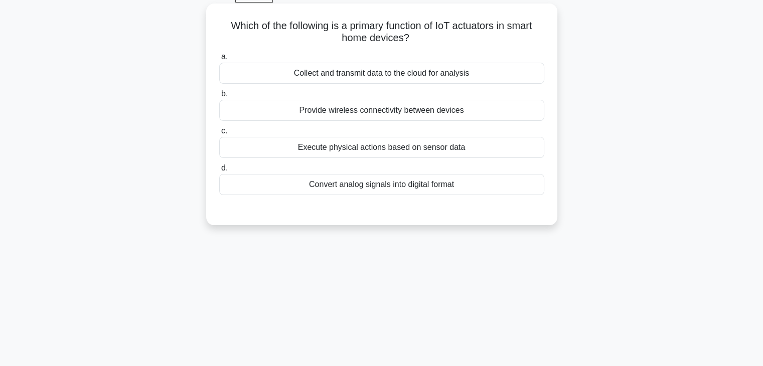
scroll to position [0, 0]
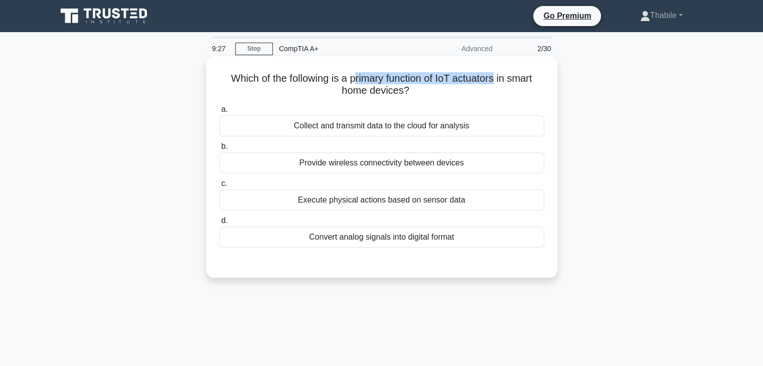
drag, startPoint x: 352, startPoint y: 78, endPoint x: 497, endPoint y: 82, distance: 144.5
click at [497, 82] on h5 "Which of the following is a primary function of IoT actuators in smart home dev…" at bounding box center [381, 84] width 327 height 25
click at [463, 84] on h5 "Which of the following is a primary function of IoT actuators in smart home dev…" at bounding box center [381, 84] width 327 height 25
click at [406, 239] on div "Convert analog signals into digital format" at bounding box center [381, 237] width 325 height 21
click at [219, 224] on input "d. Convert analog signals into digital format" at bounding box center [219, 221] width 0 height 7
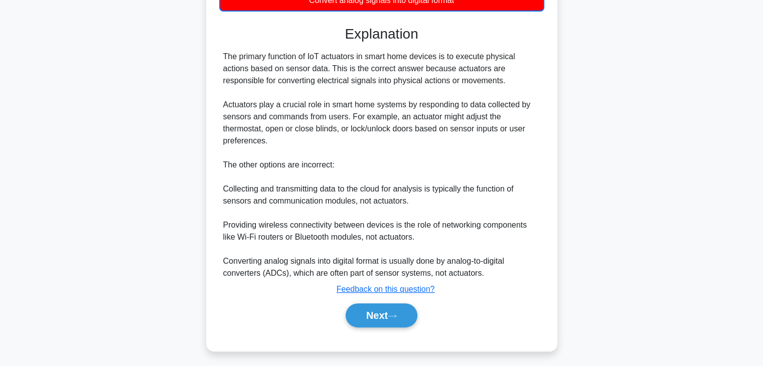
scroll to position [241, 0]
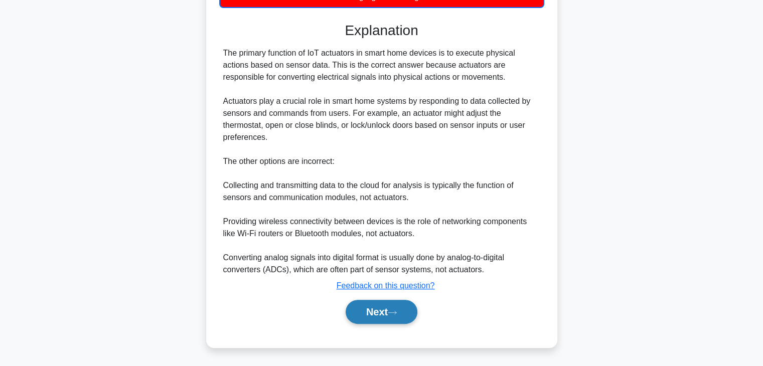
click at [373, 314] on button "Next" at bounding box center [382, 312] width 72 height 24
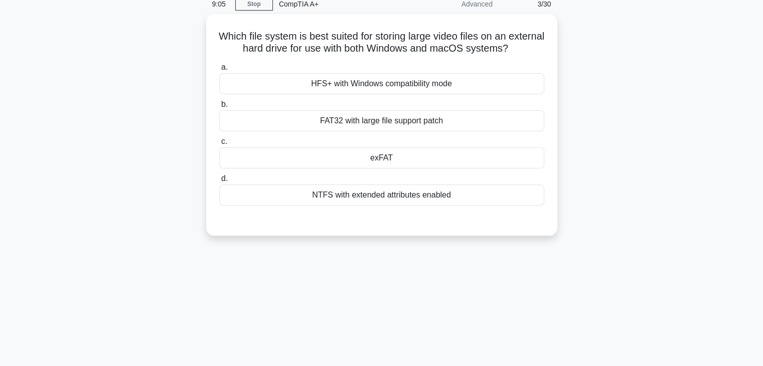
scroll to position [0, 0]
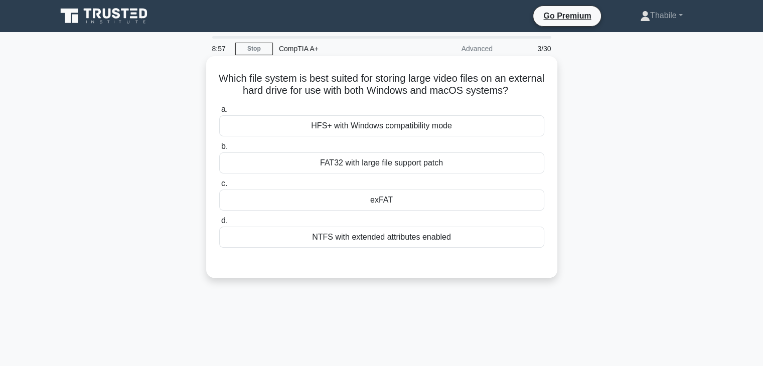
drag, startPoint x: 475, startPoint y: 222, endPoint x: 341, endPoint y: 193, distance: 137.6
click at [409, 211] on div "a. HFS+ with Windows compatibility mode b. FAT32 with large file support patch …" at bounding box center [381, 175] width 337 height 148
click at [287, 235] on div "NTFS with extended attributes enabled" at bounding box center [381, 237] width 325 height 21
click at [219, 224] on input "d. NTFS with extended attributes enabled" at bounding box center [219, 221] width 0 height 7
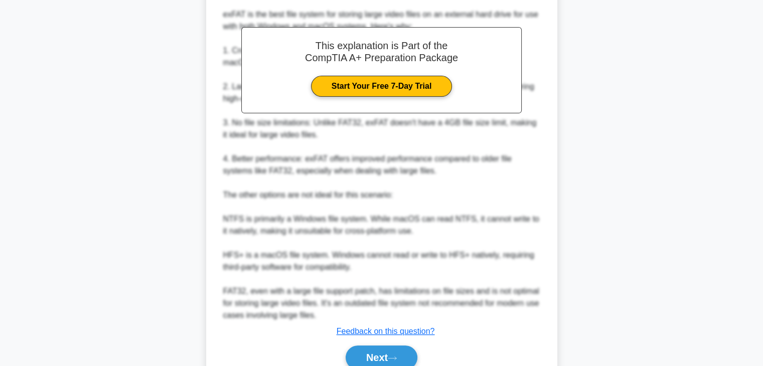
scroll to position [325, 0]
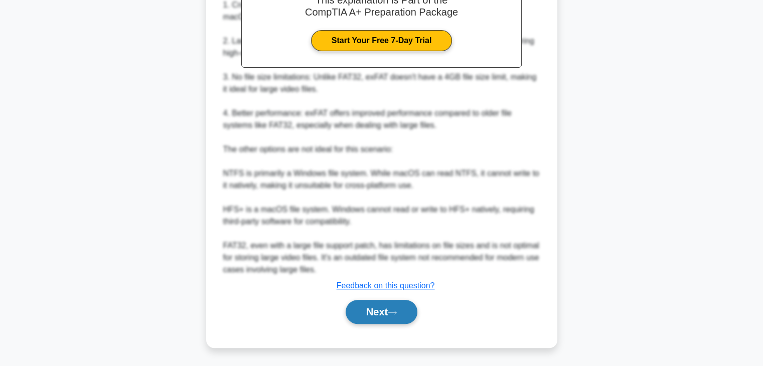
click at [397, 308] on button "Next" at bounding box center [382, 312] width 72 height 24
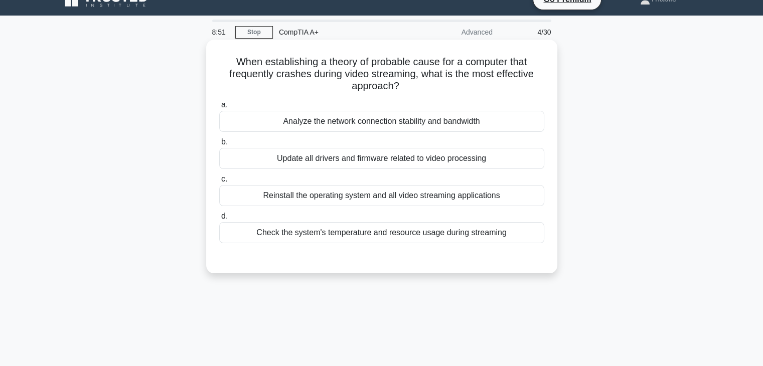
scroll to position [0, 0]
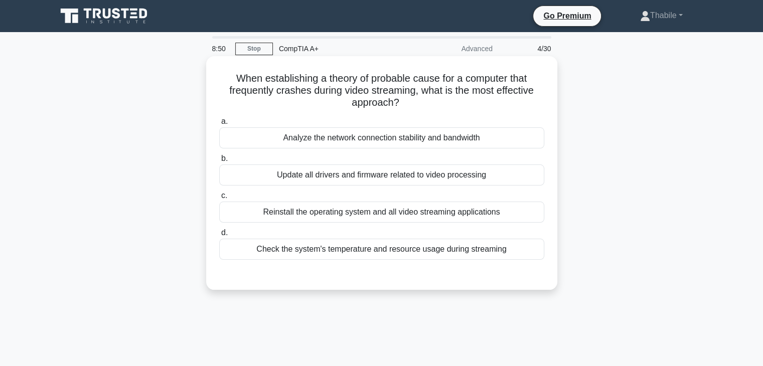
click at [317, 145] on div "Analyze the network connection stability and bandwidth" at bounding box center [381, 137] width 325 height 21
click at [219, 125] on input "a. Analyze the network connection stability and bandwidth" at bounding box center [219, 121] width 0 height 7
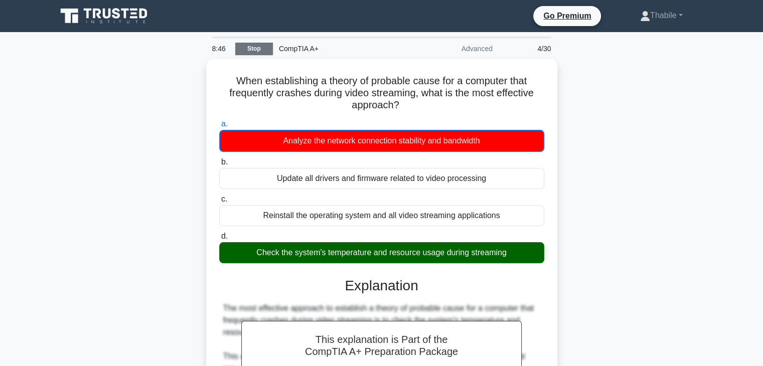
click at [246, 47] on link "Stop" at bounding box center [254, 49] width 38 height 13
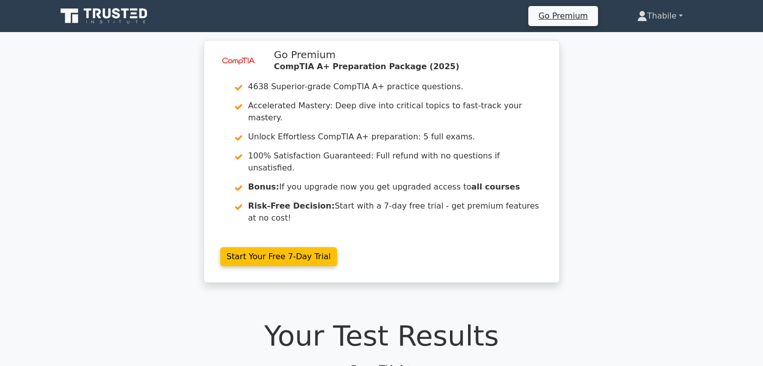
click at [683, 18] on link "Thabile" at bounding box center [660, 16] width 94 height 20
click at [644, 36] on link "Profile" at bounding box center [653, 40] width 79 height 16
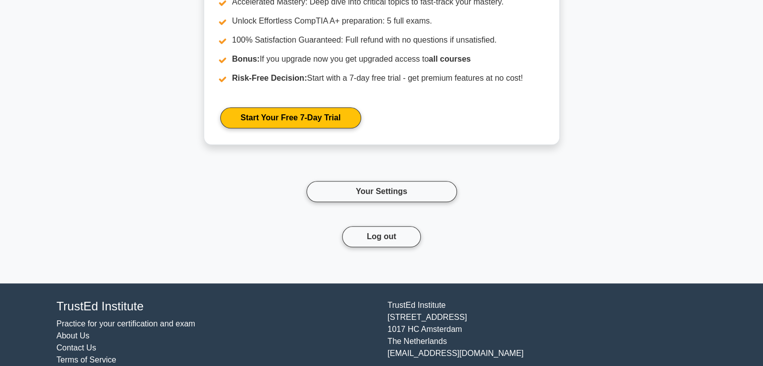
scroll to position [1124, 0]
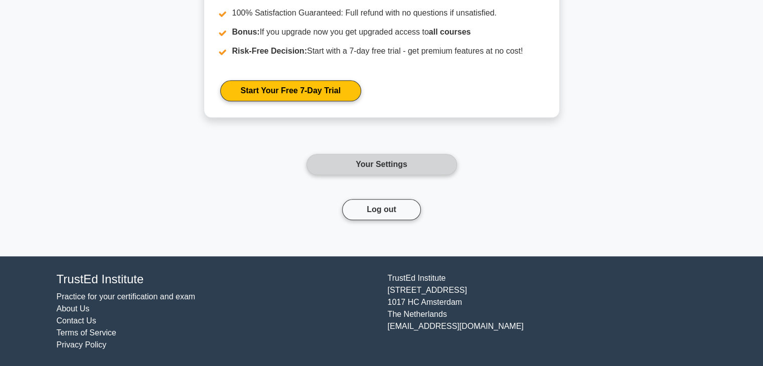
click at [382, 165] on link "Your Settings" at bounding box center [382, 164] width 151 height 21
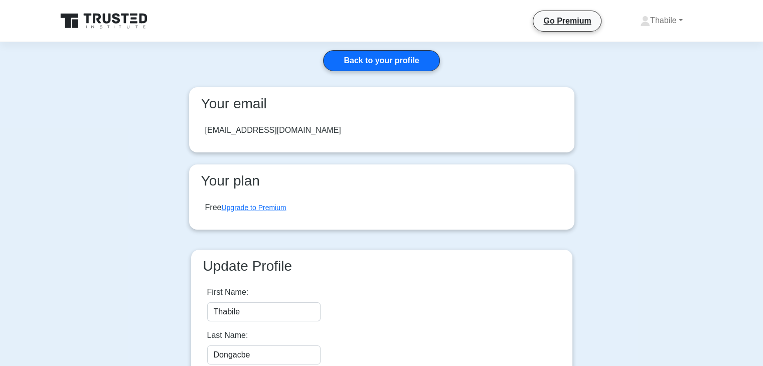
click at [269, 132] on div "[EMAIL_ADDRESS][DOMAIN_NAME]" at bounding box center [273, 130] width 136 height 12
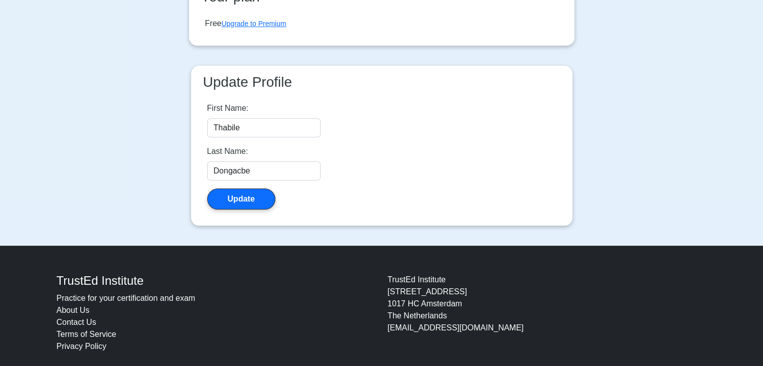
scroll to position [199, 0]
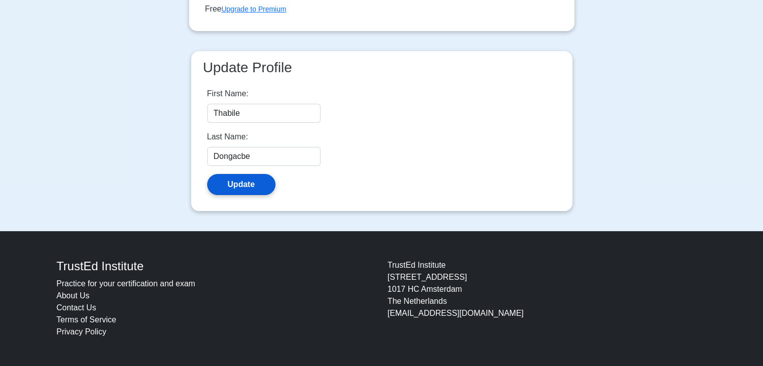
click at [240, 189] on button "Update" at bounding box center [241, 184] width 68 height 21
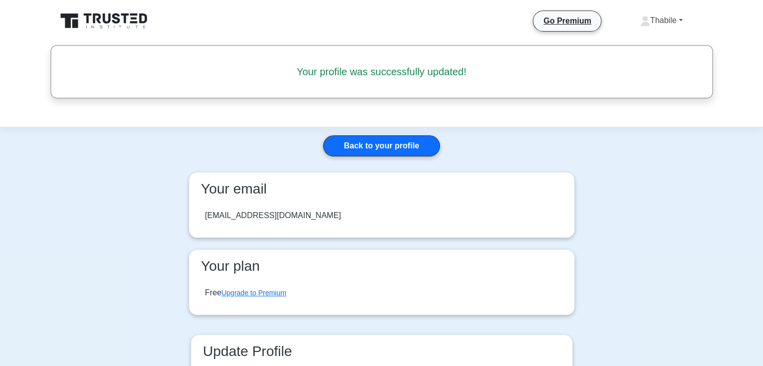
click at [673, 20] on link "Thabile" at bounding box center [661, 21] width 91 height 20
click at [635, 63] on link "Settings" at bounding box center [656, 60] width 79 height 16
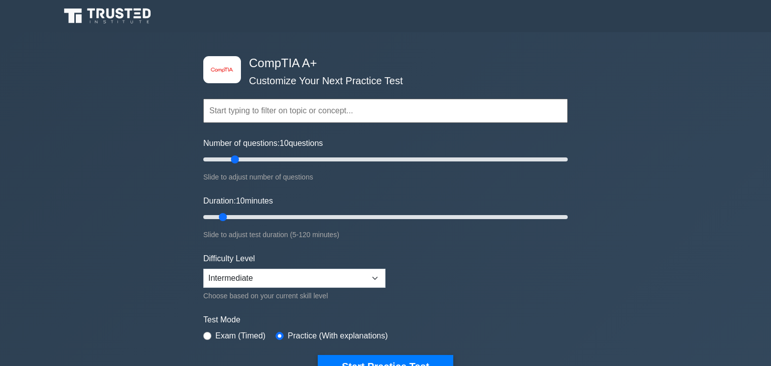
select select "intermediate"
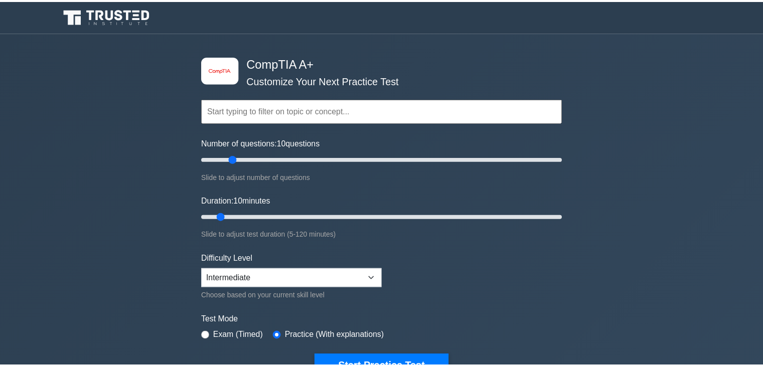
scroll to position [100, 0]
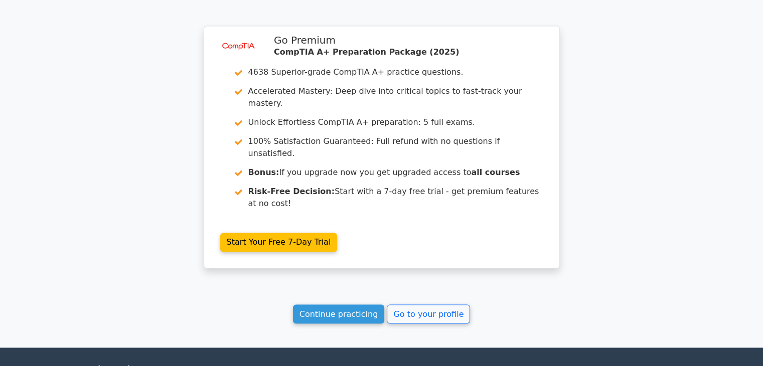
scroll to position [1635, 0]
